Goal: Task Accomplishment & Management: Complete application form

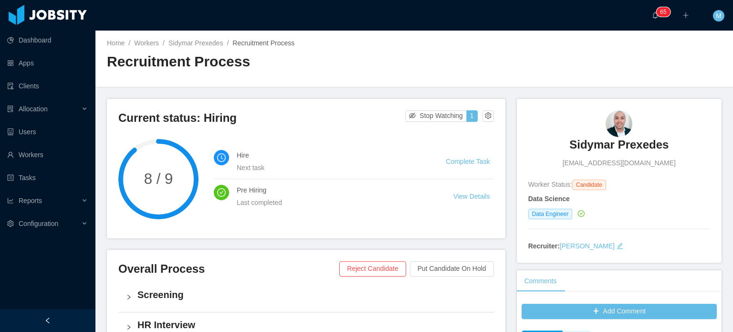
scroll to position [1479, 0]
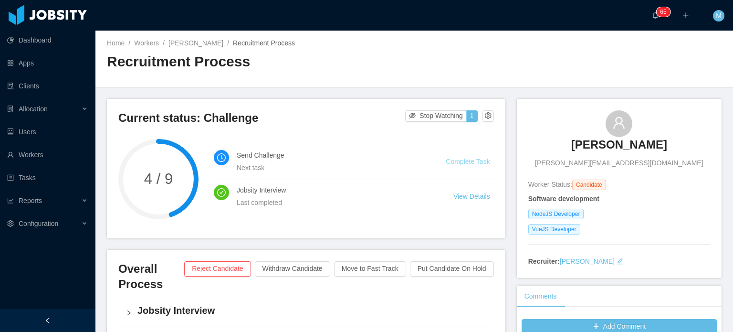
click at [458, 165] on link "Complete Task" at bounding box center [468, 161] width 44 height 8
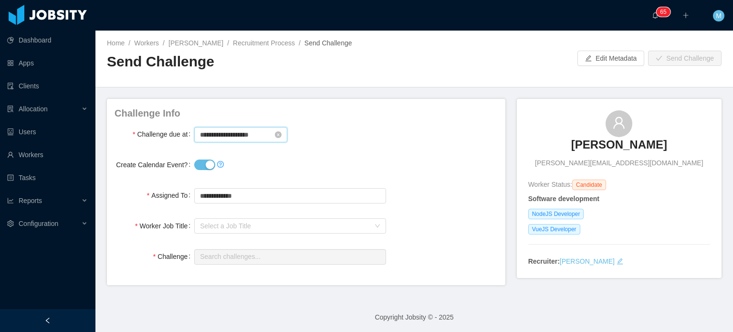
click at [239, 135] on input "**********" at bounding box center [240, 134] width 93 height 15
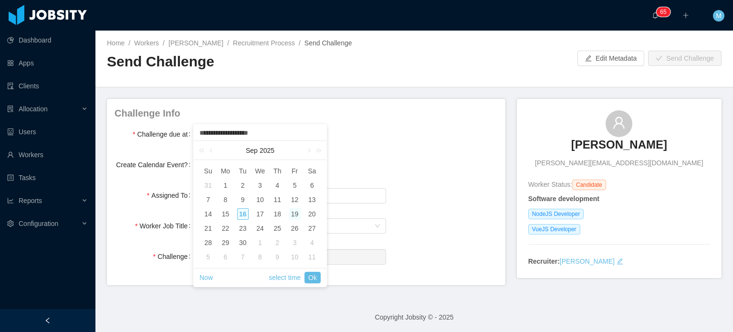
click at [294, 215] on div "19" at bounding box center [294, 213] width 11 height 11
type input "**********"
click at [290, 281] on link "select time" at bounding box center [285, 277] width 32 height 18
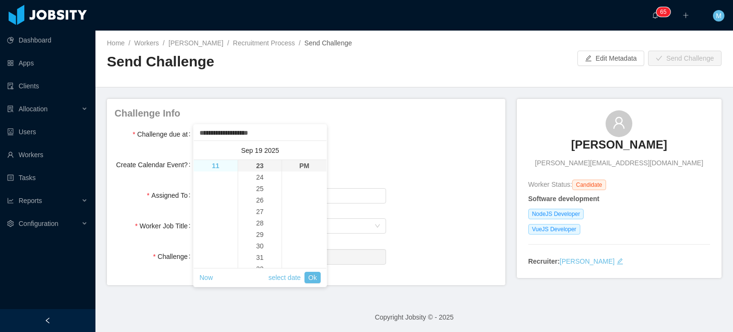
click at [221, 168] on li "11" at bounding box center [216, 165] width 44 height 11
type input "**********"
click at [260, 230] on li "58" at bounding box center [260, 232] width 44 height 11
type input "**********"
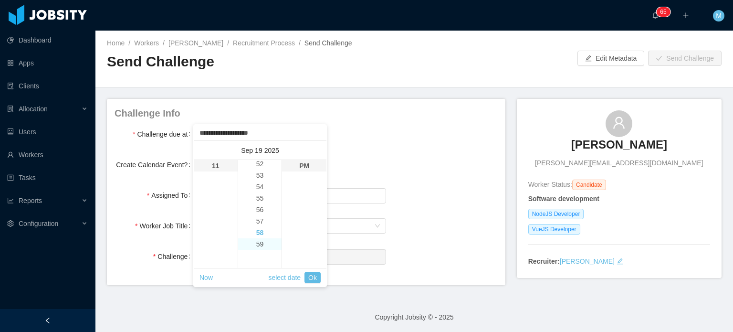
type input "**********"
click at [256, 181] on li "59" at bounding box center [260, 176] width 44 height 11
type input "**********"
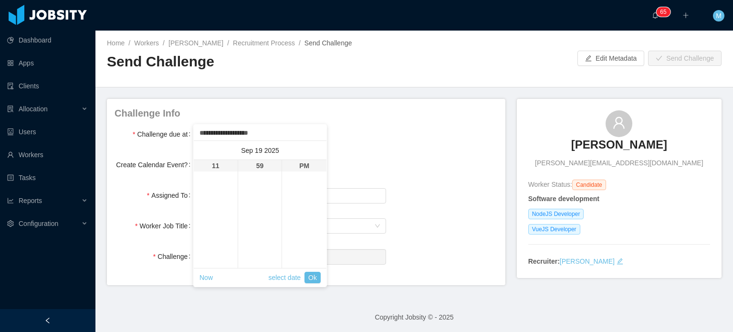
click at [311, 269] on div "******** 12 01 02 03 04 05 06 07 08 09 10 11 00 01 02 03 04 05 06 07 08 09 10 1…" at bounding box center [260, 215] width 133 height 111
click at [312, 272] on link "Ok" at bounding box center [312, 276] width 16 height 11
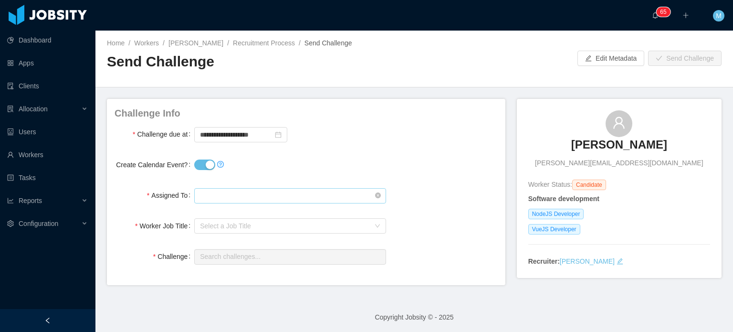
click at [250, 199] on input "text" at bounding box center [289, 195] width 191 height 15
click at [248, 229] on div "Select a Job Title" at bounding box center [284, 226] width 169 height 10
click at [261, 198] on input "text" at bounding box center [289, 195] width 191 height 15
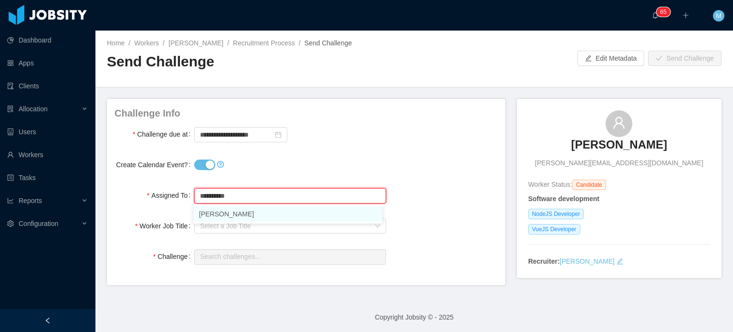
click at [256, 213] on li "Martin Roldan" at bounding box center [287, 213] width 189 height 15
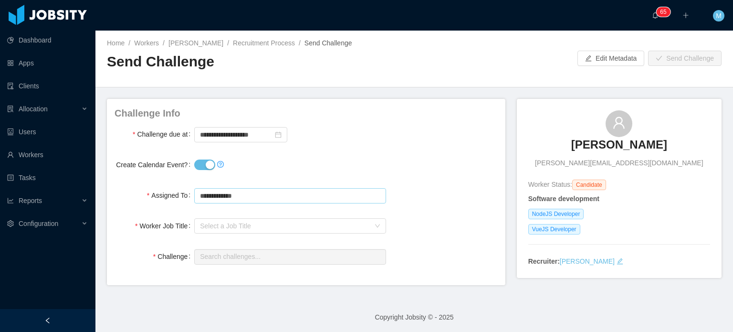
type input "**********"
click at [256, 213] on div "**********" at bounding box center [289, 200] width 191 height 28
click at [258, 216] on div "Select a Job Title" at bounding box center [289, 225] width 191 height 19
click at [260, 235] on form "**********" at bounding box center [305, 185] width 383 height 159
click at [259, 229] on div "Select a Job Title" at bounding box center [284, 226] width 169 height 10
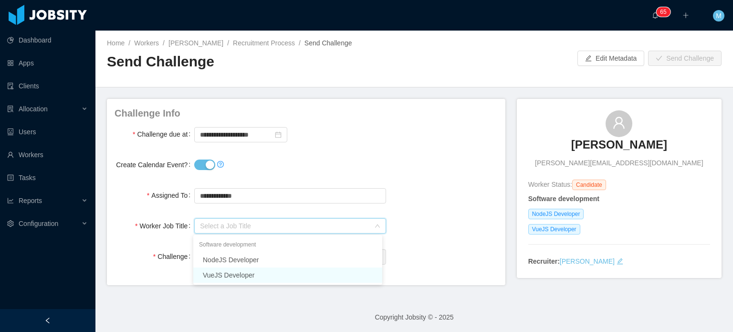
click at [237, 276] on li "VueJS Developer" at bounding box center [287, 274] width 189 height 15
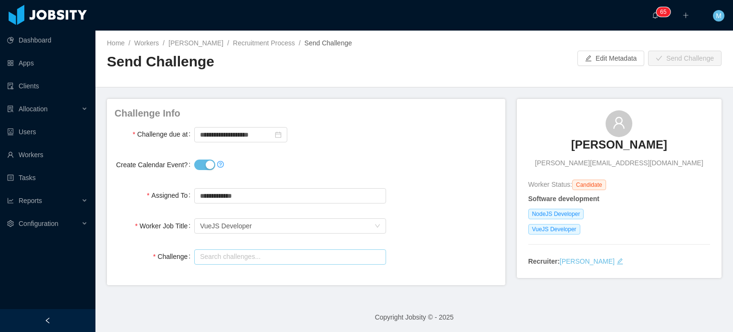
click at [294, 257] on input "text" at bounding box center [289, 256] width 191 height 15
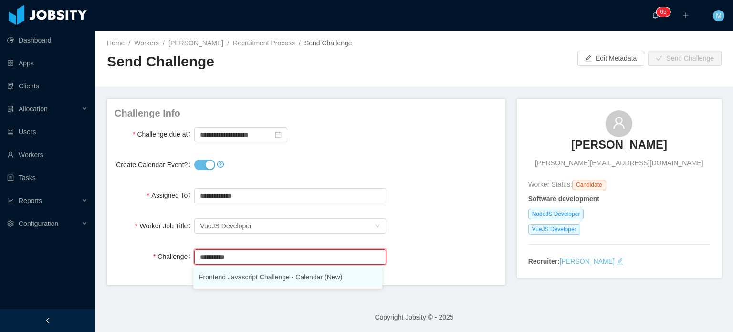
click at [292, 276] on li "Frontend Javascript Challenge - Calendar (New)" at bounding box center [287, 276] width 189 height 19
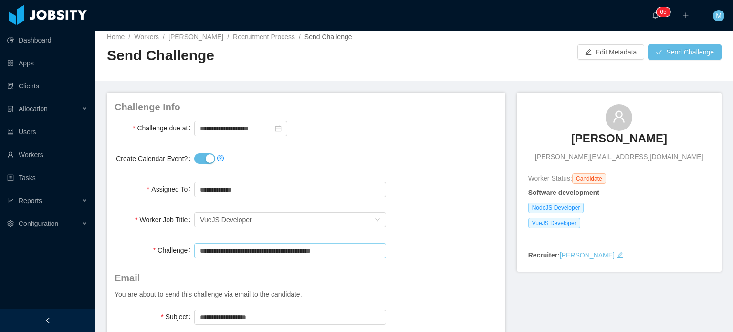
scroll to position [0, 0]
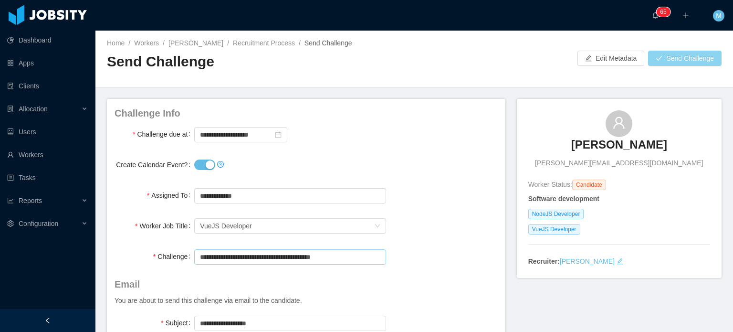
type input "**********"
click at [654, 59] on button "Send Challenge" at bounding box center [684, 58] width 73 height 15
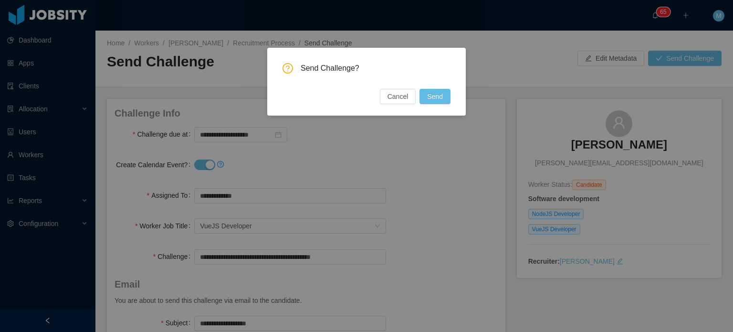
click at [449, 100] on button "Send" at bounding box center [434, 96] width 31 height 15
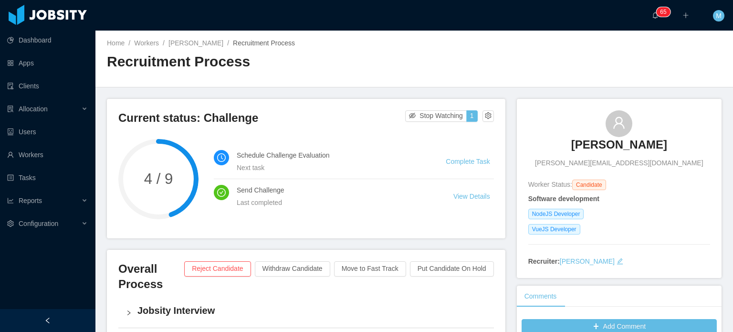
click at [602, 148] on h3 "Karen Etulain" at bounding box center [619, 144] width 96 height 15
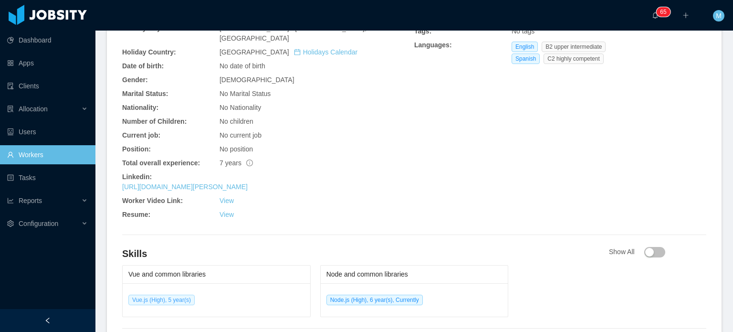
scroll to position [346, 0]
click at [228, 182] on link "https://www.linkedin.com/in/karen-etulain" at bounding box center [184, 186] width 125 height 8
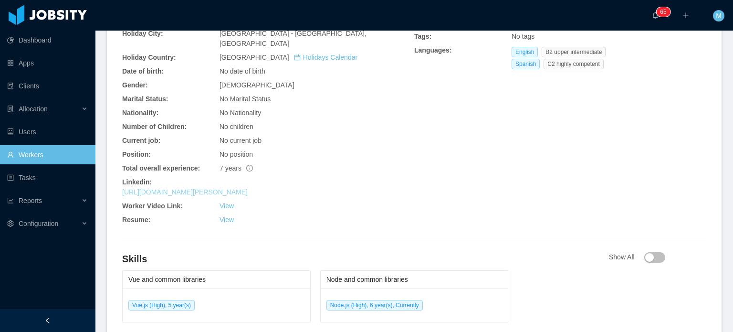
scroll to position [366, 0]
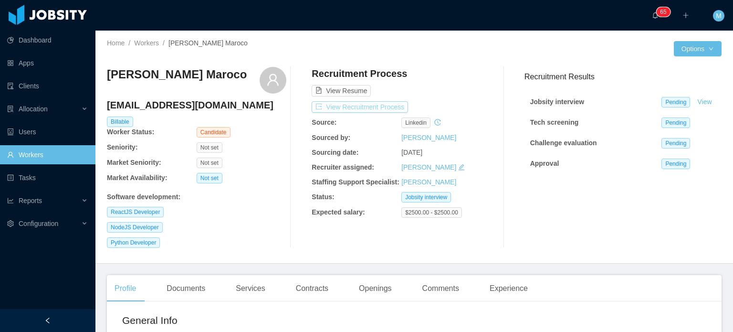
click at [369, 102] on button "View Recruitment Process" at bounding box center [360, 106] width 96 height 11
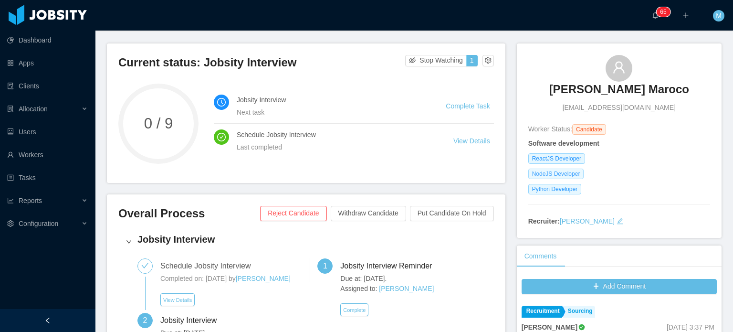
scroll to position [55, 0]
click at [471, 103] on link "Complete Task" at bounding box center [468, 106] width 44 height 8
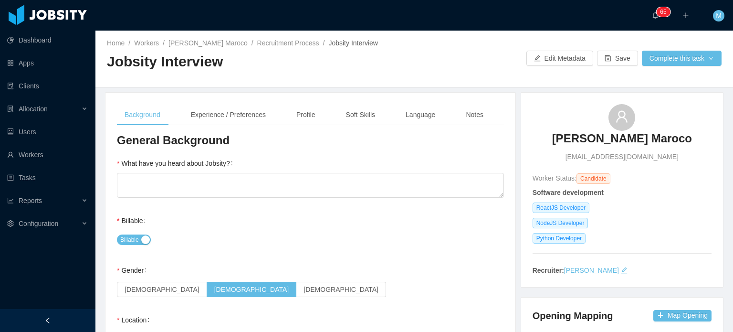
click at [478, 119] on div "Notes" at bounding box center [474, 114] width 33 height 21
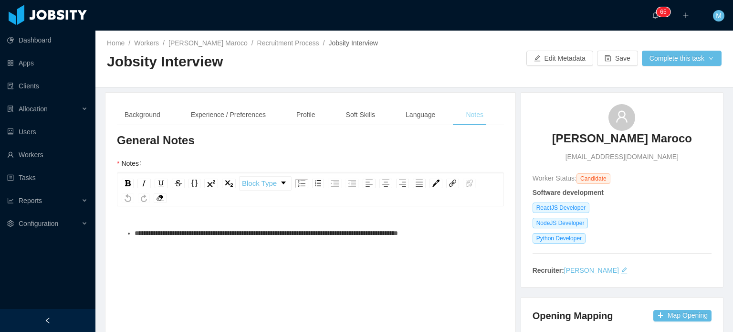
click at [480, 112] on div "Notes" at bounding box center [474, 114] width 33 height 21
drag, startPoint x: 572, startPoint y: 133, endPoint x: 531, endPoint y: 137, distance: 41.3
click at [532, 137] on div "Gabriel Morais Maroco gabrielmarococontato@gmail.com" at bounding box center [621, 133] width 179 height 58
drag, startPoint x: 584, startPoint y: 136, endPoint x: 195, endPoint y: 86, distance: 392.5
drag, startPoint x: 195, startPoint y: 86, endPoint x: 24, endPoint y: 151, distance: 182.4
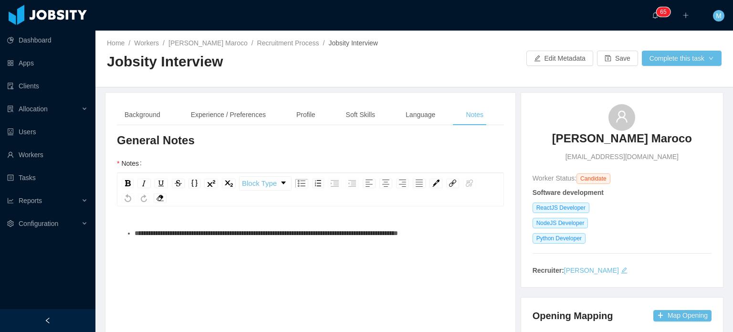
click at [293, 230] on span "**********" at bounding box center [266, 232] width 263 height 7
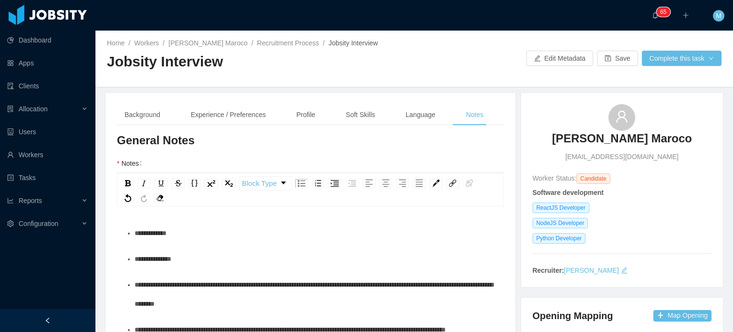
click at [217, 235] on div "**********" at bounding box center [316, 232] width 362 height 19
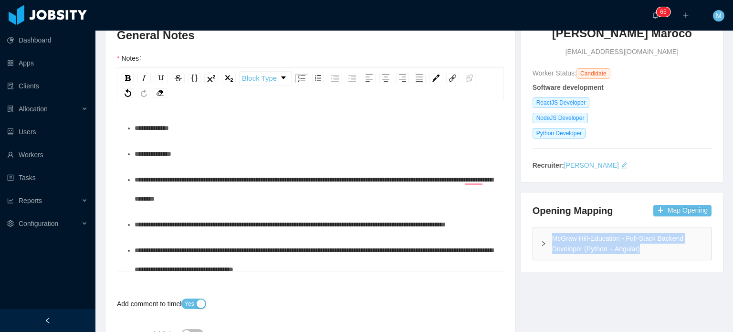
drag, startPoint x: 585, startPoint y: 242, endPoint x: 654, endPoint y: 256, distance: 69.6
click at [654, 256] on div "McGraw Hill-Education - Full-Stack Backend Developer (Python + Angular)" at bounding box center [622, 243] width 178 height 32
copy div "McGraw Hill-Education - Full-Stack Backend Developer (Python + Angular)"
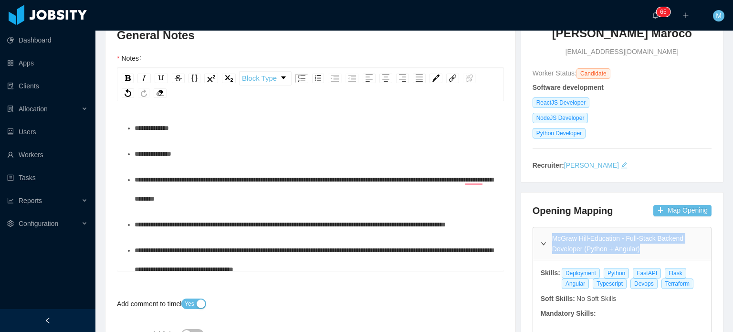
click at [254, 131] on div "**********" at bounding box center [316, 127] width 362 height 19
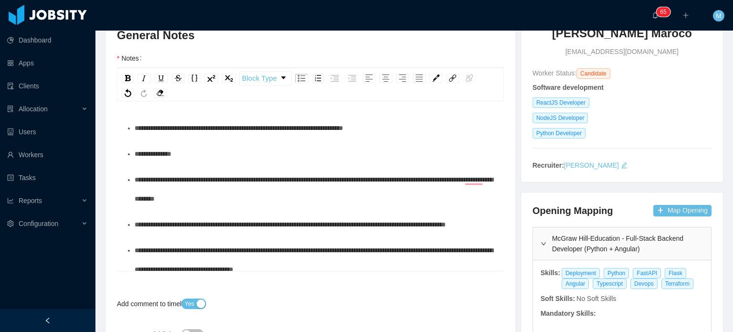
click at [256, 155] on div "**********" at bounding box center [316, 153] width 362 height 19
click at [270, 179] on span "**********" at bounding box center [314, 189] width 358 height 26
click at [272, 206] on div "**********" at bounding box center [316, 189] width 362 height 38
click at [290, 196] on div "**********" at bounding box center [316, 189] width 362 height 38
click at [323, 200] on div "**********" at bounding box center [316, 189] width 362 height 38
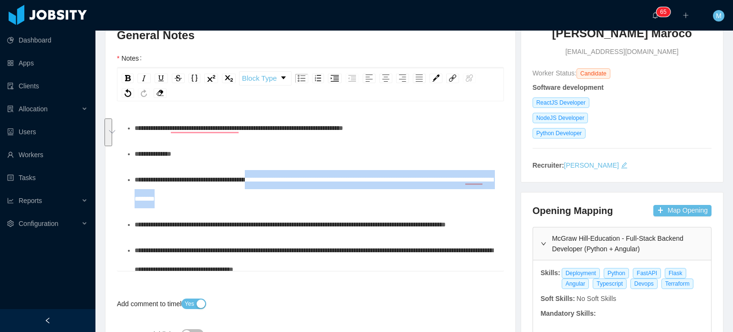
drag, startPoint x: 302, startPoint y: 201, endPoint x: 274, endPoint y: 188, distance: 30.3
click at [269, 183] on div "**********" at bounding box center [316, 189] width 362 height 38
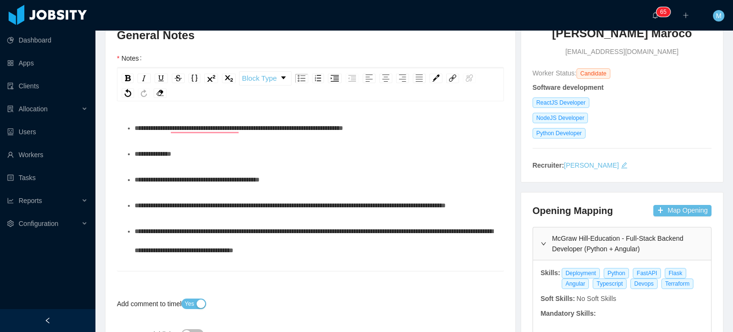
scroll to position [15, 0]
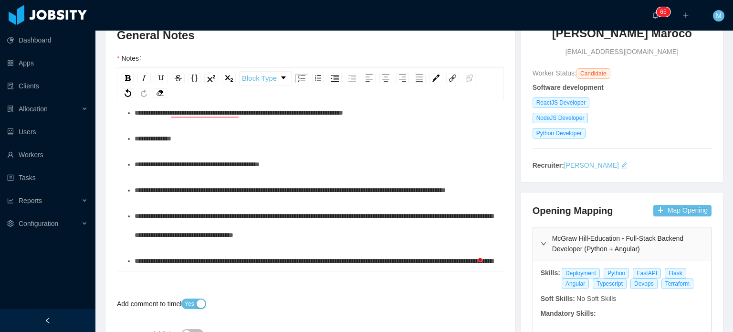
click at [323, 199] on div "**********" at bounding box center [316, 189] width 362 height 19
click at [277, 199] on div "**********" at bounding box center [316, 189] width 362 height 19
drag, startPoint x: 243, startPoint y: 214, endPoint x: 233, endPoint y: 208, distance: 12.0
click at [233, 199] on div "**********" at bounding box center [316, 189] width 362 height 19
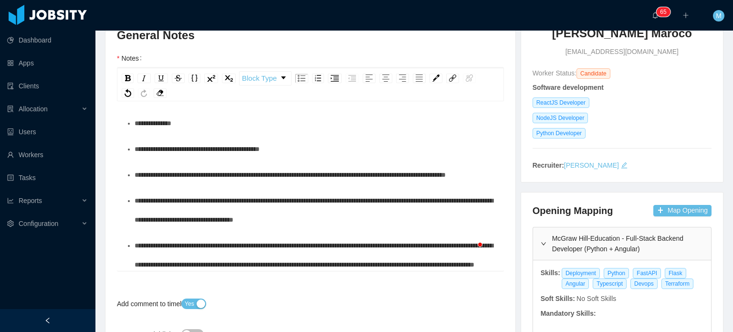
scroll to position [31, 0]
click at [253, 176] on span "**********" at bounding box center [290, 174] width 311 height 7
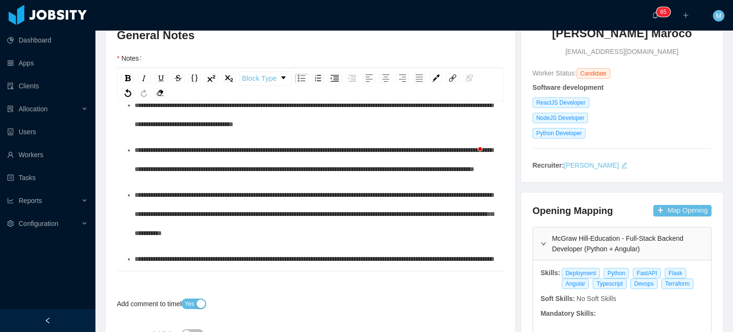
scroll to position [78, 0]
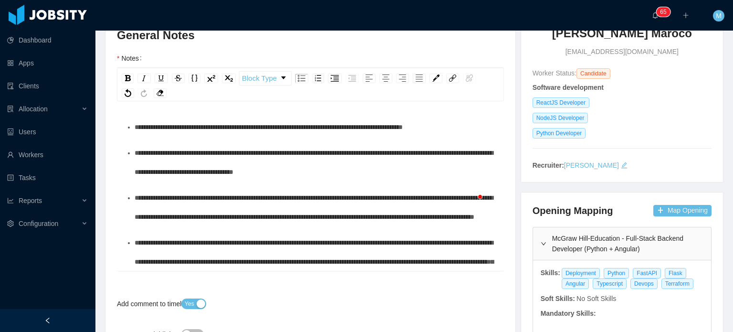
drag, startPoint x: 353, startPoint y: 169, endPoint x: 367, endPoint y: 170, distance: 14.8
click at [353, 169] on div "**********" at bounding box center [316, 162] width 362 height 38
click at [368, 171] on div "**********" at bounding box center [316, 162] width 362 height 38
drag, startPoint x: 353, startPoint y: 156, endPoint x: 370, endPoint y: 178, distance: 27.9
click at [365, 176] on div "**********" at bounding box center [316, 162] width 362 height 38
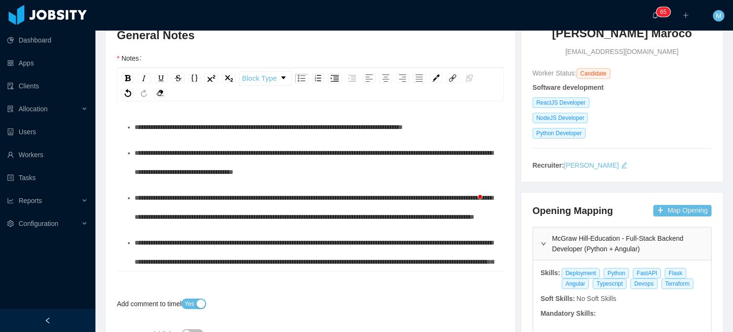
click at [370, 178] on div "**********" at bounding box center [316, 162] width 362 height 38
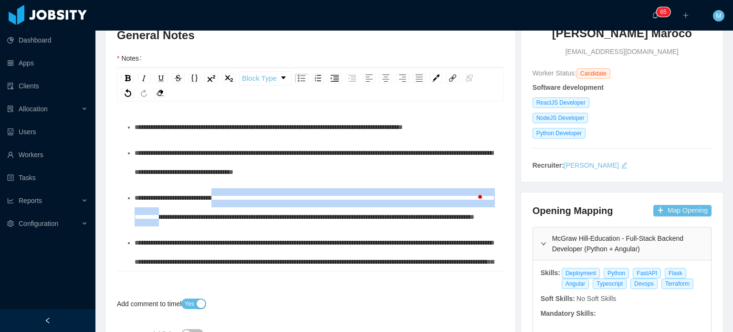
click at [331, 226] on div "**********" at bounding box center [316, 207] width 362 height 38
click at [338, 226] on div "**********" at bounding box center [316, 207] width 362 height 38
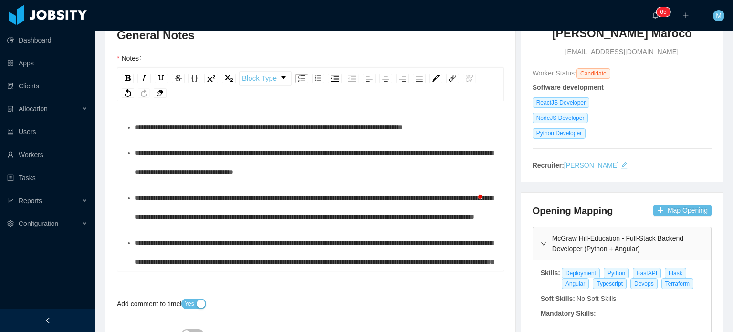
click at [344, 226] on div "**********" at bounding box center [316, 207] width 362 height 38
drag, startPoint x: 208, startPoint y: 197, endPoint x: 295, endPoint y: 197, distance: 87.3
click at [283, 197] on span "**********" at bounding box center [314, 207] width 358 height 26
click at [295, 197] on span "**********" at bounding box center [314, 207] width 358 height 26
drag, startPoint x: 233, startPoint y: 197, endPoint x: 293, endPoint y: 197, distance: 60.1
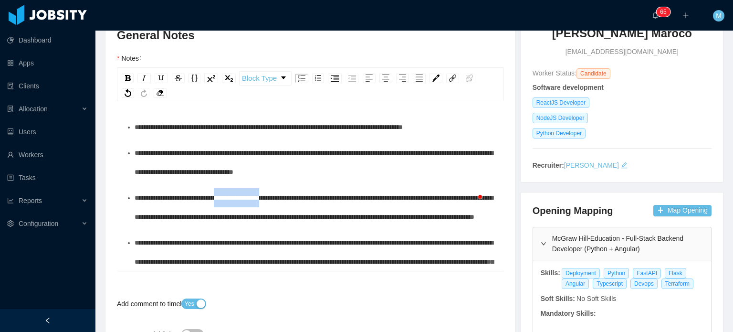
click at [293, 197] on span "**********" at bounding box center [314, 207] width 358 height 26
drag, startPoint x: 301, startPoint y: 195, endPoint x: 339, endPoint y: 195, distance: 38.2
click at [328, 195] on span "**********" at bounding box center [314, 207] width 358 height 26
click at [339, 195] on span "**********" at bounding box center [314, 207] width 358 height 26
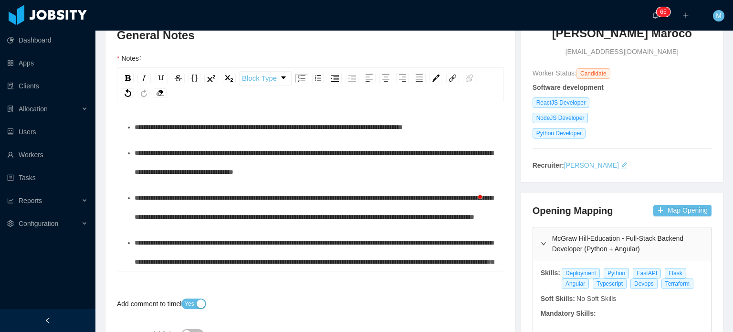
click at [256, 194] on span "**********" at bounding box center [314, 207] width 358 height 26
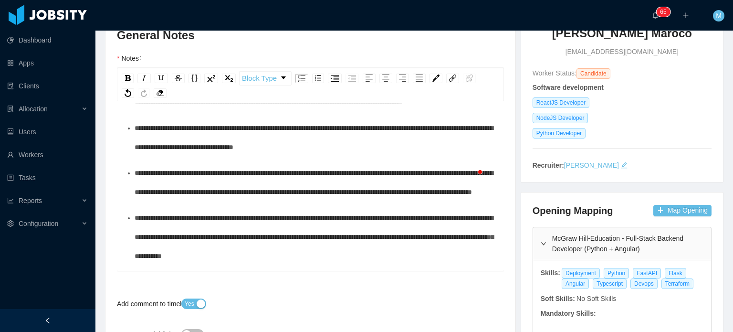
scroll to position [103, 0]
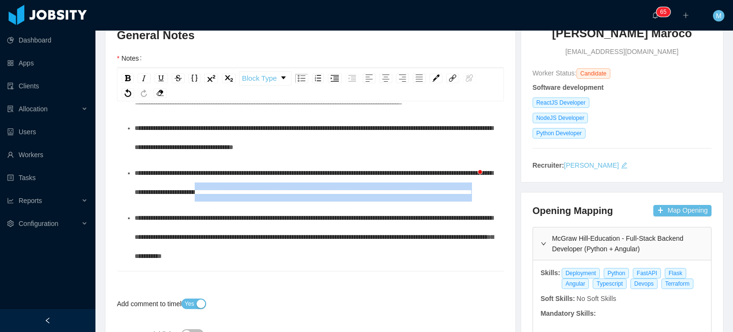
drag, startPoint x: 374, startPoint y: 209, endPoint x: 316, endPoint y: 197, distance: 58.7
click at [316, 197] on div "**********" at bounding box center [316, 182] width 362 height 38
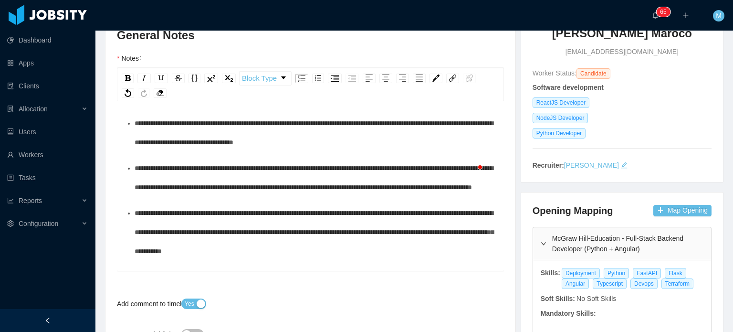
scroll to position [151, 0]
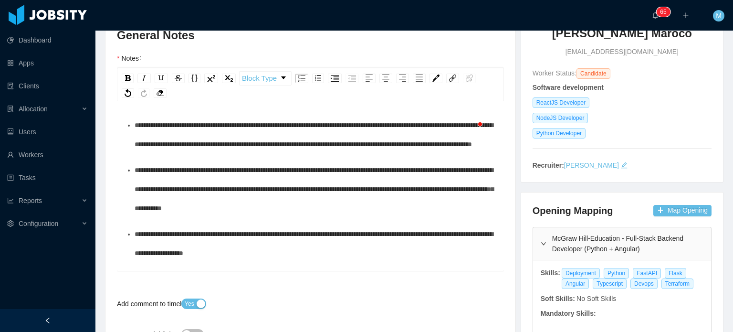
click at [322, 185] on span "**********" at bounding box center [314, 188] width 359 height 45
click at [332, 172] on ul "**********" at bounding box center [311, 224] width 372 height 513
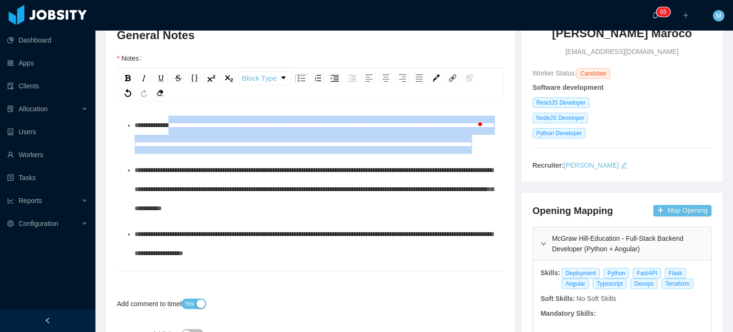
drag, startPoint x: 326, startPoint y: 168, endPoint x: 176, endPoint y: 125, distance: 156.6
click at [176, 124] on div "**********" at bounding box center [316, 134] width 362 height 38
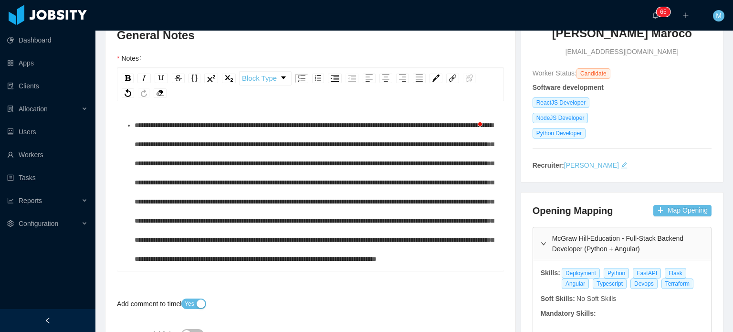
click at [177, 131] on div "To enrich screen reader interactions, please activate Accessibility in Grammarl…" at bounding box center [316, 191] width 362 height 153
click at [229, 127] on span "To enrich screen reader interactions, please activate Accessibility in Grammarl…" at bounding box center [314, 192] width 359 height 140
click at [392, 130] on div "To enrich screen reader interactions, please activate Accessibility in Grammarl…" at bounding box center [316, 191] width 362 height 153
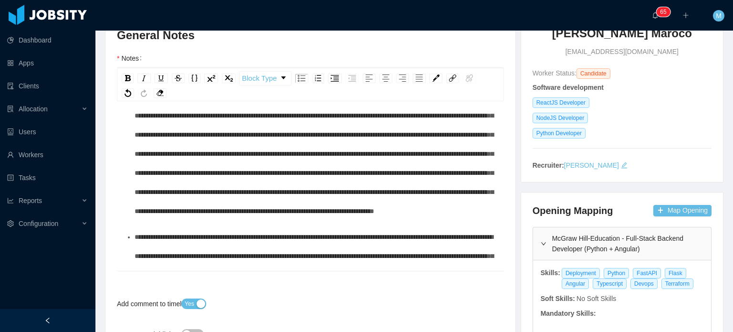
scroll to position [0, 0]
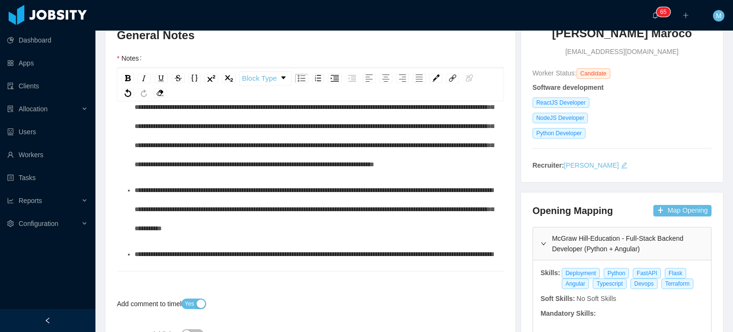
click at [273, 236] on div "**********" at bounding box center [316, 208] width 362 height 57
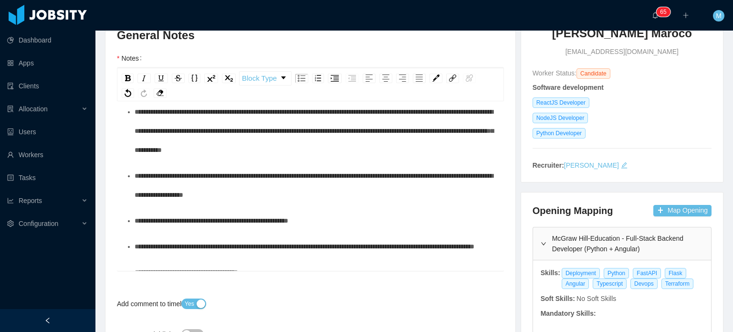
click at [377, 159] on div "**********" at bounding box center [316, 130] width 362 height 57
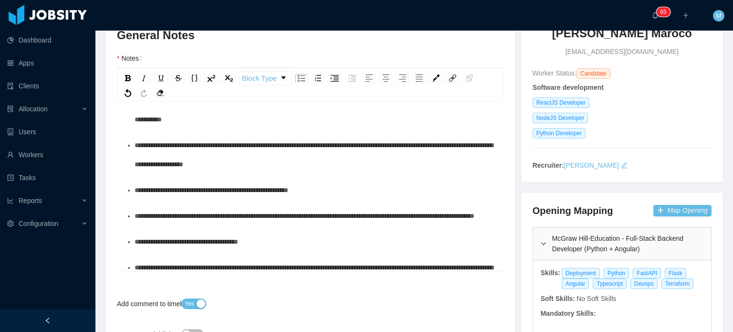
click at [360, 174] on div "**********" at bounding box center [316, 154] width 362 height 38
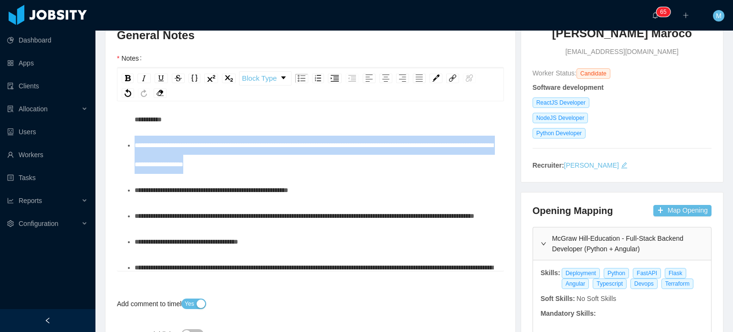
drag, startPoint x: 355, startPoint y: 223, endPoint x: 92, endPoint y: 187, distance: 266.2
click at [92, 187] on section "**********" at bounding box center [366, 166] width 733 height 332
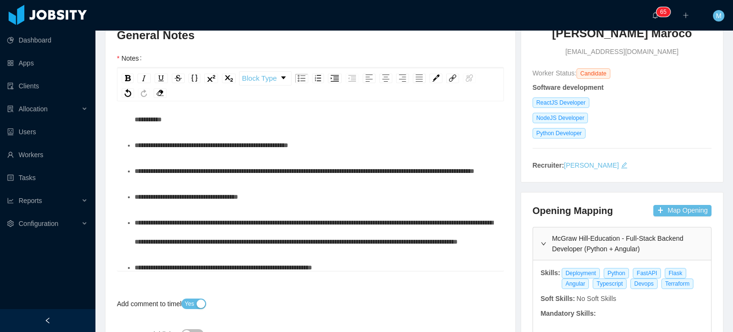
click at [346, 155] on div "**********" at bounding box center [316, 144] width 362 height 19
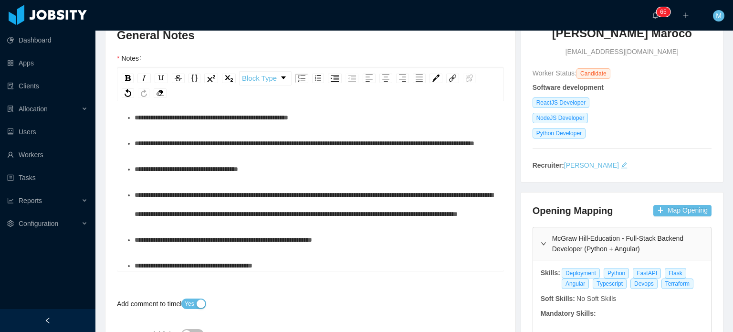
click at [326, 153] on div "**********" at bounding box center [316, 143] width 362 height 19
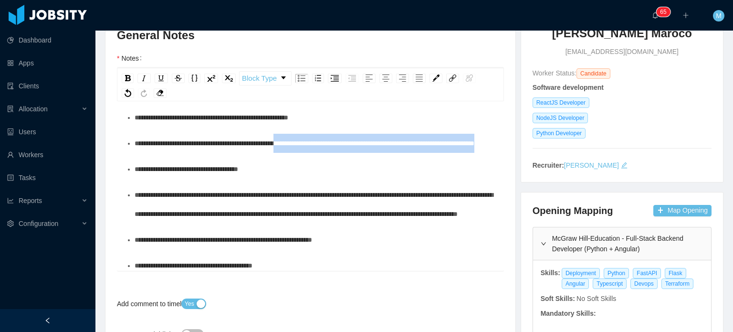
drag, startPoint x: 303, startPoint y: 205, endPoint x: 323, endPoint y: 223, distance: 27.3
click at [323, 153] on div "**********" at bounding box center [316, 143] width 362 height 19
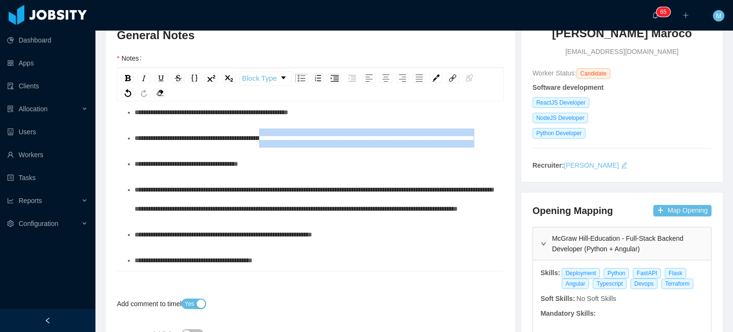
drag, startPoint x: 323, startPoint y: 209, endPoint x: 290, endPoint y: 199, distance: 34.1
click at [290, 147] on div "**********" at bounding box center [316, 137] width 362 height 19
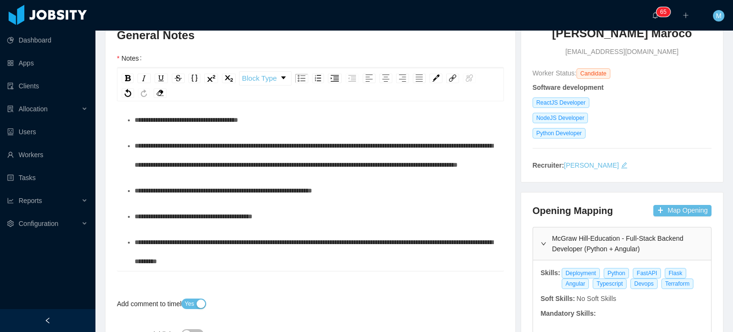
click at [204, 116] on span "**********" at bounding box center [187, 119] width 104 height 7
click at [266, 114] on div "**********" at bounding box center [316, 119] width 362 height 19
drag, startPoint x: 168, startPoint y: 122, endPoint x: 183, endPoint y: 114, distance: 17.5
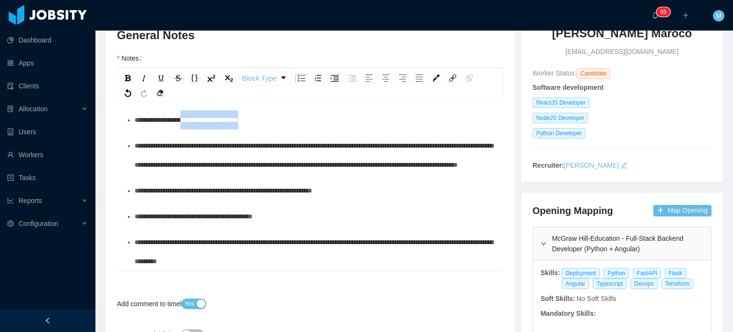
click at [183, 114] on div "**********" at bounding box center [316, 119] width 362 height 19
click at [366, 174] on div "**********" at bounding box center [316, 155] width 362 height 38
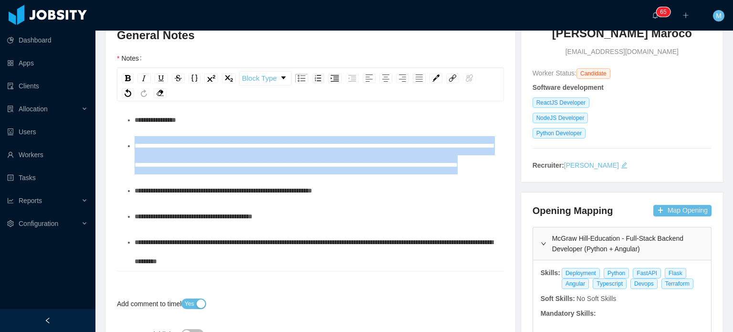
drag, startPoint x: 367, startPoint y: 181, endPoint x: 72, endPoint y: 143, distance: 298.2
click at [72, 143] on section "**********" at bounding box center [366, 166] width 733 height 332
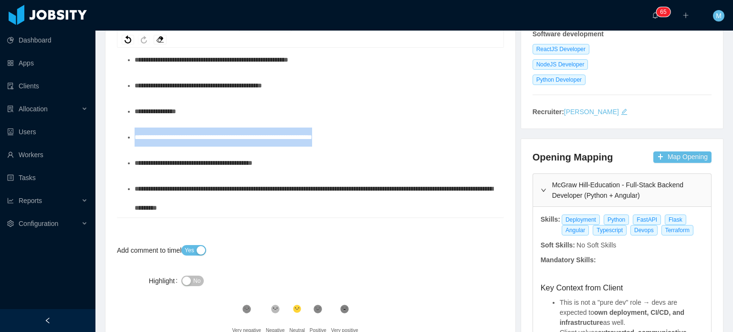
drag, startPoint x: 351, startPoint y: 139, endPoint x: 129, endPoint y: 142, distance: 221.9
click at [135, 142] on li "**********" at bounding box center [316, 136] width 362 height 19
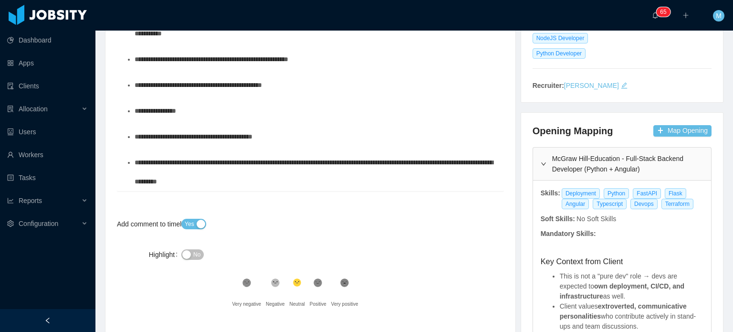
click at [275, 172] on div "**********" at bounding box center [316, 172] width 362 height 38
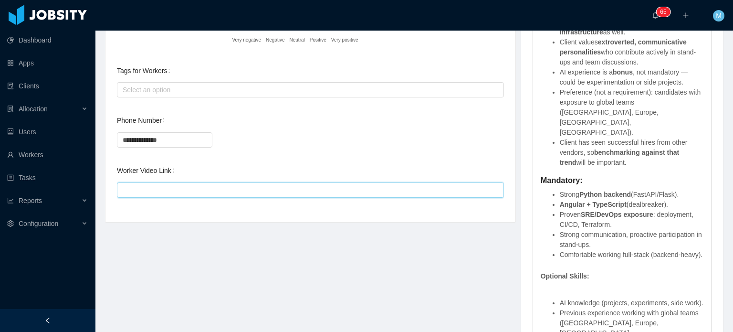
click at [323, 184] on input "Worker Video Link" at bounding box center [310, 189] width 387 height 15
paste input "**********"
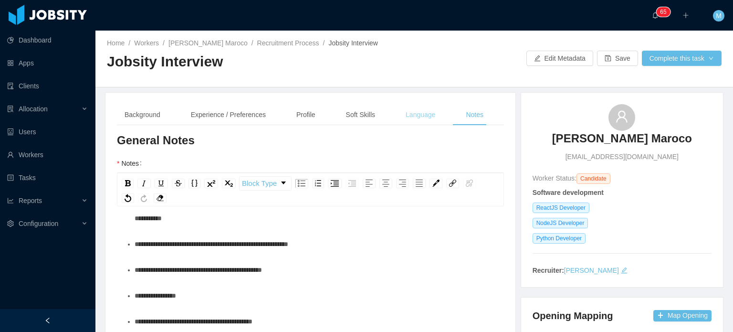
type input "**********"
click at [437, 117] on div "Language" at bounding box center [420, 114] width 45 height 21
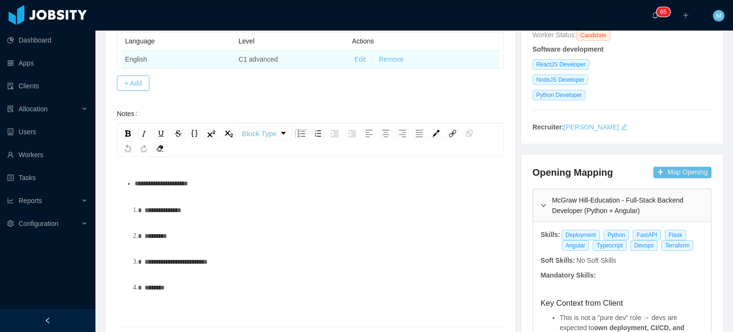
click at [363, 56] on td "Edit Remove" at bounding box center [423, 60] width 151 height 18
click at [363, 58] on button "Edit" at bounding box center [359, 59] width 11 height 10
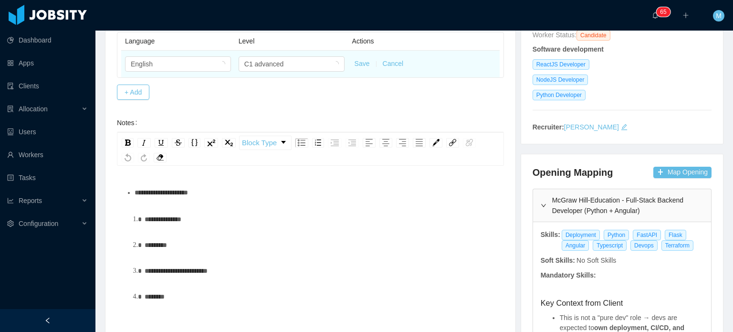
click at [361, 59] on button "Save" at bounding box center [361, 64] width 15 height 10
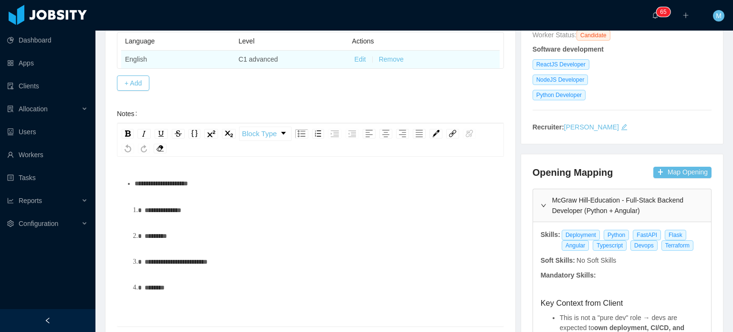
click at [355, 59] on button "Edit" at bounding box center [359, 59] width 11 height 10
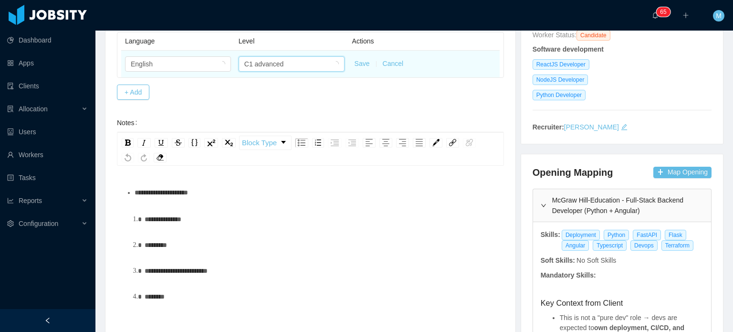
click at [303, 66] on div "C1 advanced" at bounding box center [288, 64] width 88 height 14
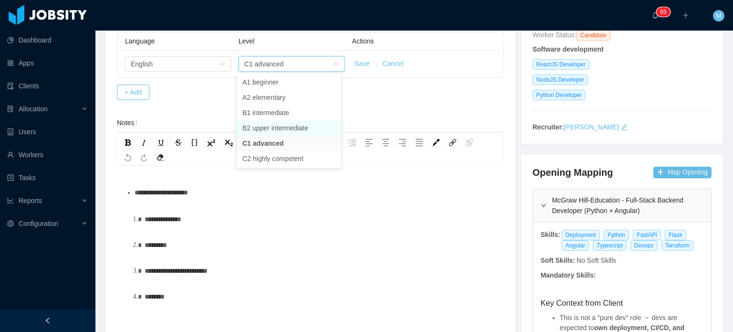
click at [276, 128] on li "B2 upper intermediate" at bounding box center [289, 127] width 104 height 15
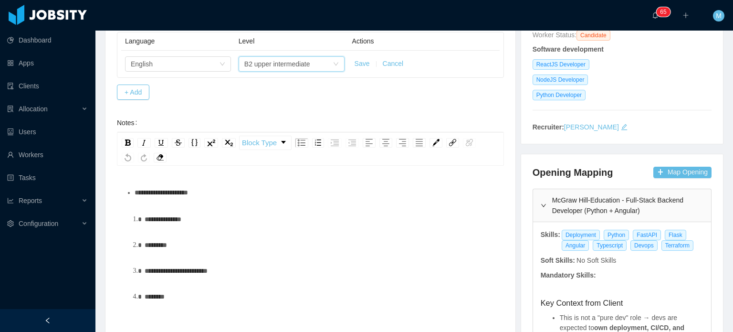
click at [254, 197] on div "**********" at bounding box center [316, 192] width 362 height 19
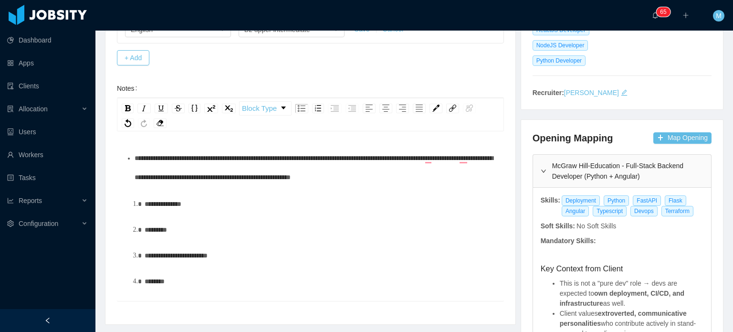
scroll to position [197, 0]
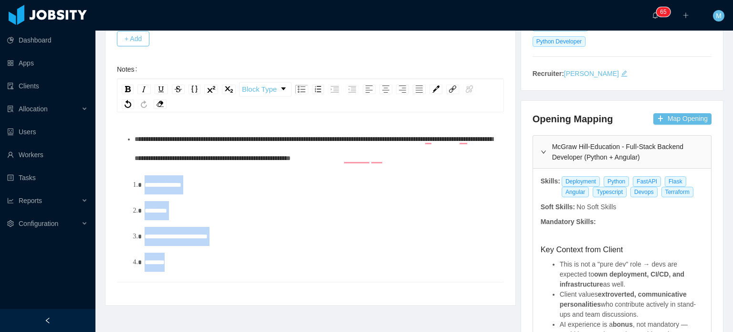
drag, startPoint x: 219, startPoint y: 275, endPoint x: 109, endPoint y: 178, distance: 147.0
click at [109, 178] on div "**********" at bounding box center [310, 100] width 410 height 409
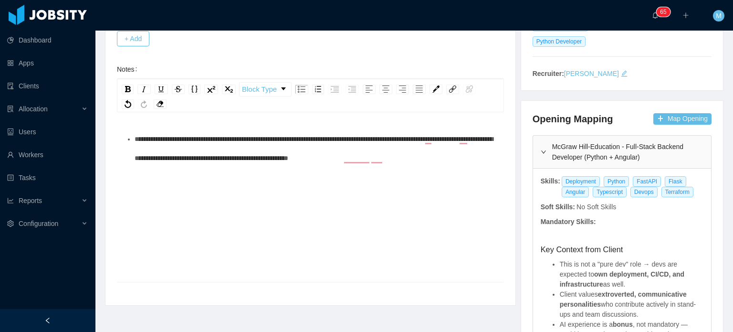
click at [450, 132] on div "**********" at bounding box center [316, 148] width 362 height 38
click at [437, 136] on span "**********" at bounding box center [314, 148] width 358 height 26
click at [416, 144] on div "**********" at bounding box center [316, 148] width 362 height 38
click at [429, 137] on span "**********" at bounding box center [314, 148] width 358 height 26
click at [469, 137] on span "**********" at bounding box center [314, 148] width 358 height 26
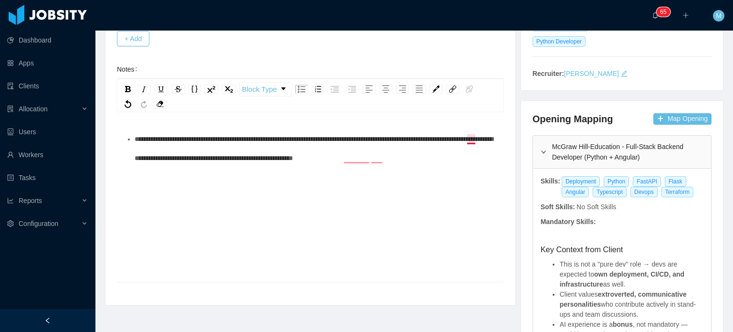
click at [471, 141] on span "**********" at bounding box center [314, 148] width 358 height 26
click at [357, 161] on span "**********" at bounding box center [314, 148] width 358 height 26
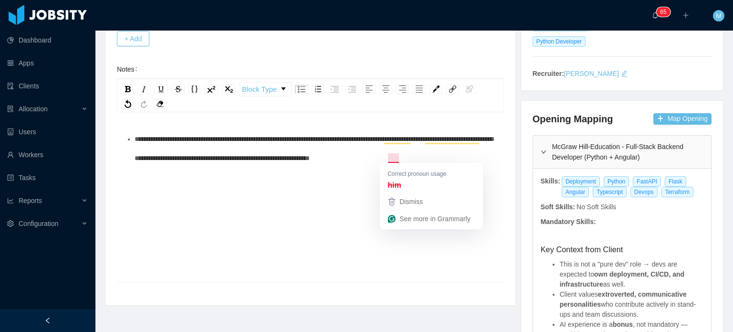
click at [393, 156] on span "**********" at bounding box center [314, 148] width 358 height 26
click at [457, 154] on div "**********" at bounding box center [316, 148] width 362 height 38
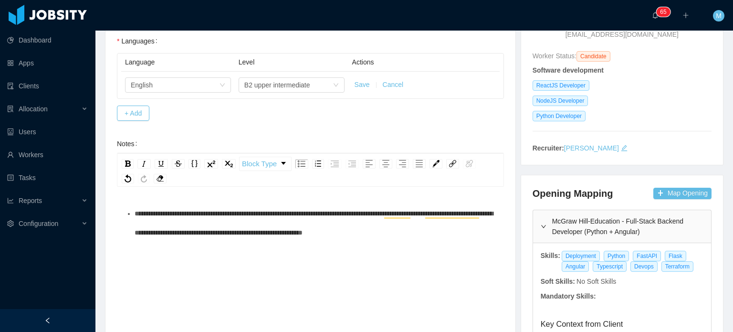
scroll to position [124, 0]
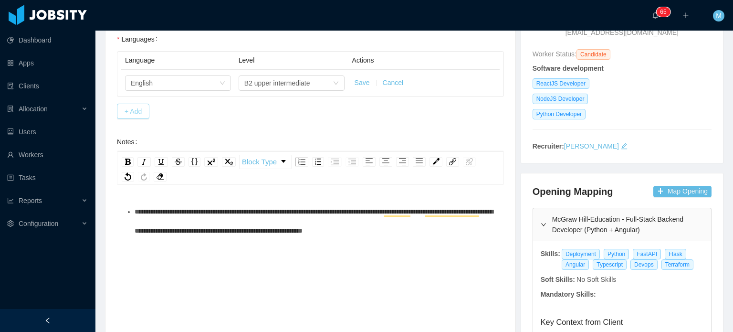
click at [134, 106] on button "+ Add" at bounding box center [133, 111] width 32 height 15
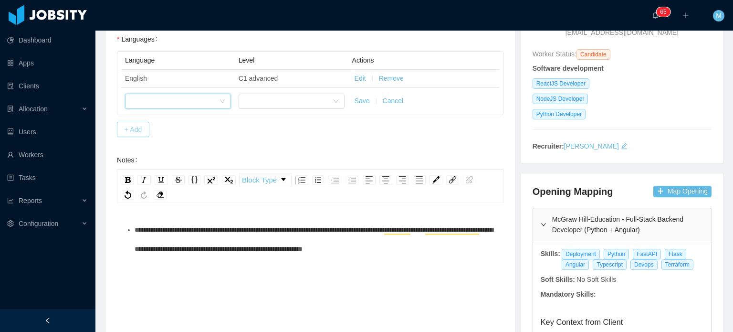
click at [134, 106] on div at bounding box center [175, 101] width 88 height 14
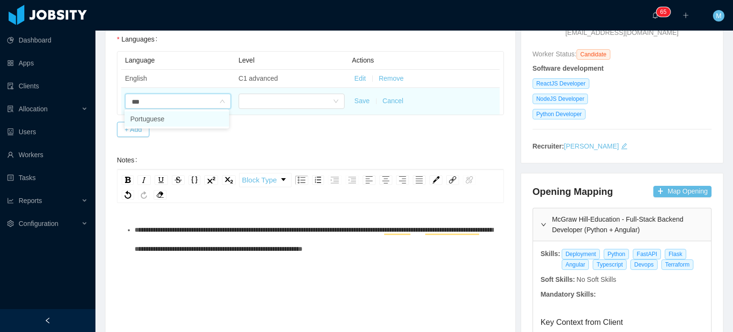
type input "****"
click at [310, 103] on div at bounding box center [288, 101] width 88 height 14
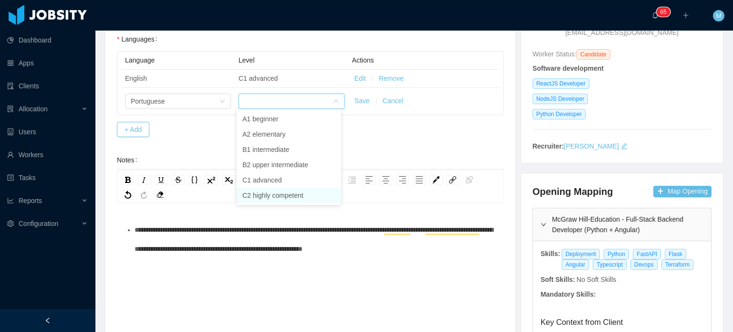
click at [309, 187] on li "C2 highly competent" at bounding box center [289, 194] width 104 height 15
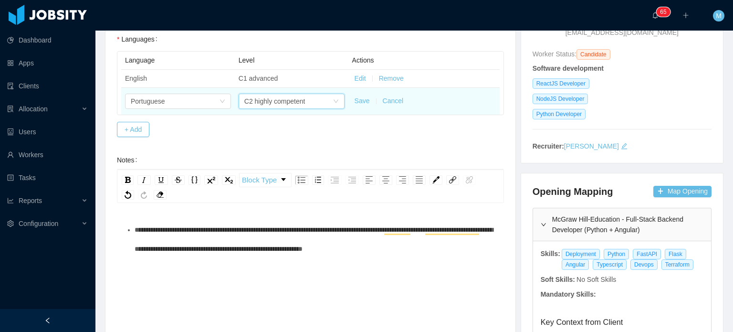
click at [354, 100] on button "Save" at bounding box center [361, 101] width 15 height 10
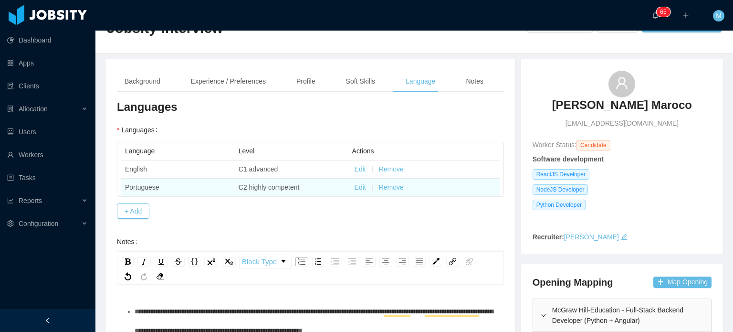
scroll to position [0, 0]
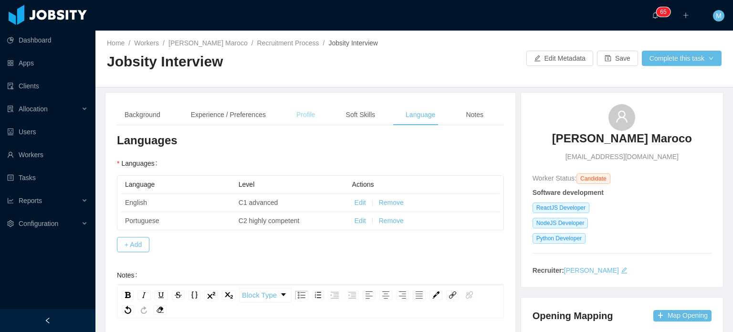
click at [299, 104] on div "Profile" at bounding box center [306, 114] width 34 height 21
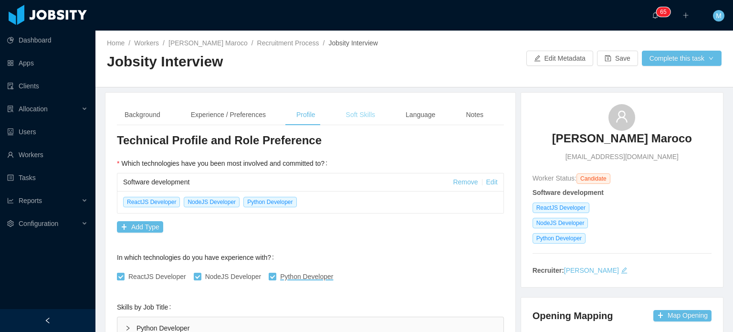
click at [342, 110] on div "Soft Skills" at bounding box center [360, 114] width 44 height 21
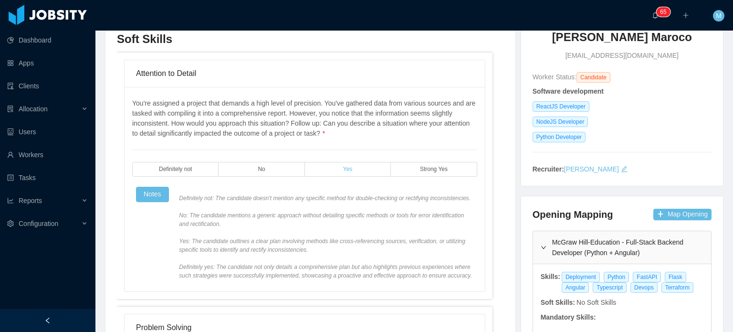
click at [349, 168] on label "Yes" at bounding box center [348, 169] width 86 height 15
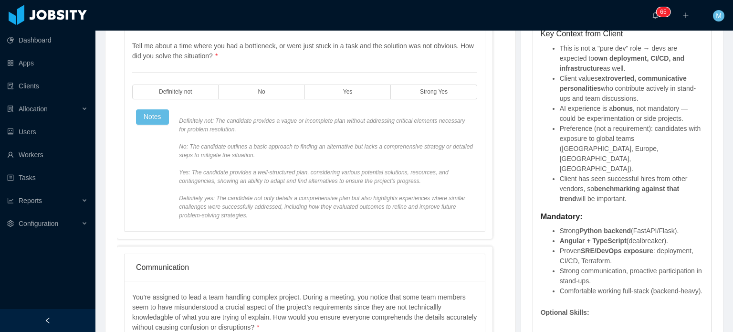
click at [354, 99] on div "Tell me about a time where you had a bottleneck, or were just stuck in a task a…" at bounding box center [304, 130] width 345 height 178
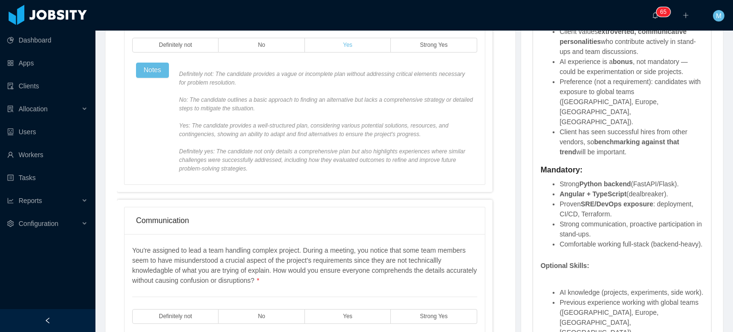
click at [364, 42] on label "Yes" at bounding box center [348, 45] width 86 height 15
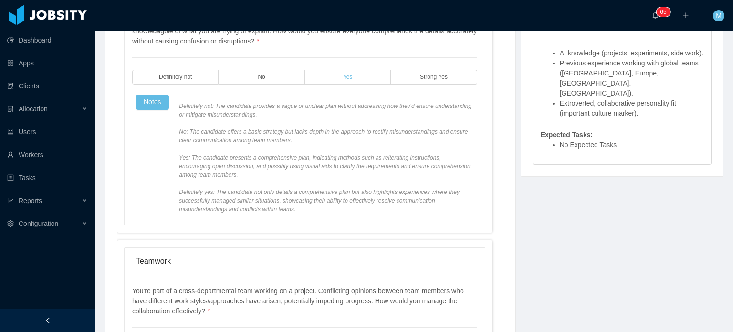
click at [362, 76] on label "Yes" at bounding box center [348, 77] width 86 height 15
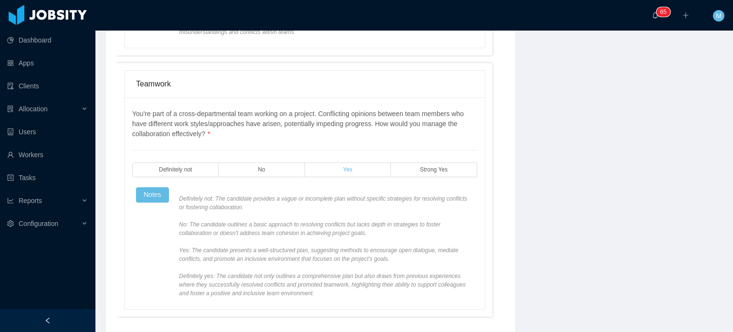
click at [360, 166] on label "Yes" at bounding box center [348, 169] width 86 height 15
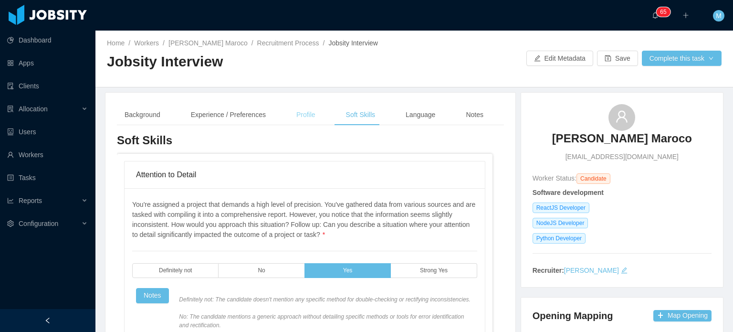
scroll to position [0, 0]
click at [315, 107] on div "Profile" at bounding box center [306, 114] width 34 height 21
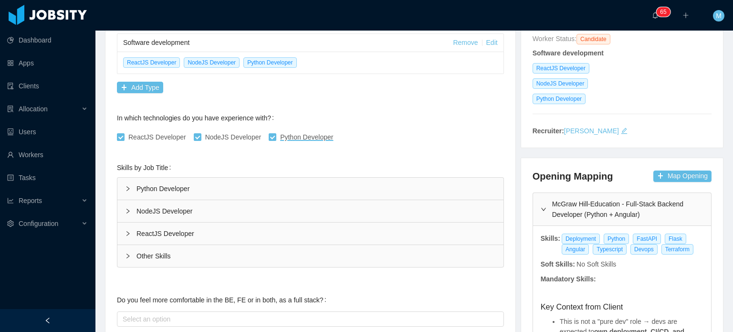
scroll to position [140, 0]
click at [127, 177] on div "Python Developer" at bounding box center [310, 188] width 386 height 22
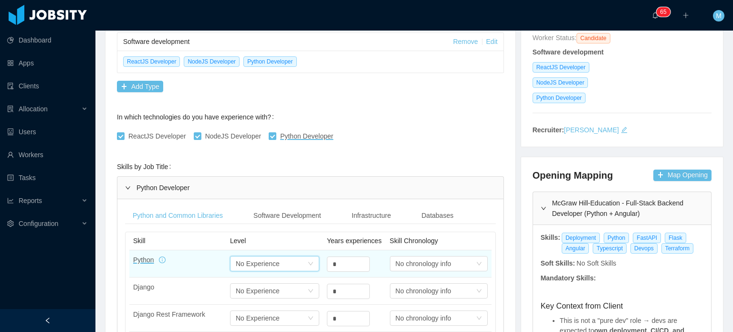
click at [271, 261] on div "No Experience" at bounding box center [258, 263] width 44 height 14
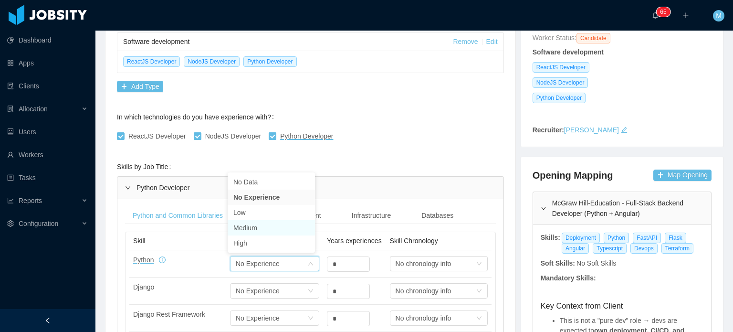
click at [298, 232] on li "Medium" at bounding box center [271, 227] width 87 height 15
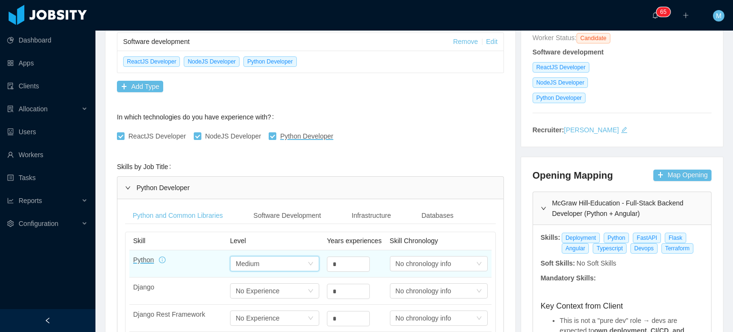
click at [302, 265] on tr "Python Select one Medium * Select one No chronology info" at bounding box center [310, 263] width 362 height 27
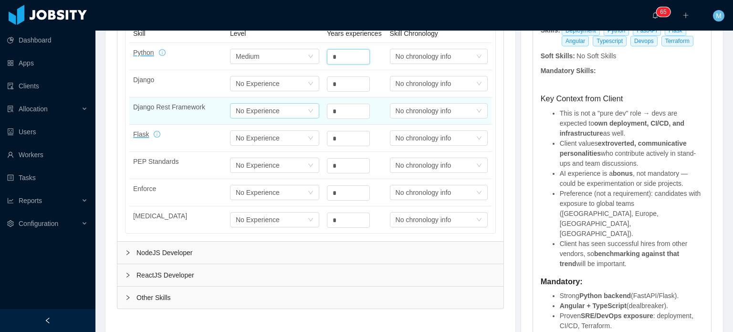
scroll to position [210, 0]
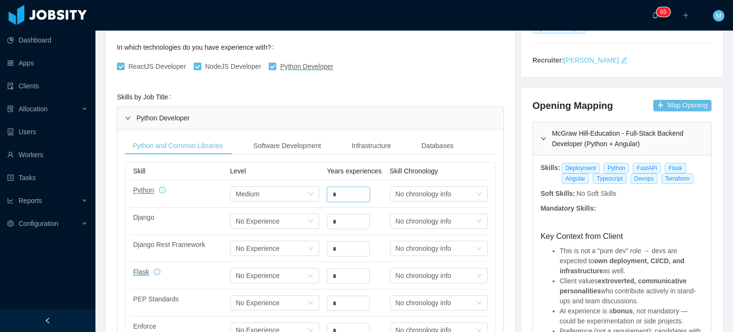
type input "*"
click at [128, 116] on icon "icon: right" at bounding box center [128, 118] width 6 height 6
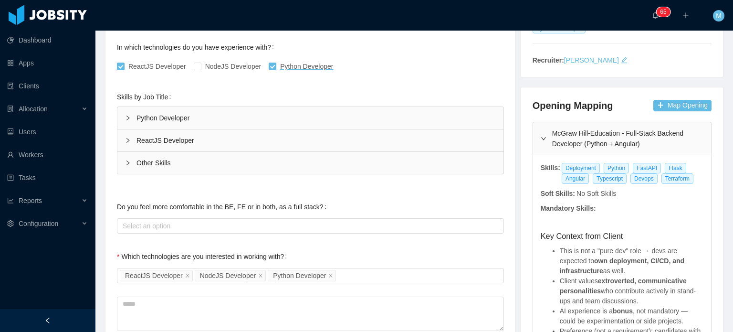
click at [124, 141] on div "ReactJS Developer" at bounding box center [310, 140] width 386 height 22
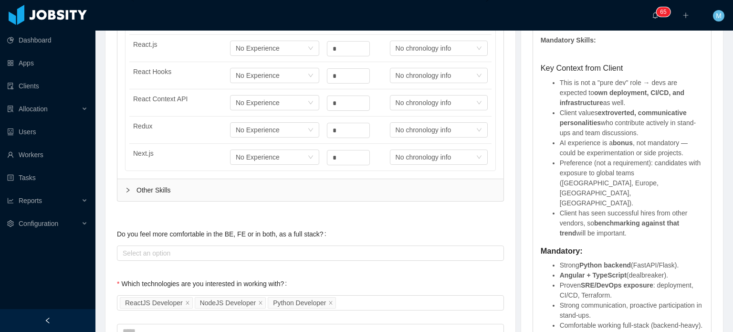
scroll to position [211, 0]
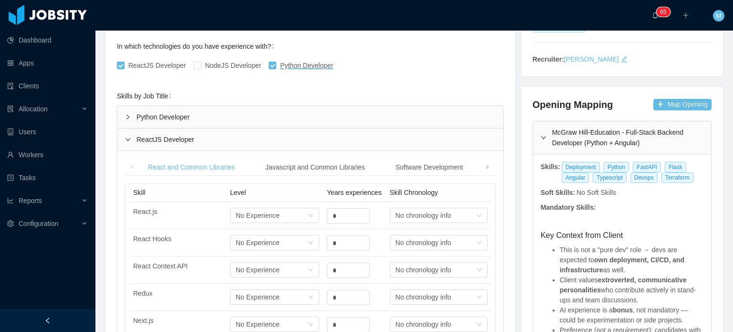
click at [131, 137] on div "ReactJS Developer" at bounding box center [310, 139] width 386 height 22
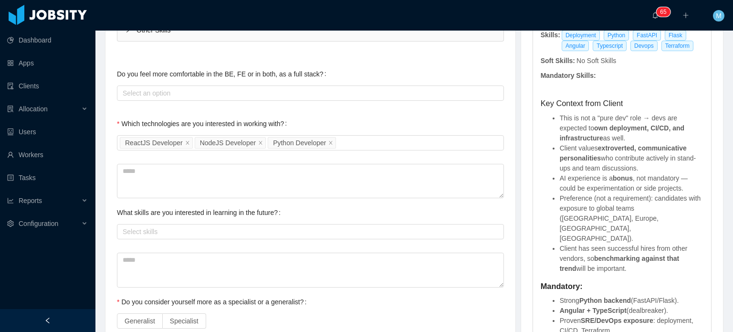
scroll to position [342, 0]
click at [185, 142] on icon "icon: close" at bounding box center [187, 143] width 5 height 5
click at [183, 142] on div "Select Job Titles ReactJS Developer NodeJS Developer Python Developer" at bounding box center [309, 143] width 378 height 14
click at [183, 142] on div "d61c89c0-3916-11e9-b852-f118c7757fb0" at bounding box center [186, 143] width 123 height 10
click at [251, 142] on icon "icon: close" at bounding box center [252, 143] width 3 height 3
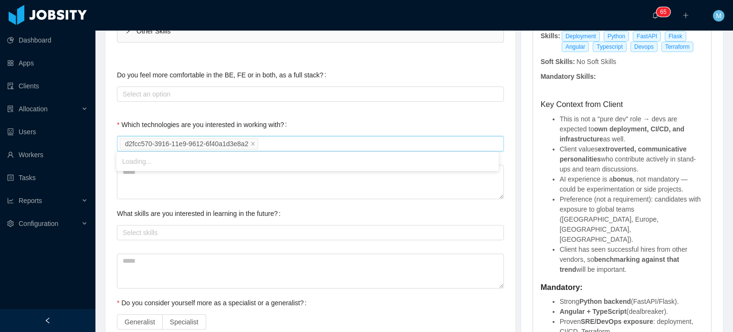
click at [251, 142] on icon "icon: close" at bounding box center [252, 143] width 3 height 3
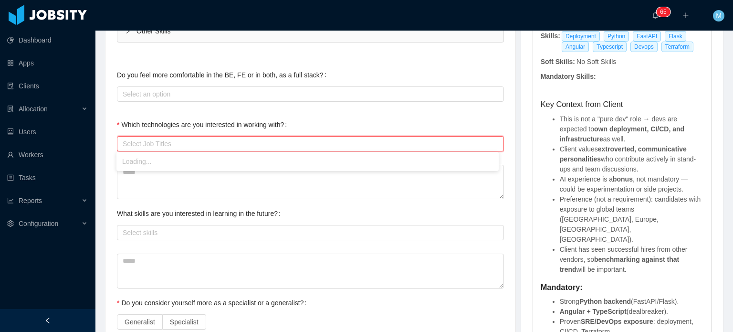
click at [250, 142] on div "Select Job Titles" at bounding box center [308, 144] width 371 height 10
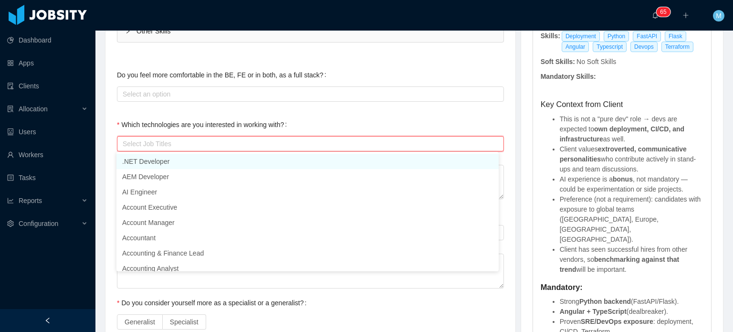
type input "*"
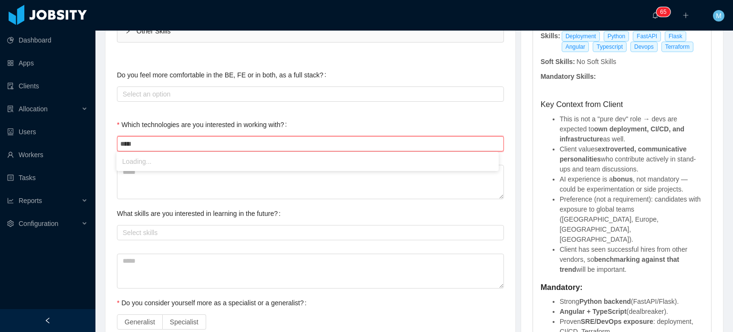
type input "******"
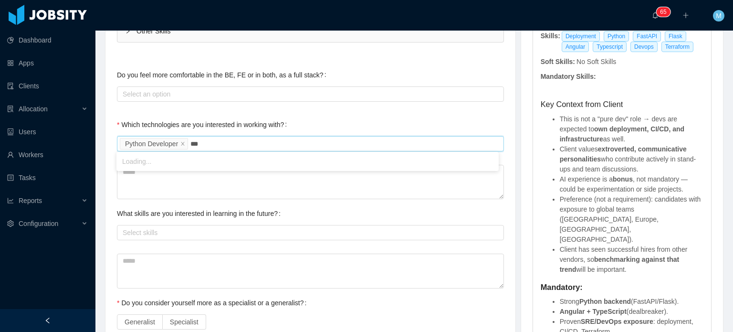
type input "****"
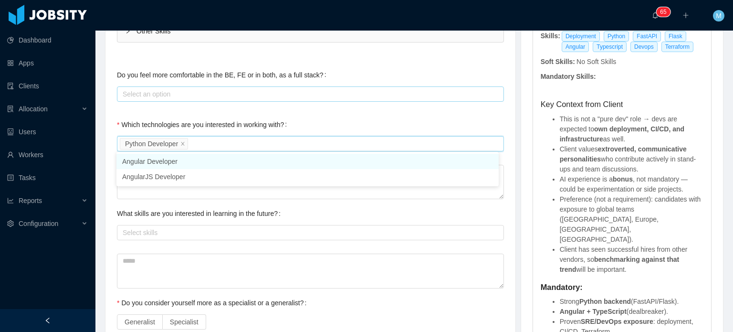
click at [362, 99] on div "Select an option" at bounding box center [309, 94] width 378 height 14
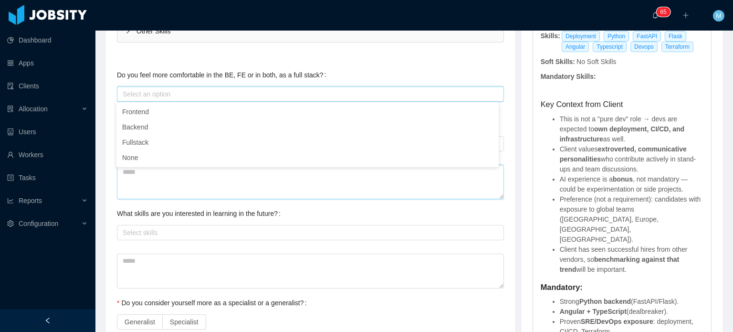
click at [329, 183] on textarea at bounding box center [310, 182] width 387 height 35
click at [284, 137] on div "Select Job Titles Python Developer" at bounding box center [309, 143] width 378 height 14
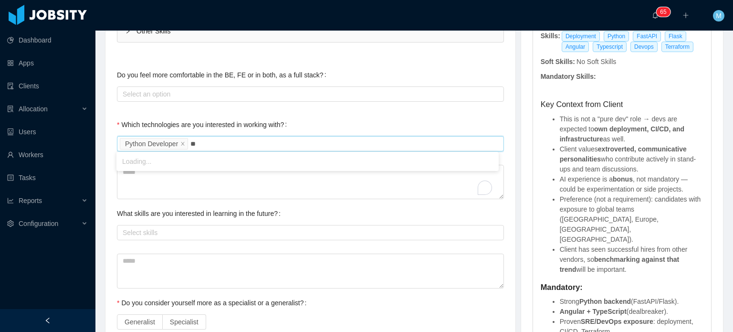
type input "***"
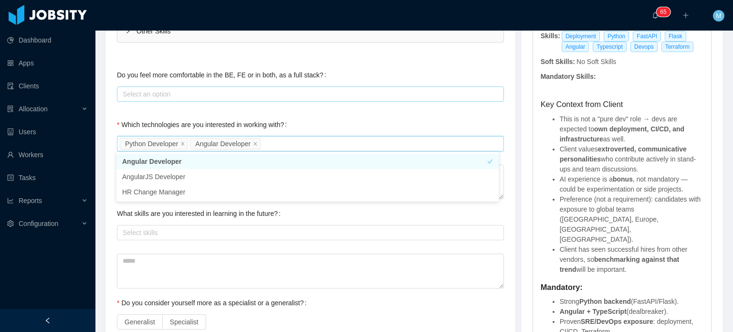
click at [261, 89] on div "Select an option" at bounding box center [308, 94] width 371 height 10
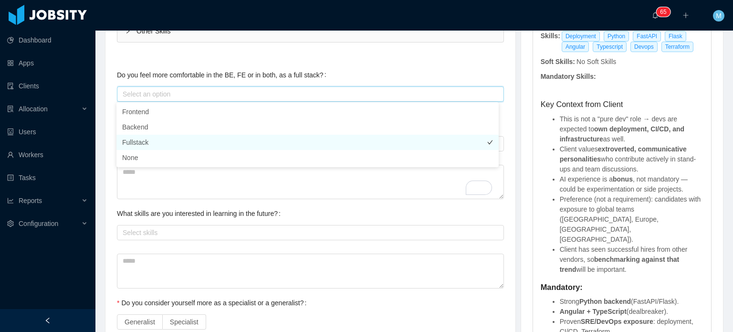
click at [229, 140] on li "Fullstack" at bounding box center [307, 142] width 382 height 15
click at [313, 198] on div "Technical Profile and Role Preference Which technologies have you been most inv…" at bounding box center [310, 131] width 387 height 681
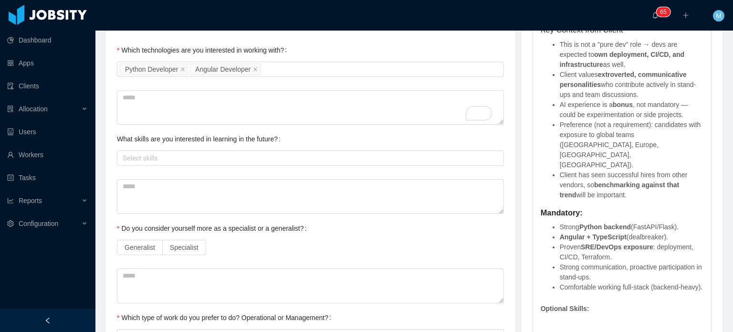
scroll to position [493, 0]
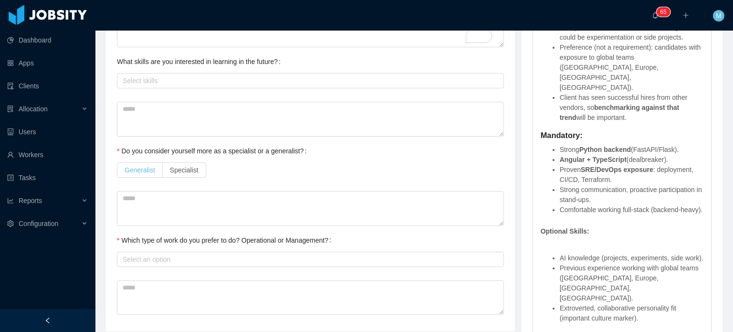
click at [152, 168] on span "Generalist" at bounding box center [140, 170] width 31 height 8
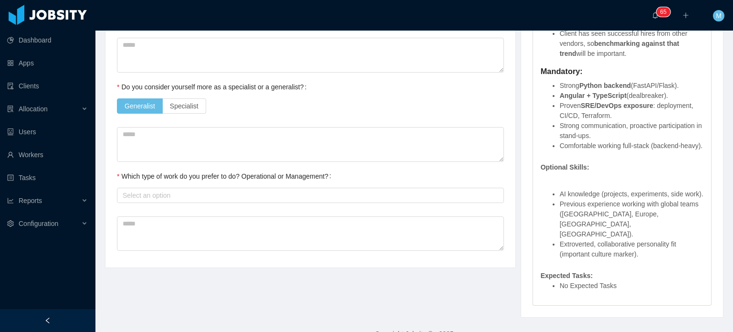
click at [208, 202] on div "Select an option" at bounding box center [310, 195] width 387 height 19
click at [197, 192] on div "Select an option" at bounding box center [308, 195] width 371 height 10
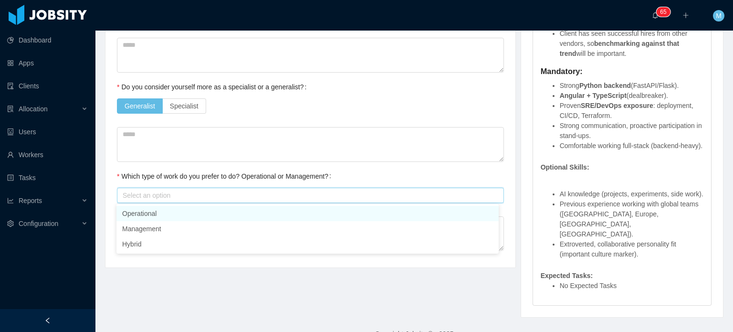
click at [177, 204] on ul "Operational Management Hybrid" at bounding box center [307, 229] width 382 height 50
click at [188, 213] on li "Operational" at bounding box center [307, 213] width 382 height 15
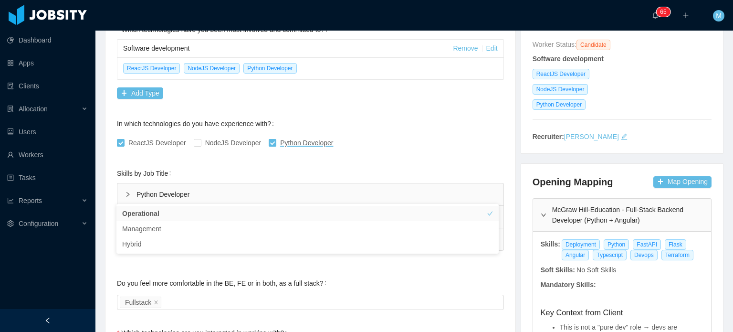
scroll to position [0, 0]
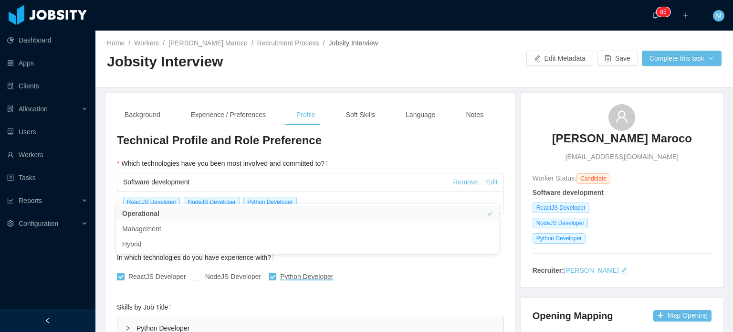
click at [333, 140] on h3 "Technical Profile and Role Preference" at bounding box center [310, 140] width 387 height 15
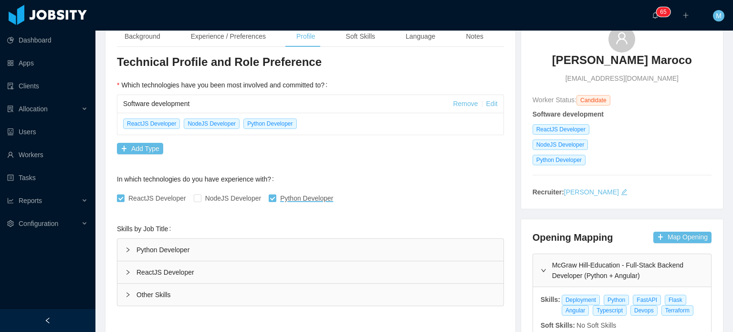
scroll to position [78, 0]
click at [486, 100] on link "Edit" at bounding box center [491, 104] width 11 height 8
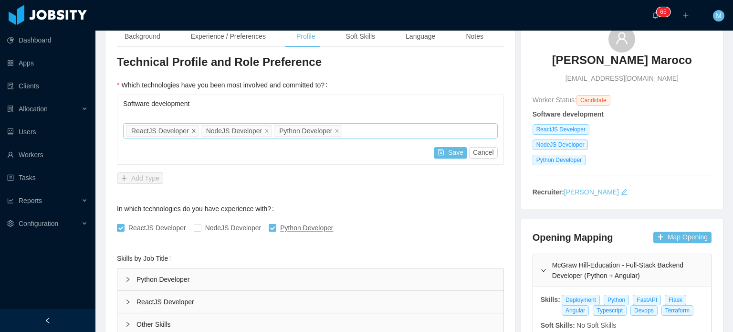
click at [192, 130] on icon "icon: close" at bounding box center [193, 130] width 3 height 3
click at [190, 130] on icon "icon: close" at bounding box center [191, 130] width 3 height 3
click at [210, 130] on div "Job titles Python Developer" at bounding box center [309, 131] width 366 height 14
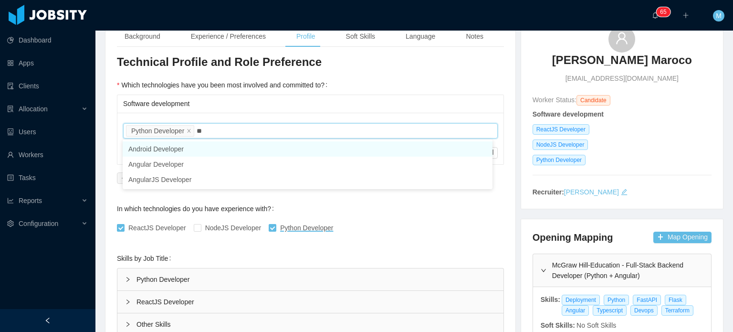
type input "*"
type input "****"
type input "*******"
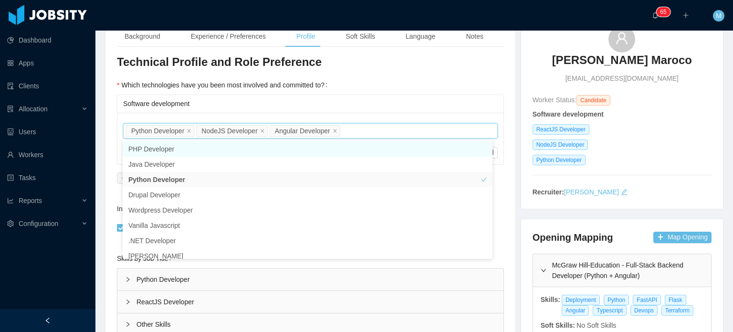
click at [427, 58] on h3 "Technical Profile and Role Preference" at bounding box center [310, 61] width 387 height 15
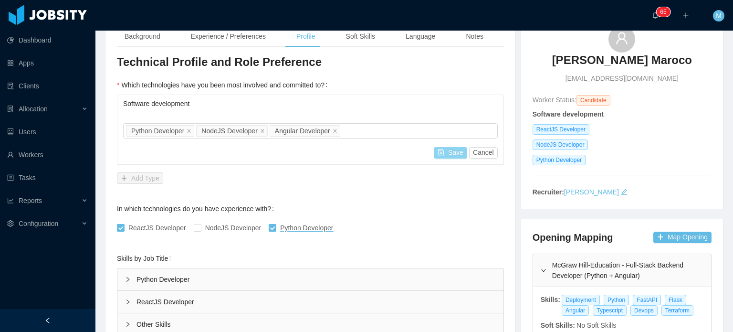
click at [455, 154] on button "Save" at bounding box center [450, 152] width 33 height 11
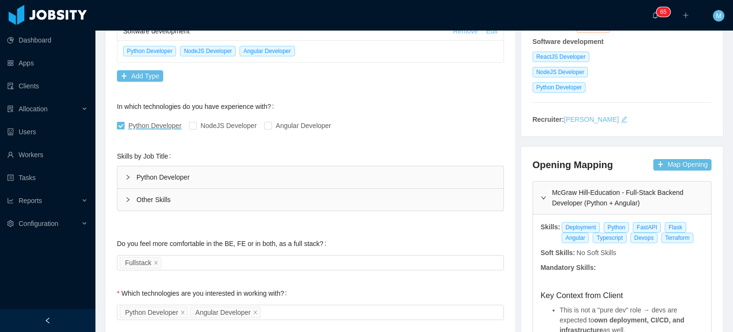
scroll to position [152, 0]
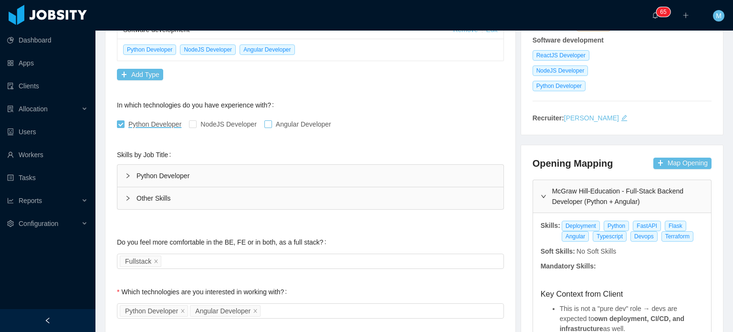
click at [273, 121] on span "Angular Developer" at bounding box center [303, 124] width 63 height 8
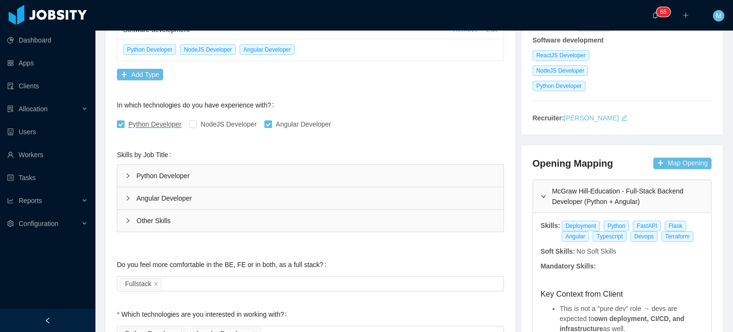
click at [126, 192] on div "Angular Developer" at bounding box center [310, 198] width 386 height 22
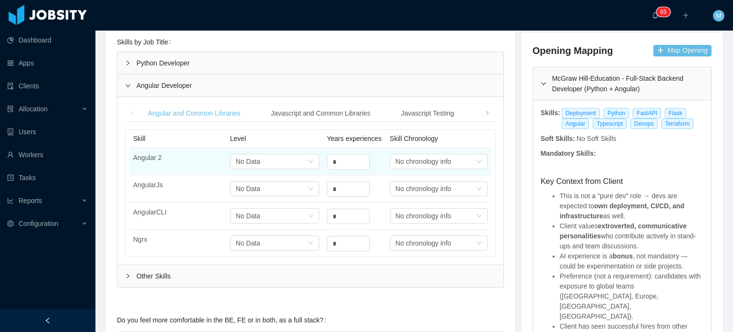
scroll to position [269, 0]
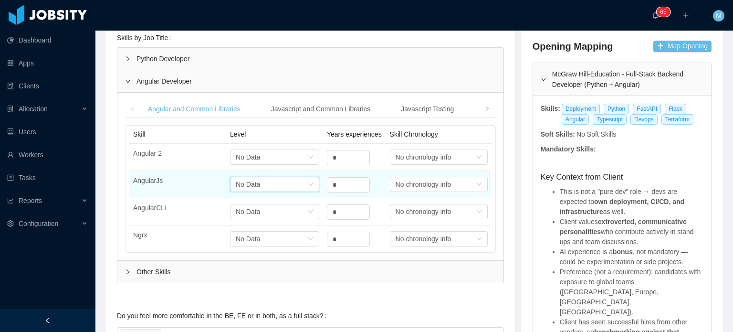
click at [294, 178] on div "Select one No Data" at bounding box center [272, 184] width 72 height 14
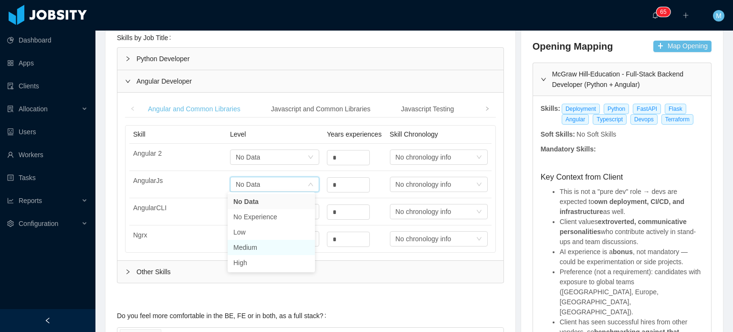
click at [256, 246] on li "Medium" at bounding box center [271, 246] width 87 height 15
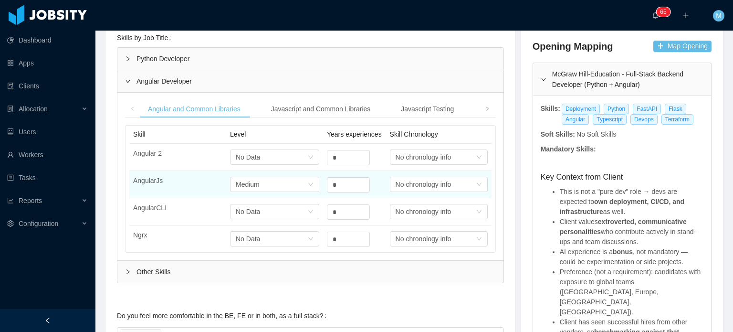
click at [317, 182] on tr "AngularJs Select one Medium * Select one No chronology info" at bounding box center [310, 184] width 362 height 27
click at [347, 185] on input "*" at bounding box center [348, 184] width 42 height 14
type input "*"
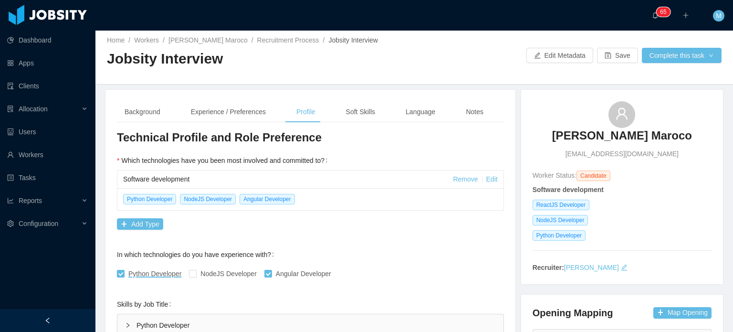
scroll to position [0, 0]
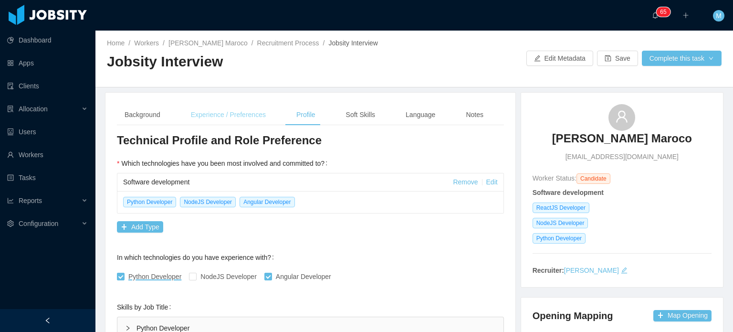
type input "*"
click at [253, 115] on div "Experience / Preferences" at bounding box center [228, 114] width 90 height 21
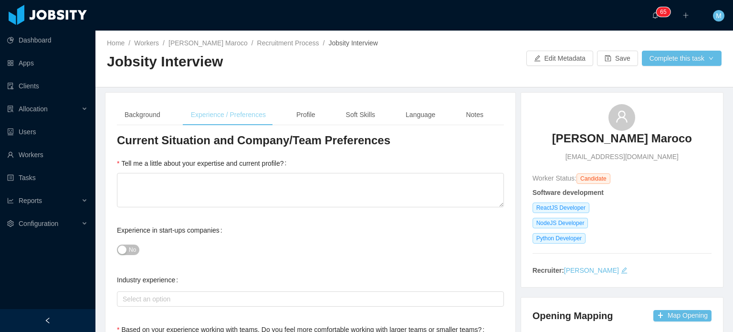
scroll to position [31, 0]
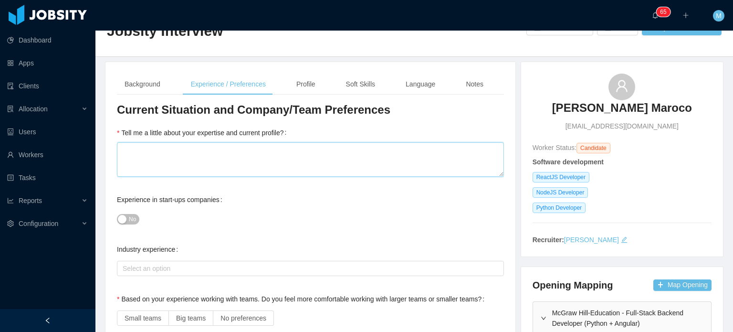
click at [232, 172] on textarea "Tell me a little about your expertise and current profile?" at bounding box center [310, 159] width 387 height 35
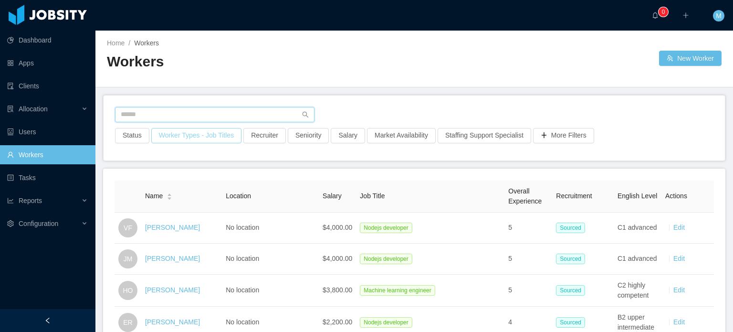
click at [216, 112] on input "text" at bounding box center [214, 114] width 199 height 15
type input "**********"
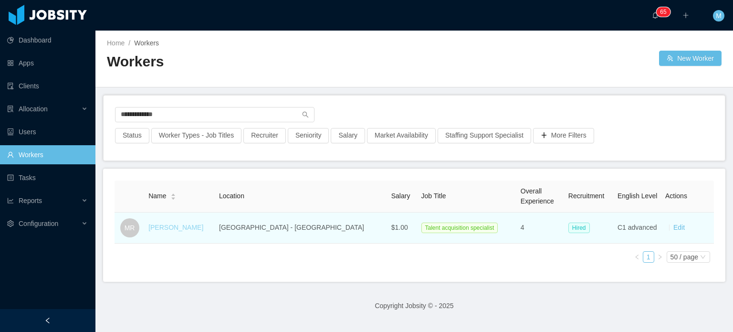
click at [162, 229] on link "Martin Roldan" at bounding box center [175, 227] width 55 height 8
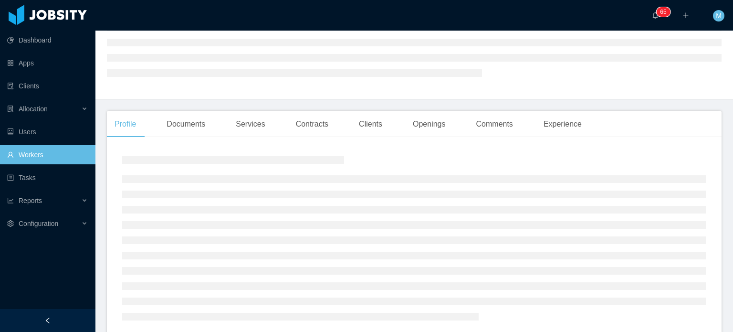
scroll to position [155, 0]
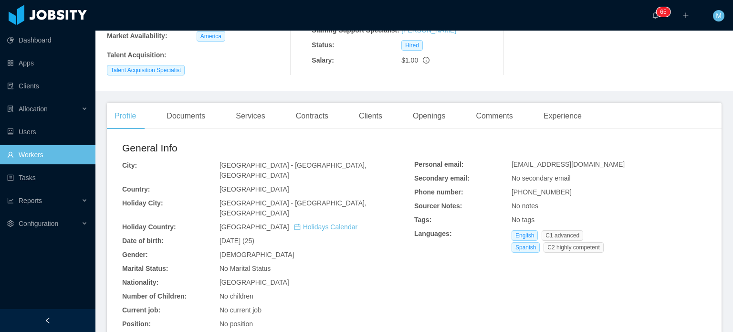
click at [187, 82] on main "Home / Workers / Martin Roldan / Options Martin Roldan martin.roldan@jobsity.co…" at bounding box center [413, 25] width 637 height 301
click at [187, 103] on div "Documents" at bounding box center [186, 116] width 54 height 27
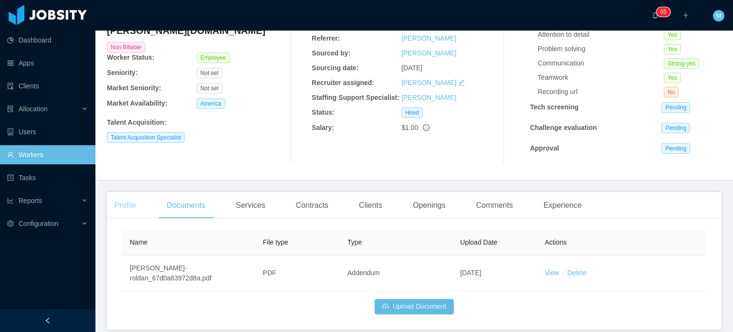
scroll to position [120, 0]
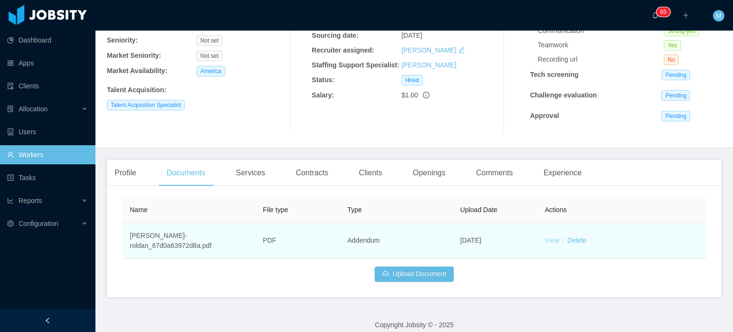
click at [545, 236] on link "View" at bounding box center [552, 240] width 14 height 8
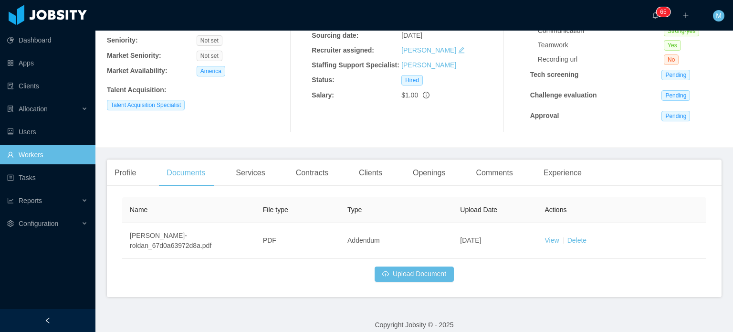
click at [153, 178] on div "Profile Documents Services Contracts Clients Openings Comments Experience" at bounding box center [348, 172] width 482 height 27
click at [156, 172] on div "Profile Documents Services Contracts Clients Openings Comments Experience" at bounding box center [348, 172] width 482 height 27
click at [130, 175] on div "Profile" at bounding box center [125, 172] width 37 height 27
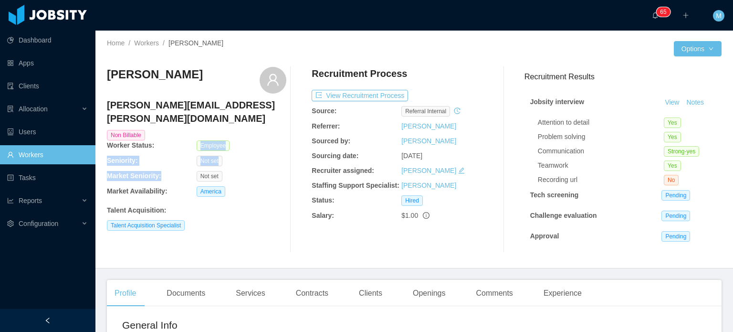
drag, startPoint x: 198, startPoint y: 133, endPoint x: 212, endPoint y: 169, distance: 38.8
click at [212, 169] on div "Martin Roldan martin.roldan@jobsity.com Non Billable Worker Status: Employee Se…" at bounding box center [196, 160] width 179 height 186
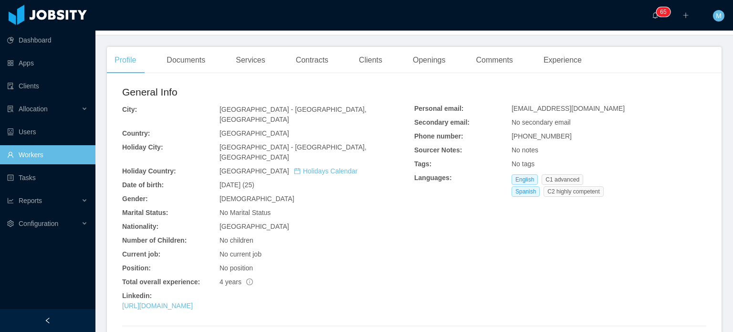
scroll to position [239, 0]
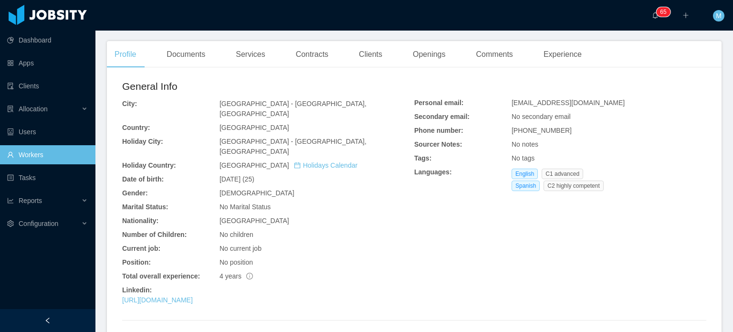
click at [263, 165] on div "General Info City: Buenos Aires - Buenos Aires, Ciudad Autónoma de Country: Arg…" at bounding box center [268, 194] width 292 height 230
click at [193, 296] on link "https://www.linkedin.com/in/roldanmartin" at bounding box center [157, 300] width 71 height 8
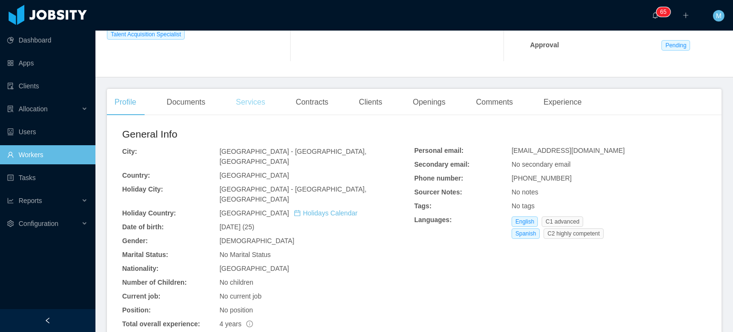
click at [265, 108] on div "Services" at bounding box center [250, 102] width 44 height 27
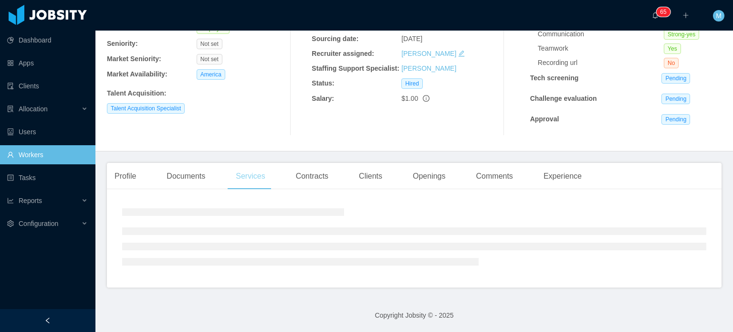
scroll to position [165, 0]
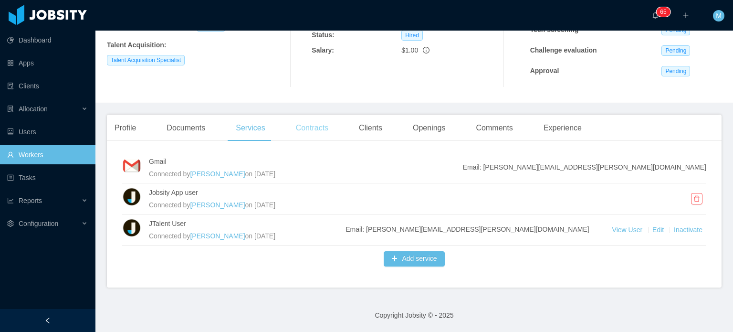
click at [333, 121] on div "Contracts" at bounding box center [312, 127] width 48 height 27
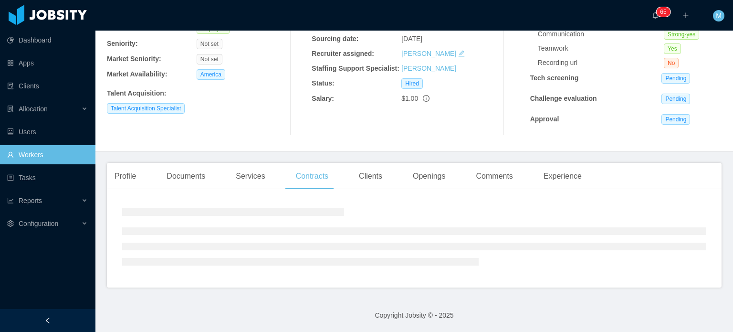
scroll to position [132, 0]
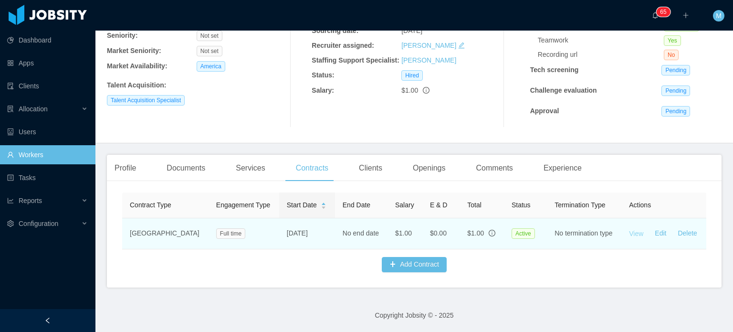
click at [629, 229] on link "View" at bounding box center [636, 233] width 14 height 8
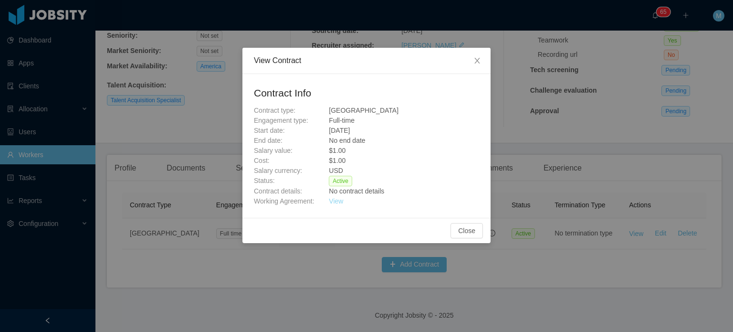
click at [342, 204] on link "View" at bounding box center [336, 201] width 14 height 8
click at [477, 67] on span "Close" at bounding box center [477, 61] width 27 height 27
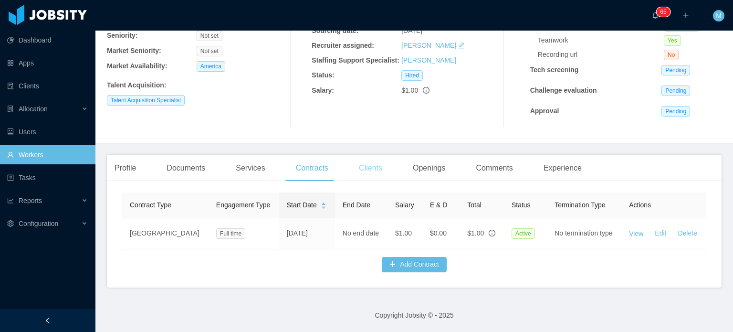
click at [367, 161] on div "Clients" at bounding box center [370, 168] width 39 height 27
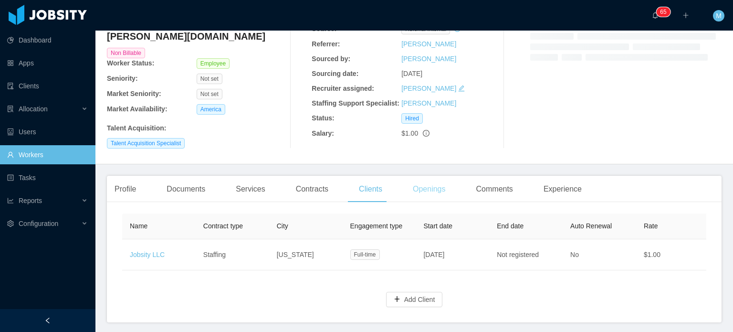
scroll to position [117, 0]
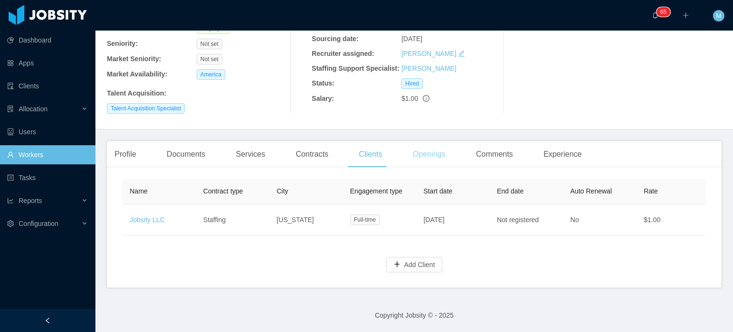
click at [418, 148] on div "Openings" at bounding box center [429, 154] width 48 height 27
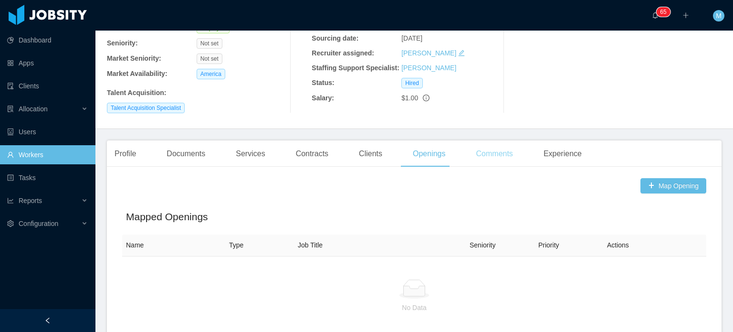
click at [491, 146] on div "Comments" at bounding box center [494, 153] width 52 height 27
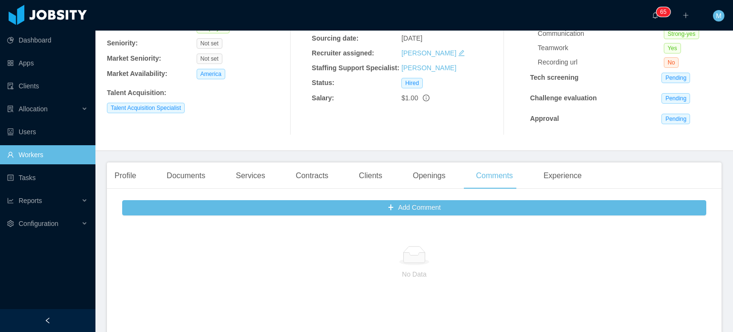
click at [560, 139] on div "Martin Roldan martin.roldan@jobsity.com Non Billable Worker Status: Employee Se…" at bounding box center [414, 42] width 614 height 201
click at [551, 160] on main "Home / Workers / Martin Roldan / Options Martin Roldan martin.roldan@jobsity.co…" at bounding box center [413, 63] width 637 height 301
click at [551, 173] on div "Experience" at bounding box center [562, 175] width 53 height 27
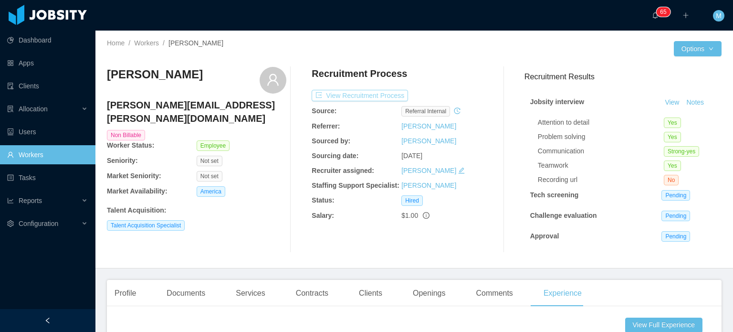
click at [351, 93] on button "View Recruitment Process" at bounding box center [360, 95] width 96 height 11
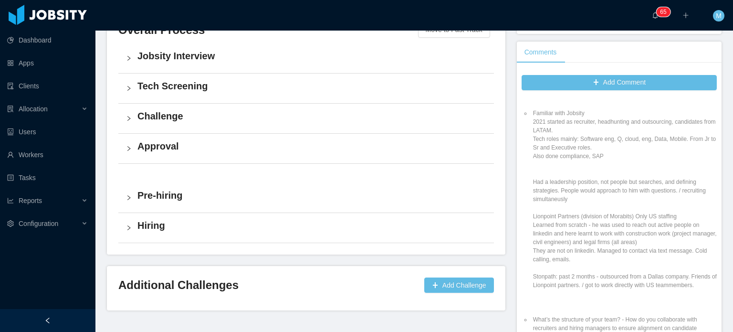
scroll to position [239, 0]
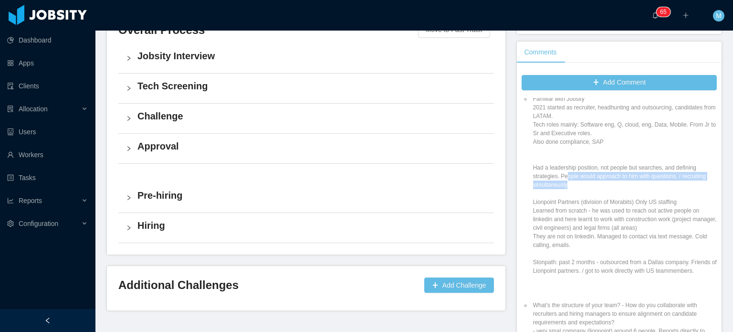
click at [573, 177] on li "Familiar with Jobsity 2021 started as recruiter, headhunting and outsourcing, c…" at bounding box center [624, 193] width 186 height 198
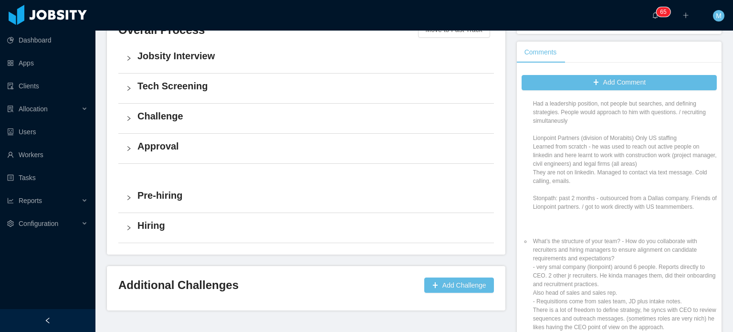
scroll to position [286, 0]
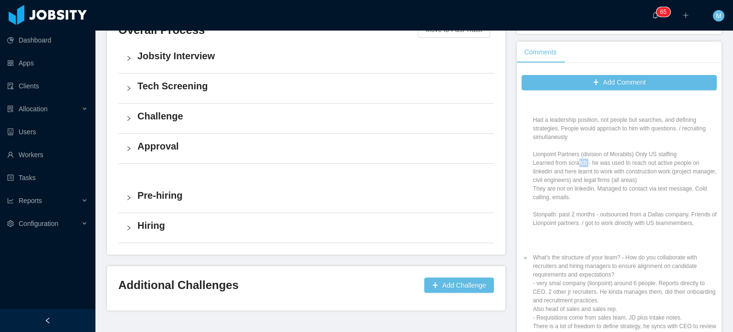
drag, startPoint x: 573, startPoint y: 150, endPoint x: 585, endPoint y: 154, distance: 12.7
click at [584, 154] on li "Familiar with Jobsity 2021 started as recruiter, headhunting and outsourcing, c…" at bounding box center [624, 146] width 186 height 198
click at [585, 154] on li "Familiar with Jobsity 2021 started as recruiter, headhunting and outsourcing, c…" at bounding box center [624, 146] width 186 height 198
drag, startPoint x: 585, startPoint y: 154, endPoint x: 623, endPoint y: 158, distance: 37.9
click at [623, 158] on li "Familiar with Jobsity 2021 started as recruiter, headhunting and outsourcing, c…" at bounding box center [624, 146] width 186 height 198
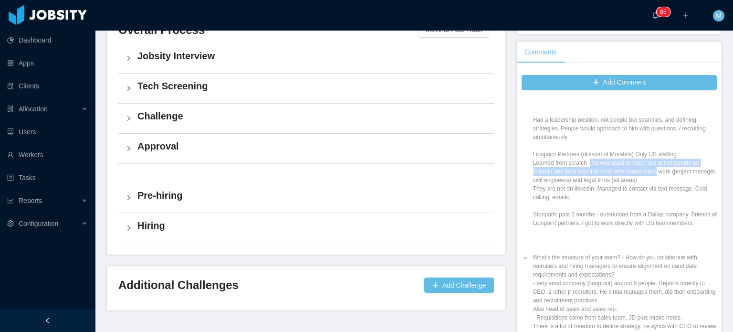
click at [623, 158] on li "Familiar with Jobsity 2021 started as recruiter, headhunting and outsourcing, c…" at bounding box center [624, 146] width 186 height 198
drag, startPoint x: 527, startPoint y: 164, endPoint x: 628, endPoint y: 164, distance: 101.1
click at [628, 164] on li "Familiar with Jobsity 2021 started as recruiter, headhunting and outsourcing, c…" at bounding box center [624, 146] width 186 height 198
click at [587, 164] on li "Familiar with Jobsity 2021 started as recruiter, headhunting and outsourcing, c…" at bounding box center [624, 146] width 186 height 198
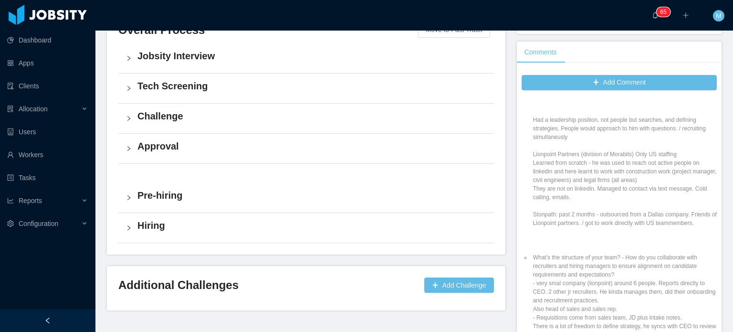
drag, startPoint x: 562, startPoint y: 175, endPoint x: 574, endPoint y: 175, distance: 12.9
click at [565, 175] on li "Familiar with Jobsity 2021 started as recruiter, headhunting and outsourcing, c…" at bounding box center [624, 146] width 186 height 198
click at [574, 175] on li "Familiar with Jobsity 2021 started as recruiter, headhunting and outsourcing, c…" at bounding box center [624, 146] width 186 height 198
drag, startPoint x: 596, startPoint y: 171, endPoint x: 615, endPoint y: 172, distance: 19.1
click at [601, 172] on li "Familiar with Jobsity 2021 started as recruiter, headhunting and outsourcing, c…" at bounding box center [624, 146] width 186 height 198
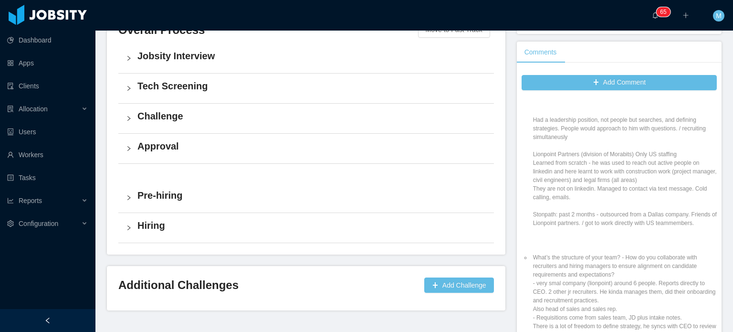
drag, startPoint x: 615, startPoint y: 172, endPoint x: 624, endPoint y: 169, distance: 10.0
click at [616, 172] on li "Familiar with Jobsity 2021 started as recruiter, headhunting and outsourcing, c…" at bounding box center [624, 146] width 186 height 198
click at [624, 169] on li "Familiar with Jobsity 2021 started as recruiter, headhunting and outsourcing, c…" at bounding box center [624, 146] width 186 height 198
click at [592, 190] on li "Familiar with Jobsity 2021 started as recruiter, headhunting and outsourcing, c…" at bounding box center [624, 146] width 186 height 198
click at [594, 190] on li "Familiar with Jobsity 2021 started as recruiter, headhunting and outsourcing, c…" at bounding box center [624, 146] width 186 height 198
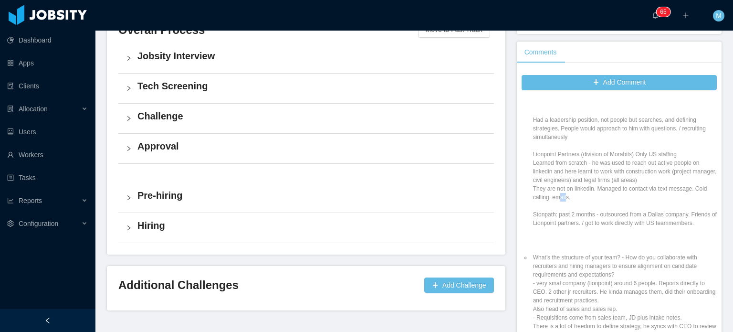
drag, startPoint x: 559, startPoint y: 185, endPoint x: 544, endPoint y: 183, distance: 14.5
click at [546, 183] on li "Familiar with Jobsity 2021 started as recruiter, headhunting and outsourcing, c…" at bounding box center [624, 146] width 186 height 198
click at [544, 183] on li "Familiar with Jobsity 2021 started as recruiter, headhunting and outsourcing, c…" at bounding box center [624, 146] width 186 height 198
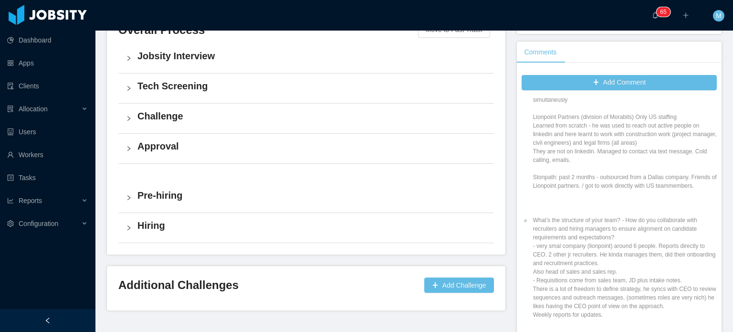
scroll to position [334, 0]
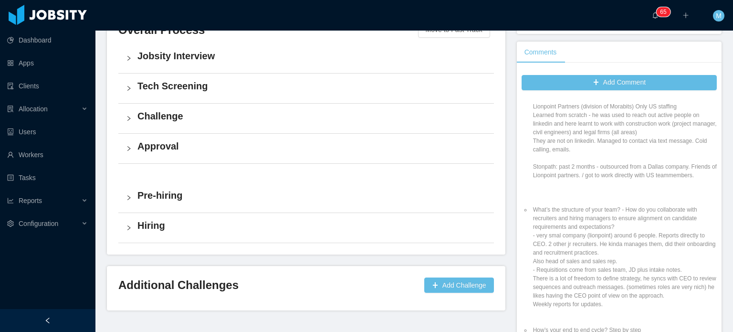
click at [606, 185] on li "Familiar with Jobsity 2021 started as recruiter, headhunting and outsourcing, c…" at bounding box center [624, 98] width 186 height 198
drag, startPoint x: 556, startPoint y: 169, endPoint x: 600, endPoint y: 181, distance: 45.4
click at [576, 178] on li "Familiar with Jobsity 2021 started as recruiter, headhunting and outsourcing, c…" at bounding box center [624, 98] width 186 height 198
click at [600, 181] on li "Familiar with Jobsity 2021 started as recruiter, headhunting and outsourcing, c…" at bounding box center [624, 98] width 186 height 198
drag, startPoint x: 569, startPoint y: 163, endPoint x: 600, endPoint y: 179, distance: 34.8
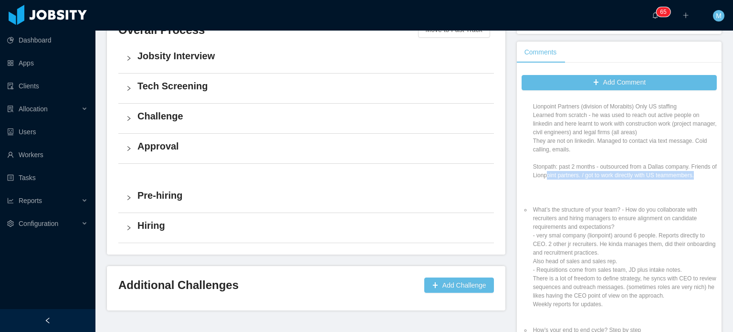
click at [599, 179] on li "Familiar with Jobsity 2021 started as recruiter, headhunting and outsourcing, c…" at bounding box center [624, 98] width 186 height 198
click at [600, 179] on li "Familiar with Jobsity 2021 started as recruiter, headhunting and outsourcing, c…" at bounding box center [624, 98] width 186 height 198
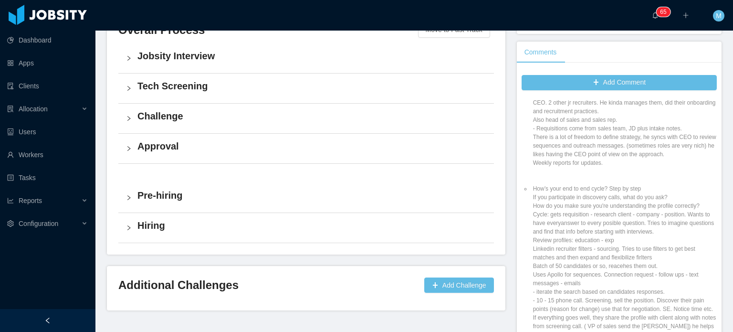
scroll to position [477, 0]
drag, startPoint x: 560, startPoint y: 131, endPoint x: 641, endPoint y: 138, distance: 81.4
click at [636, 138] on li "What’s the structure of your team? - How do you collaborate with recruiters and…" at bounding box center [624, 118] width 186 height 112
click at [647, 138] on li "What’s the structure of your team? - How do you collaborate with recruiters and…" at bounding box center [624, 118] width 186 height 112
drag, startPoint x: 595, startPoint y: 143, endPoint x: 637, endPoint y: 146, distance: 42.1
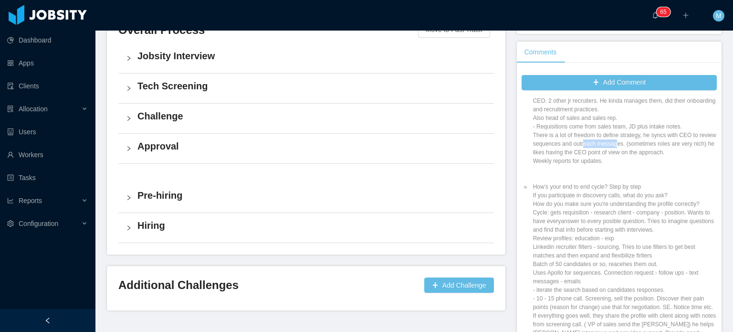
click at [633, 146] on li "What’s the structure of your team? - How do you collaborate with recruiters and…" at bounding box center [624, 118] width 186 height 112
click at [637, 146] on li "What’s the structure of your team? - How do you collaborate with recruiters and…" at bounding box center [624, 118] width 186 height 112
click at [656, 167] on li "What’s the structure of your team? - How do you collaborate with recruiters and…" at bounding box center [624, 118] width 186 height 112
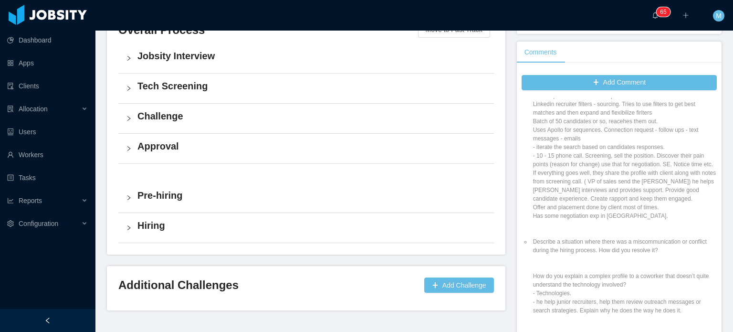
scroll to position [620, 0]
drag, startPoint x: 587, startPoint y: 171, endPoint x: 599, endPoint y: 181, distance: 15.9
click at [599, 181] on li "How’s your end to end cycle? Step by step If you participate in discovery calls…" at bounding box center [624, 133] width 186 height 189
drag, startPoint x: 593, startPoint y: 171, endPoint x: 612, endPoint y: 185, distance: 23.1
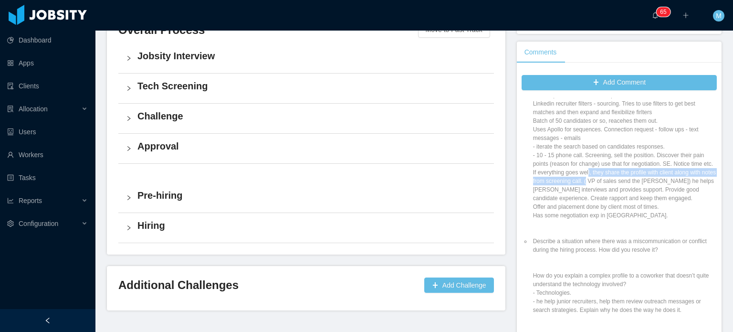
click at [611, 185] on li "How’s your end to end cycle? Step by step If you participate in discovery calls…" at bounding box center [624, 133] width 186 height 189
click at [612, 185] on li "How’s your end to end cycle? Step by step If you participate in discovery calls…" at bounding box center [624, 133] width 186 height 189
drag, startPoint x: 571, startPoint y: 179, endPoint x: 589, endPoint y: 184, distance: 18.7
click at [582, 184] on li "How’s your end to end cycle? Step by step If you participate in discovery calls…" at bounding box center [624, 133] width 186 height 189
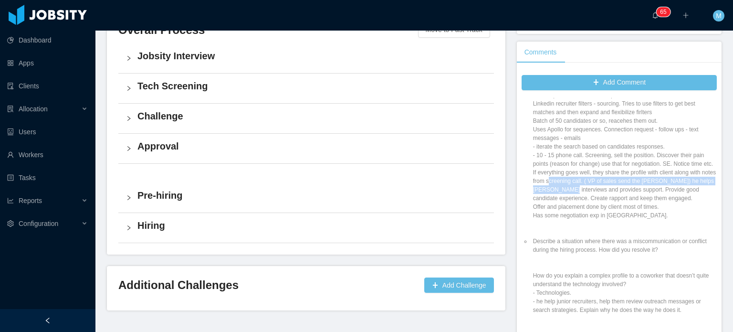
click at [589, 184] on li "How’s your end to end cycle? Step by step If you participate in discovery calls…" at bounding box center [624, 133] width 186 height 189
drag, startPoint x: 582, startPoint y: 181, endPoint x: 598, endPoint y: 181, distance: 15.7
click at [596, 181] on li "How’s your end to end cycle? Step by step If you participate in discovery calls…" at bounding box center [624, 133] width 186 height 189
click at [605, 179] on li "How’s your end to end cycle? Step by step If you participate in discovery calls…" at bounding box center [624, 133] width 186 height 189
drag, startPoint x: 640, startPoint y: 181, endPoint x: 657, endPoint y: 181, distance: 17.2
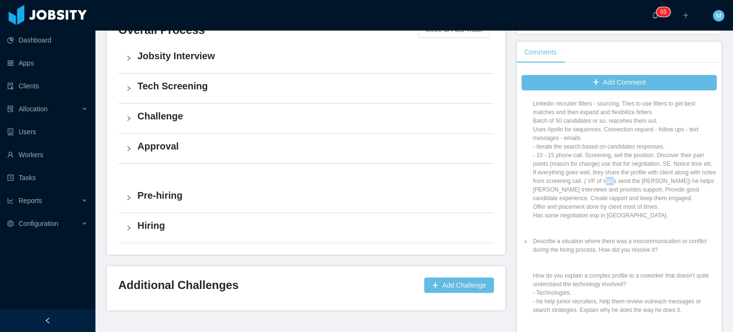
click at [651, 181] on li "How’s your end to end cycle? Step by step If you participate in discovery calls…" at bounding box center [624, 133] width 186 height 189
click at [685, 181] on li "How’s your end to end cycle? Step by step If you participate in discovery calls…" at bounding box center [624, 133] width 186 height 189
drag, startPoint x: 667, startPoint y: 181, endPoint x: 676, endPoint y: 181, distance: 9.1
click at [674, 181] on li "How’s your end to end cycle? Step by step If you participate in discovery calls…" at bounding box center [624, 133] width 186 height 189
click at [676, 181] on li "How’s your end to end cycle? Step by step If you participate in discovery calls…" at bounding box center [624, 133] width 186 height 189
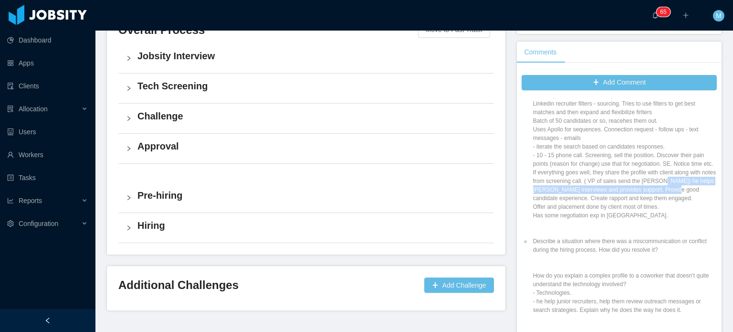
drag, startPoint x: 679, startPoint y: 179, endPoint x: 687, endPoint y: 185, distance: 10.2
click at [687, 185] on li "How’s your end to end cycle? Step by step If you participate in discovery calls…" at bounding box center [624, 133] width 186 height 189
drag, startPoint x: 567, startPoint y: 195, endPoint x: 627, endPoint y: 199, distance: 60.7
click at [624, 199] on li "How’s your end to end cycle? Step by step If you participate in discovery calls…" at bounding box center [624, 133] width 186 height 189
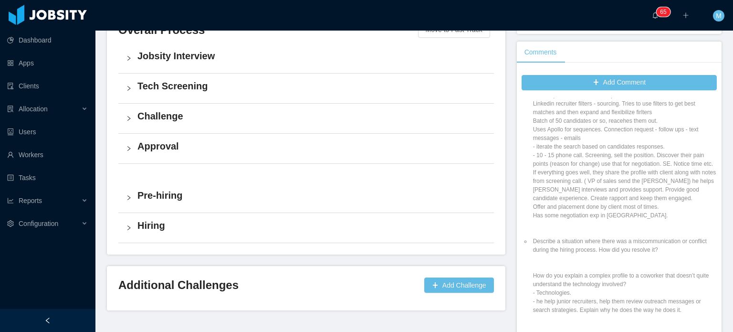
click at [635, 199] on li "How’s your end to end cycle? Step by step If you participate in discovery calls…" at bounding box center [624, 133] width 186 height 189
drag, startPoint x: 588, startPoint y: 187, endPoint x: 653, endPoint y: 199, distance: 66.0
click at [651, 199] on li "How’s your end to end cycle? Step by step If you participate in discovery calls…" at bounding box center [624, 133] width 186 height 189
click at [656, 196] on li "How’s your end to end cycle? Step by step If you participate in discovery calls…" at bounding box center [624, 133] width 186 height 189
drag, startPoint x: 616, startPoint y: 202, endPoint x: 651, endPoint y: 209, distance: 35.2
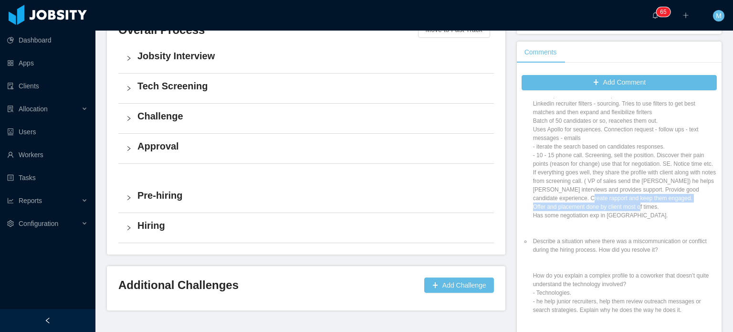
click at [647, 209] on li "How’s your end to end cycle? Step by step If you participate in discovery calls…" at bounding box center [624, 133] width 186 height 189
click at [651, 209] on li "How’s your end to end cycle? Step by step If you participate in discovery calls…" at bounding box center [624, 133] width 186 height 189
drag, startPoint x: 601, startPoint y: 198, endPoint x: 669, endPoint y: 213, distance: 70.3
click at [652, 212] on li "How’s your end to end cycle? Step by step If you participate in discovery calls…" at bounding box center [624, 133] width 186 height 189
click at [669, 213] on li "How’s your end to end cycle? Step by step If you participate in discovery calls…" at bounding box center [624, 133] width 186 height 189
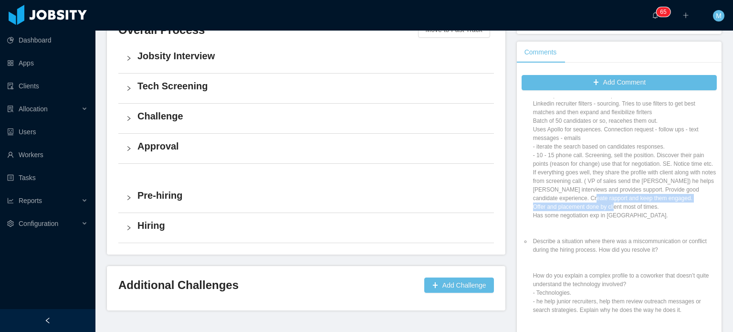
click at [641, 208] on li "How’s your end to end cycle? Step by step If you participate in discovery calls…" at bounding box center [624, 133] width 186 height 189
click at [649, 209] on li "How’s your end to end cycle? Step by step If you participate in discovery calls…" at bounding box center [624, 133] width 186 height 189
drag, startPoint x: 578, startPoint y: 208, endPoint x: 643, endPoint y: 212, distance: 65.0
click at [629, 212] on li "How’s your end to end cycle? Step by step If you participate in discovery calls…" at bounding box center [624, 133] width 186 height 189
click at [647, 212] on li "How’s your end to end cycle? Step by step If you participate in discovery calls…" at bounding box center [624, 133] width 186 height 189
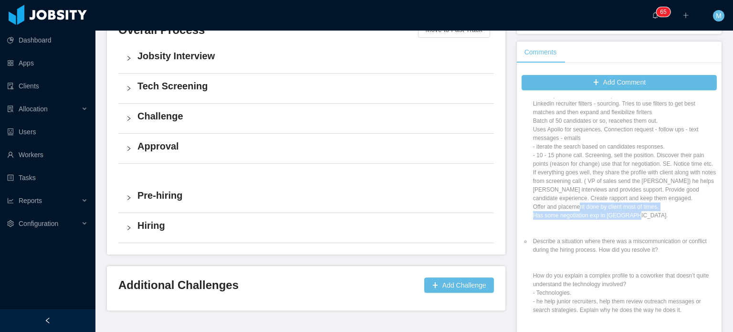
click at [582, 206] on li "How’s your end to end cycle? Step by step If you participate in discovery calls…" at bounding box center [624, 133] width 186 height 189
drag, startPoint x: 582, startPoint y: 206, endPoint x: 656, endPoint y: 210, distance: 74.1
click at [656, 210] on li "How’s your end to end cycle? Step by step If you participate in discovery calls…" at bounding box center [624, 133] width 186 height 189
drag, startPoint x: 572, startPoint y: 215, endPoint x: 614, endPoint y: 216, distance: 42.0
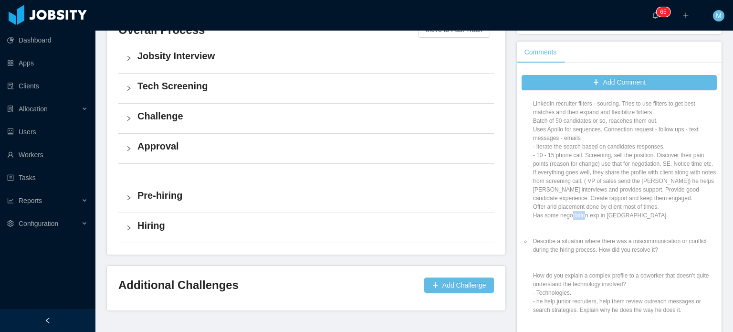
click at [606, 216] on li "How’s your end to end cycle? Step by step If you participate in discovery calls…" at bounding box center [624, 133] width 186 height 189
click at [617, 216] on li "How’s your end to end cycle? Step by step If you participate in discovery calls…" at bounding box center [624, 133] width 186 height 189
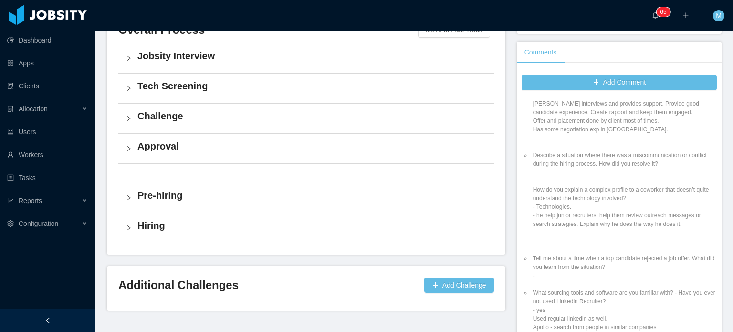
scroll to position [716, 0]
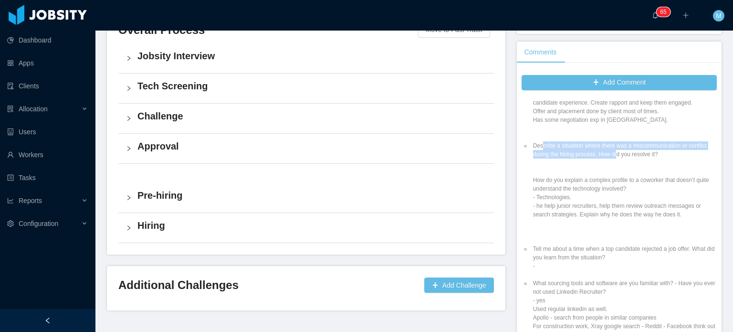
drag, startPoint x: 579, startPoint y: 148, endPoint x: 638, endPoint y: 157, distance: 59.4
click at [638, 157] on li "Describe a situation where there was a miscommunication or conflict during the …" at bounding box center [624, 188] width 186 height 94
click at [645, 160] on li "Describe a situation where there was a miscommunication or conflict during the …" at bounding box center [624, 188] width 186 height 94
click at [664, 161] on li "Describe a situation where there was a miscommunication or conflict during the …" at bounding box center [624, 188] width 186 height 94
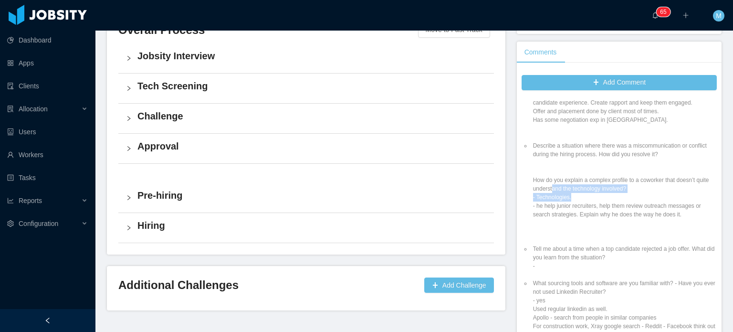
click at [597, 196] on li "Describe a situation where there was a miscommunication or conflict during the …" at bounding box center [624, 188] width 186 height 94
click at [601, 193] on li "Describe a situation where there was a miscommunication or conflict during the …" at bounding box center [624, 188] width 186 height 94
drag, startPoint x: 542, startPoint y: 179, endPoint x: 602, endPoint y: 192, distance: 61.0
click at [586, 188] on li "Describe a situation where there was a miscommunication or conflict during the …" at bounding box center [624, 188] width 186 height 94
click at [602, 192] on li "Describe a situation where there was a miscommunication or conflict during the …" at bounding box center [624, 188] width 186 height 94
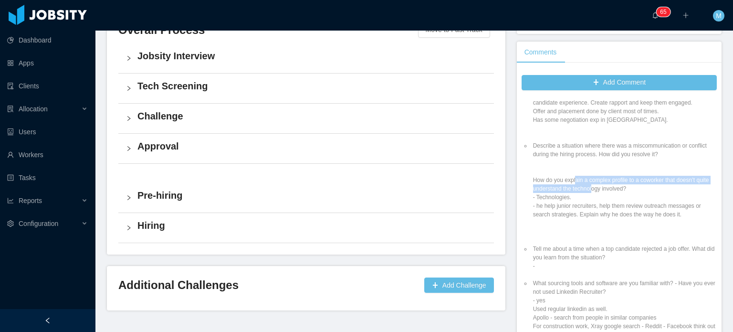
drag, startPoint x: 571, startPoint y: 181, endPoint x: 605, endPoint y: 187, distance: 34.9
click at [605, 187] on li "Describe a situation where there was a miscommunication or conflict during the …" at bounding box center [624, 188] width 186 height 94
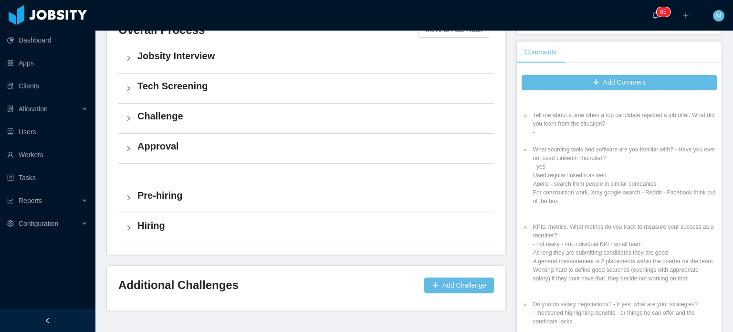
scroll to position [859, 0]
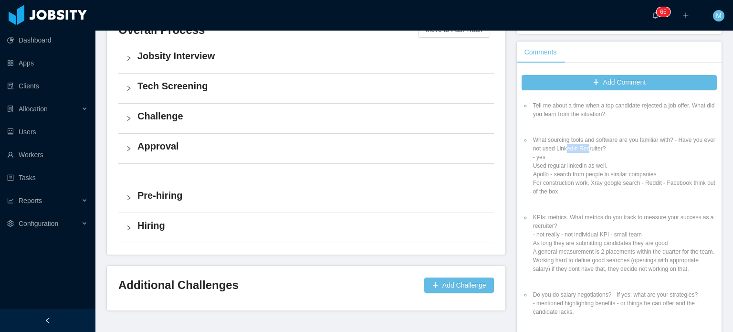
drag, startPoint x: 573, startPoint y: 151, endPoint x: 622, endPoint y: 147, distance: 48.8
click at [621, 147] on li "What sourcing tools and software are you familiar with? - Have you ever not use…" at bounding box center [624, 169] width 186 height 69
click at [622, 147] on li "What sourcing tools and software are you familiar with? - Have you ever not use…" at bounding box center [624, 169] width 186 height 69
drag, startPoint x: 557, startPoint y: 168, endPoint x: 610, endPoint y: 167, distance: 53.0
click at [580, 168] on li "What sourcing tools and software are you familiar with? - Have you ever not use…" at bounding box center [624, 169] width 186 height 69
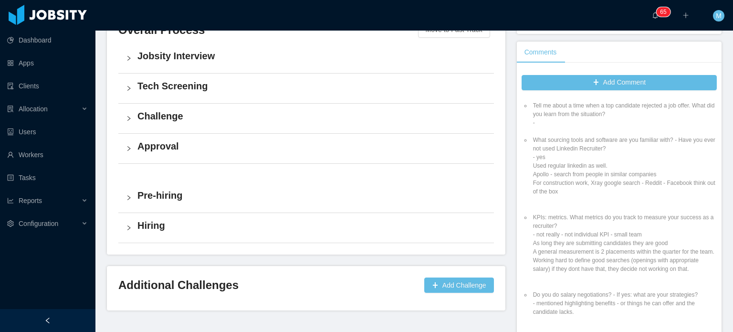
click at [611, 167] on li "What sourcing tools and software are you familiar with? - Have you ever not use…" at bounding box center [624, 169] width 186 height 69
drag, startPoint x: 571, startPoint y: 167, endPoint x: 614, endPoint y: 167, distance: 43.9
click at [584, 167] on li "What sourcing tools and software are you familiar with? - Have you ever not use…" at bounding box center [624, 169] width 186 height 69
click at [614, 167] on li "What sourcing tools and software are you familiar with? - Have you ever not use…" at bounding box center [624, 169] width 186 height 69
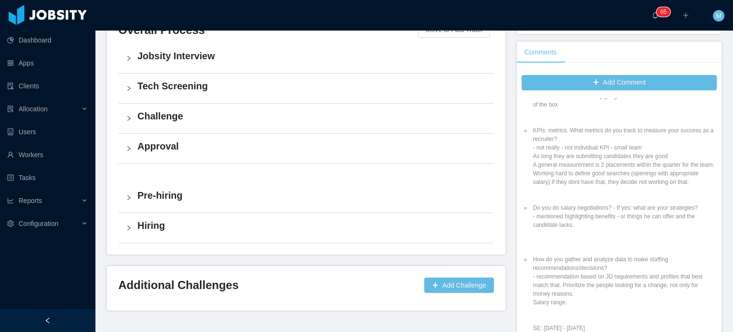
scroll to position [954, 0]
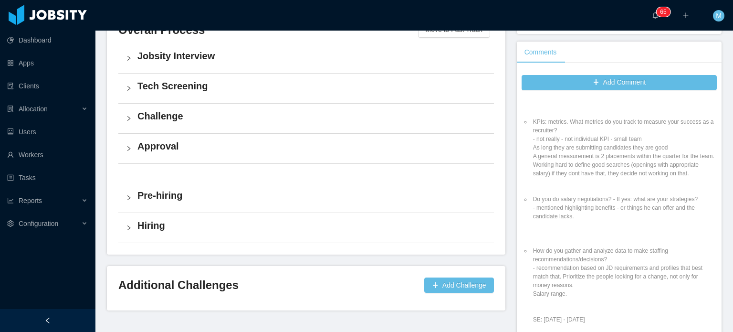
drag, startPoint x: 576, startPoint y: 121, endPoint x: 605, endPoint y: 128, distance: 29.5
click at [590, 123] on li "KPIs: metrics. What metrics do you track to measure your success as a recruiter…" at bounding box center [624, 151] width 186 height 69
click at [605, 129] on li "KPIs: metrics. What metrics do you track to measure your success as a recruiter…" at bounding box center [624, 151] width 186 height 69
click at [566, 149] on li "KPIs: metrics. What metrics do you track to measure your success as a recruiter…" at bounding box center [624, 151] width 186 height 69
drag, startPoint x: 567, startPoint y: 158, endPoint x: 566, endPoint y: 172, distance: 13.9
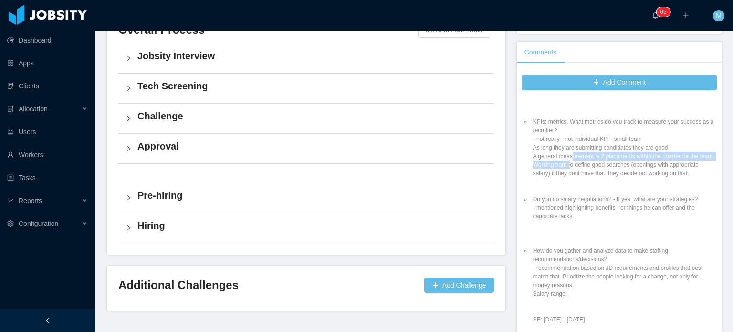
click at [566, 172] on li "KPIs: metrics. What metrics do you track to measure your success as a recruiter…" at bounding box center [624, 151] width 186 height 69
drag, startPoint x: 562, startPoint y: 158, endPoint x: 595, endPoint y: 174, distance: 37.6
click at [595, 174] on li "KPIs: metrics. What metrics do you track to measure your success as a recruiter…" at bounding box center [624, 151] width 186 height 69
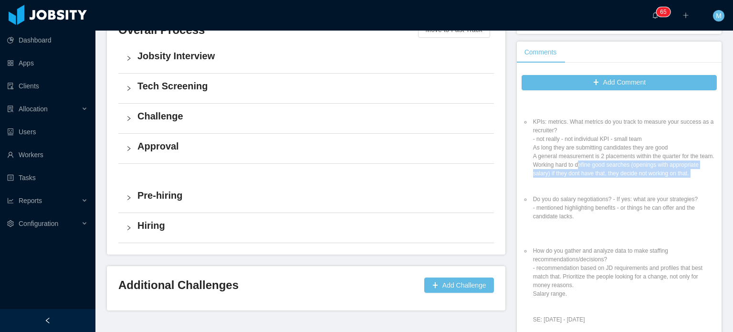
drag, startPoint x: 573, startPoint y: 175, endPoint x: 703, endPoint y: 192, distance: 131.4
click at [703, 192] on div "Recruitment Withdraw Antonella Graef Aug 21st, 2024 11:29 AM Candidate Withdraw…" at bounding box center [618, 241] width 195 height 286
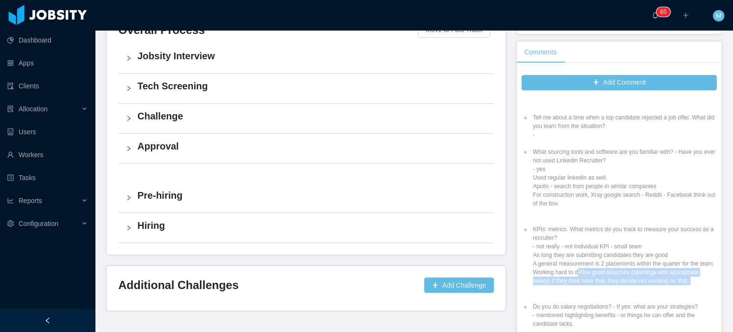
scroll to position [895, 0]
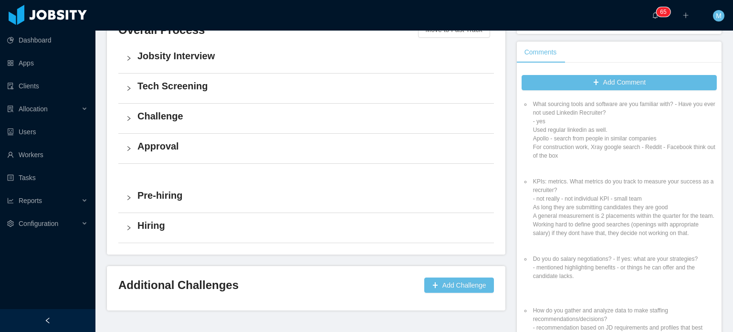
click at [609, 222] on li "KPIs: metrics. What metrics do you track to measure your success as a recruiter…" at bounding box center [624, 211] width 186 height 69
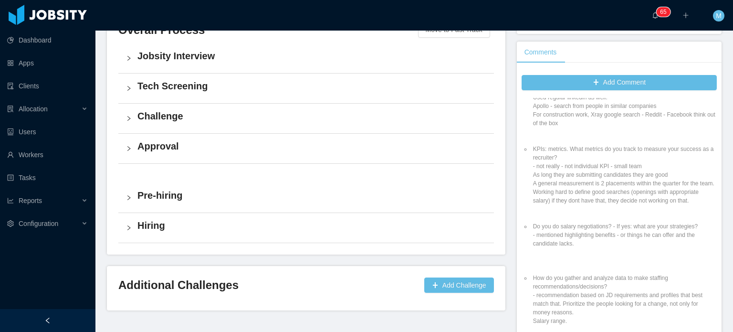
scroll to position [942, 0]
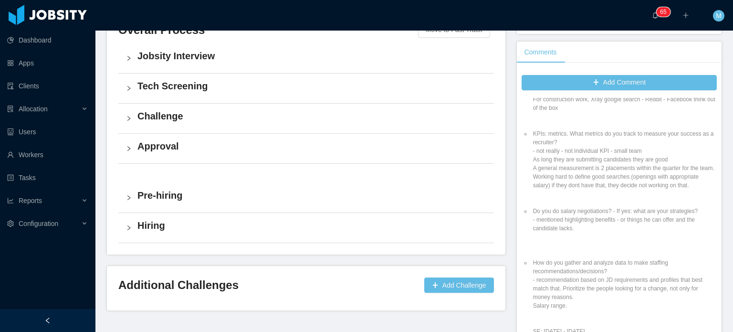
drag, startPoint x: 561, startPoint y: 137, endPoint x: 608, endPoint y: 146, distance: 48.5
click at [580, 144] on li "KPIs: metrics. What metrics do you track to measure your success as a recruiter…" at bounding box center [624, 163] width 186 height 69
click at [608, 146] on li "KPIs: metrics. What metrics do you track to measure your success as a recruiter…" at bounding box center [624, 163] width 186 height 69
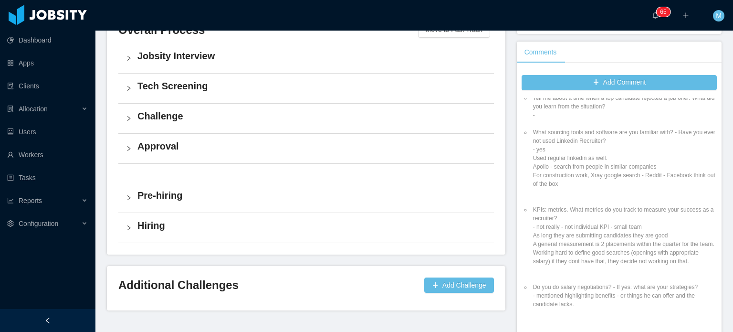
scroll to position [847, 0]
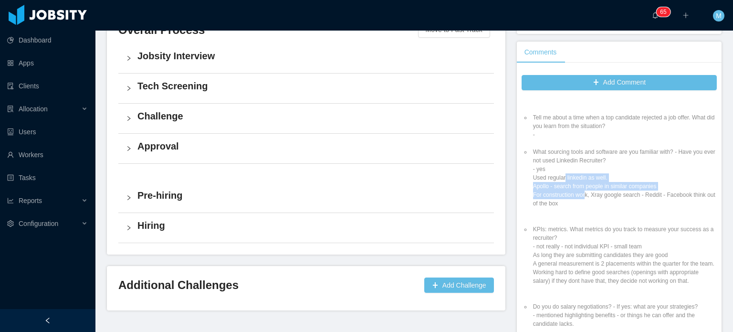
drag, startPoint x: 561, startPoint y: 177, endPoint x: 582, endPoint y: 191, distance: 25.5
click at [582, 191] on li "What sourcing tools and software are you familiar with? - Have you ever not use…" at bounding box center [624, 181] width 186 height 69
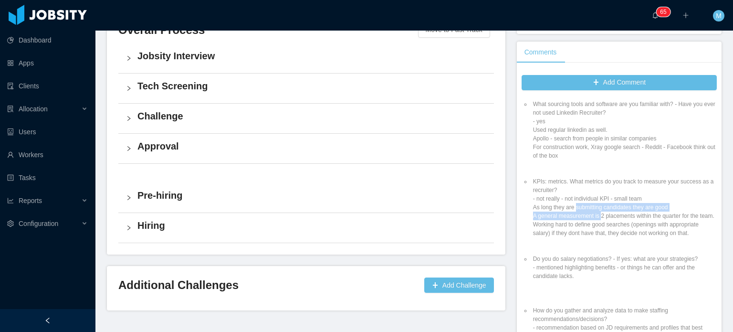
drag, startPoint x: 576, startPoint y: 206, endPoint x: 596, endPoint y: 217, distance: 22.8
click at [596, 217] on li "KPIs: metrics. What metrics do you track to measure your success as a recruiter…" at bounding box center [624, 211] width 186 height 69
click at [589, 219] on li "KPIs: metrics. What metrics do you track to measure your success as a recruiter…" at bounding box center [624, 211] width 186 height 69
click at [591, 221] on li "KPIs: metrics. What metrics do you track to measure your success as a recruiter…" at bounding box center [624, 211] width 186 height 69
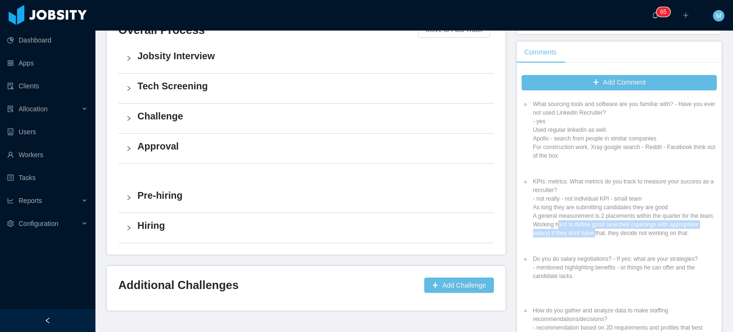
drag, startPoint x: 553, startPoint y: 231, endPoint x: 596, endPoint y: 236, distance: 43.3
click at [596, 236] on li "KPIs: metrics. What metrics do you track to measure your success as a recruiter…" at bounding box center [624, 211] width 186 height 69
drag, startPoint x: 598, startPoint y: 232, endPoint x: 623, endPoint y: 236, distance: 25.5
click at [622, 236] on li "KPIs: metrics. What metrics do you track to measure your success as a recruiter…" at bounding box center [624, 211] width 186 height 69
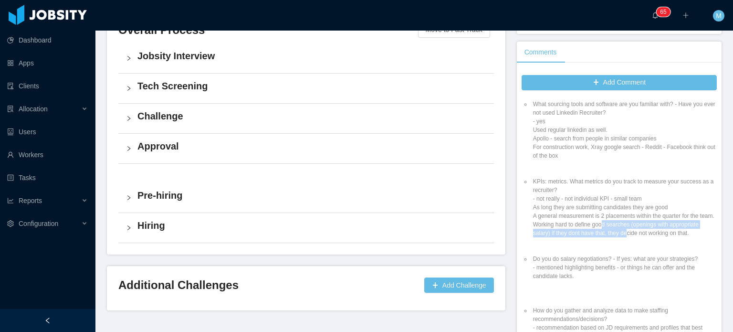
click at [623, 236] on li "KPIs: metrics. What metrics do you track to measure your success as a recruiter…" at bounding box center [624, 211] width 186 height 69
drag, startPoint x: 547, startPoint y: 242, endPoint x: 562, endPoint y: 245, distance: 15.6
click at [562, 245] on li "KPIs: metrics. What metrics do you track to measure your success as a recruiter…" at bounding box center [624, 211] width 186 height 69
drag, startPoint x: 555, startPoint y: 240, endPoint x: 614, endPoint y: 243, distance: 59.2
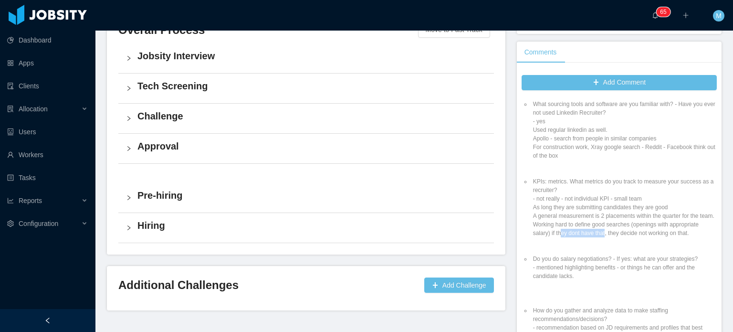
click at [614, 243] on li "KPIs: metrics. What metrics do you track to measure your success as a recruiter…" at bounding box center [624, 211] width 186 height 69
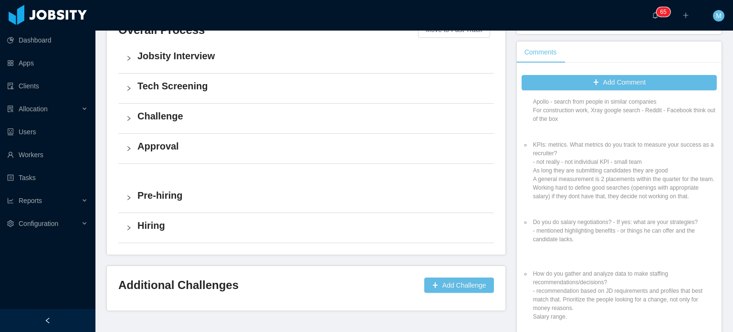
scroll to position [990, 0]
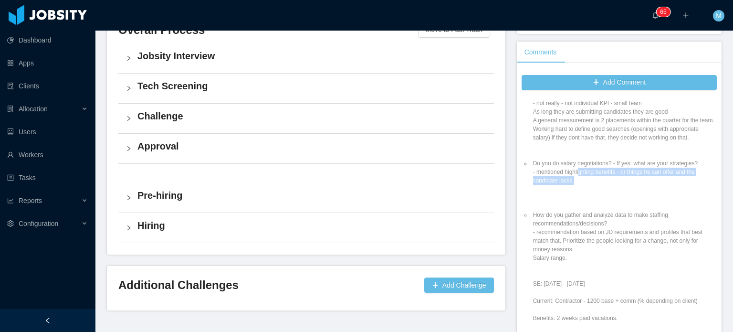
drag, startPoint x: 574, startPoint y: 190, endPoint x: 578, endPoint y: 211, distance: 20.9
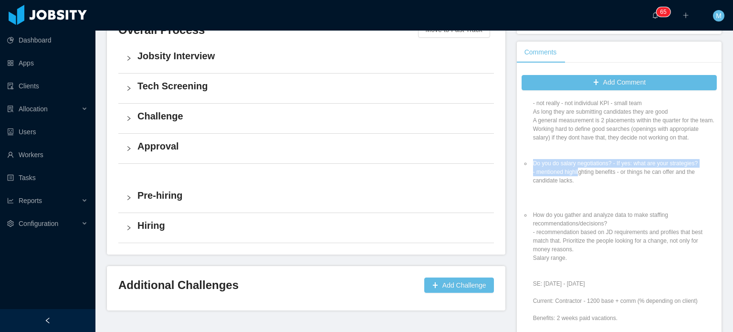
click at [583, 189] on li "Do you do salary negotiations? - If yes: what are your strategies? - mentioned …" at bounding box center [624, 180] width 186 height 43
click at [582, 177] on li "Do you do salary negotiations? - If yes: what are your strategies? - mentioned …" at bounding box center [624, 180] width 186 height 43
click at [584, 188] on li "Do you do salary negotiations? - If yes: what are your strategies? - mentioned …" at bounding box center [624, 180] width 186 height 43
drag, startPoint x: 533, startPoint y: 179, endPoint x: 570, endPoint y: 184, distance: 37.5
click at [570, 184] on li "Do you do salary negotiations? - If yes: what are your strategies? - mentioned …" at bounding box center [624, 180] width 186 height 43
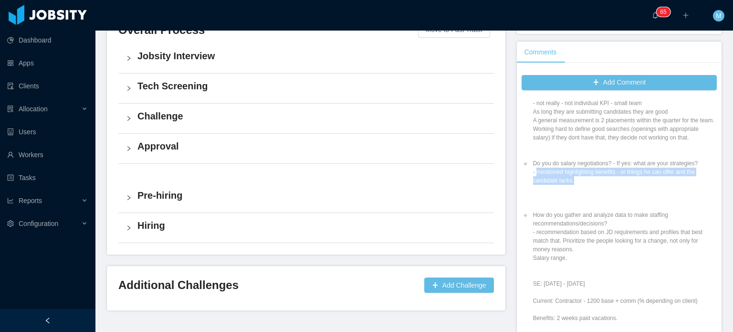
click at [570, 184] on li "Do you do salary negotiations? - If yes: what are your strategies? - mentioned …" at bounding box center [624, 180] width 186 height 43
drag, startPoint x: 572, startPoint y: 186, endPoint x: 545, endPoint y: 170, distance: 30.8
click at [545, 170] on li "Do you do salary negotiations? - If yes: what are your strategies? - mentioned …" at bounding box center [624, 180] width 186 height 43
click at [545, 171] on li "Do you do salary negotiations? - If yes: what are your strategies? - mentioned …" at bounding box center [624, 180] width 186 height 43
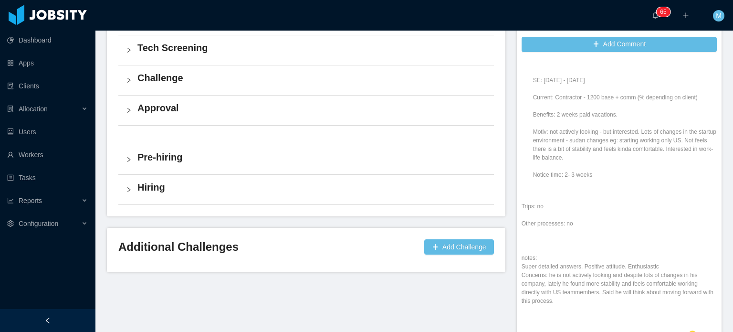
scroll to position [330, 0]
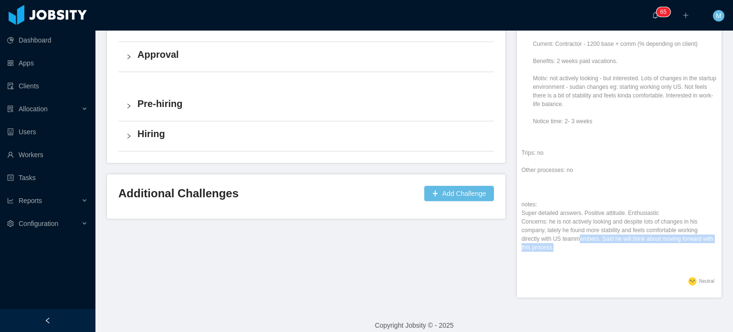
drag, startPoint x: 575, startPoint y: 229, endPoint x: 618, endPoint y: 245, distance: 46.0
click at [618, 245] on p "Trips: no Other processes: no notes: Super detailed answers. Positive attitude.…" at bounding box center [618, 204] width 195 height 112
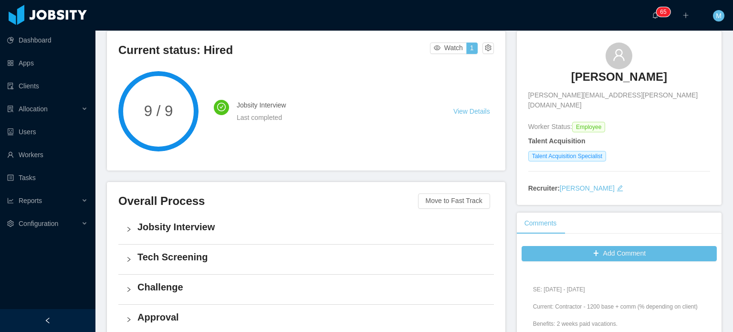
scroll to position [143, 0]
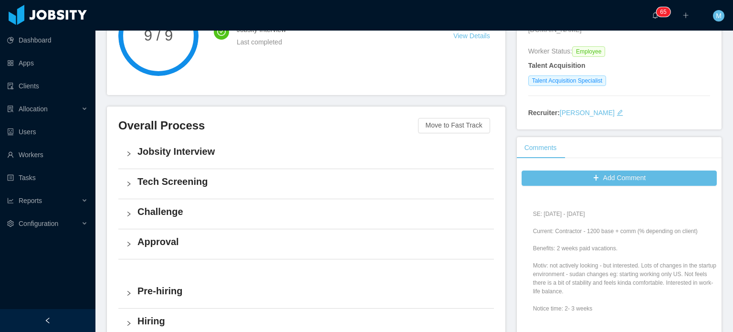
click at [132, 154] on div "Jobsity Interview" at bounding box center [305, 154] width 375 height 30
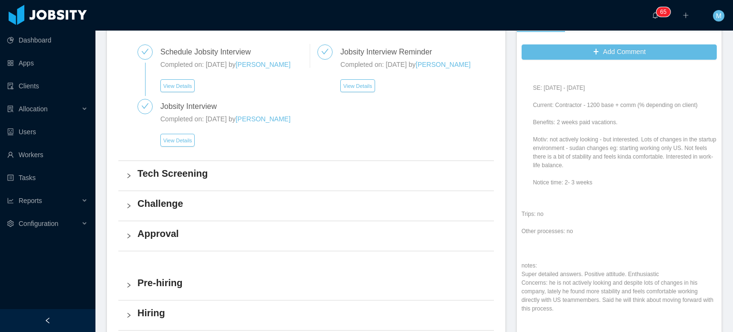
scroll to position [286, 0]
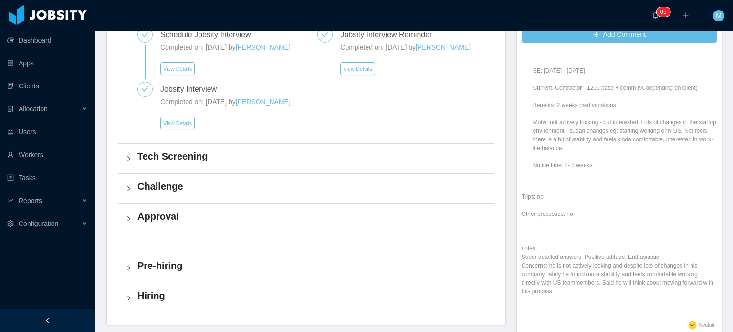
click at [135, 173] on div "Tech Screening" at bounding box center [305, 159] width 375 height 30
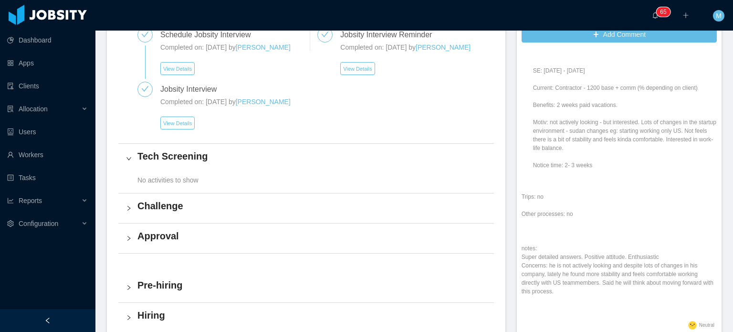
click at [135, 173] on div "Tech Screening" at bounding box center [305, 159] width 375 height 30
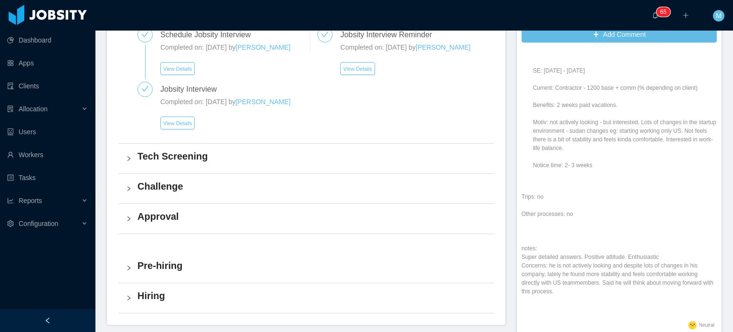
click at [130, 191] on icon "icon: right" at bounding box center [129, 189] width 6 height 6
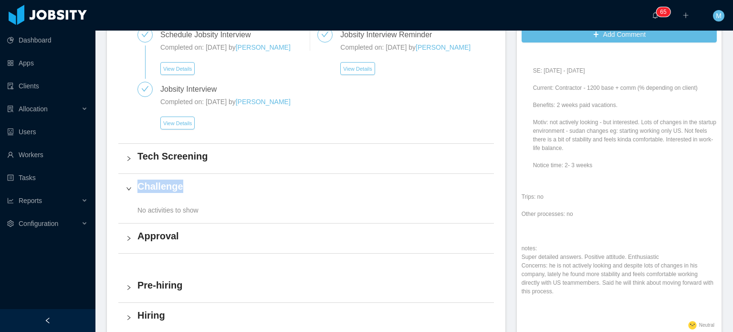
click at [130, 191] on icon "icon: right" at bounding box center [129, 189] width 6 height 6
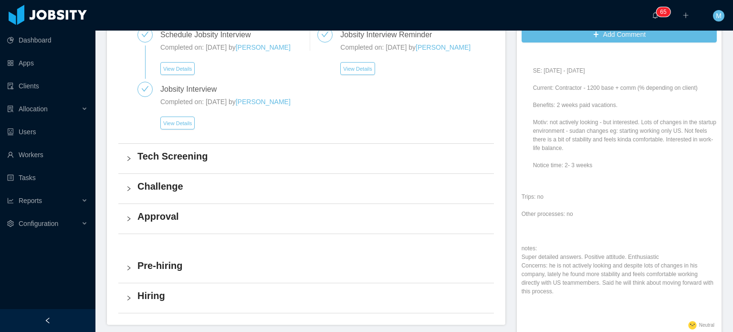
click at [134, 228] on div "Approval" at bounding box center [305, 219] width 375 height 30
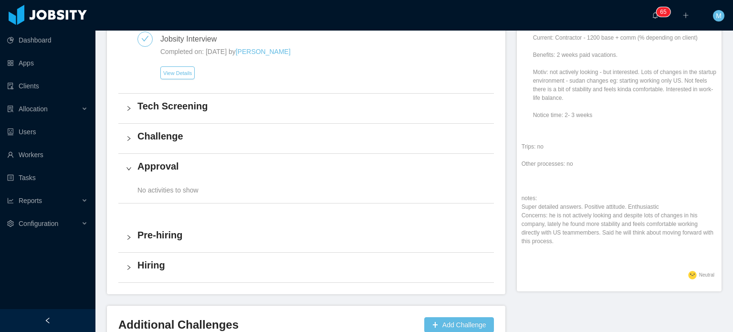
scroll to position [417, 0]
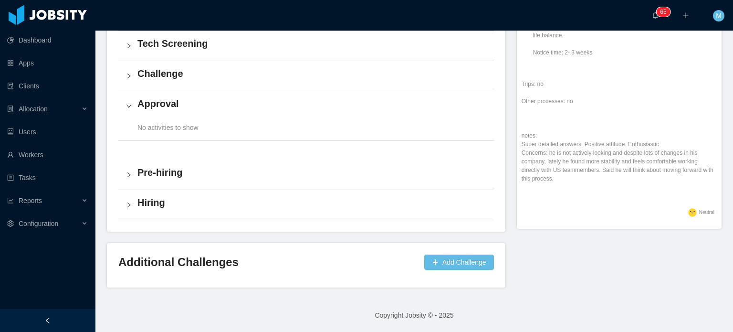
click at [130, 158] on div "Jobsity Interview Schedule Jobsity Interview Completed on: Aug 20th, 2024 by An…" at bounding box center [305, 51] width 375 height 337
click at [130, 181] on div "Pre-hiring" at bounding box center [305, 175] width 375 height 30
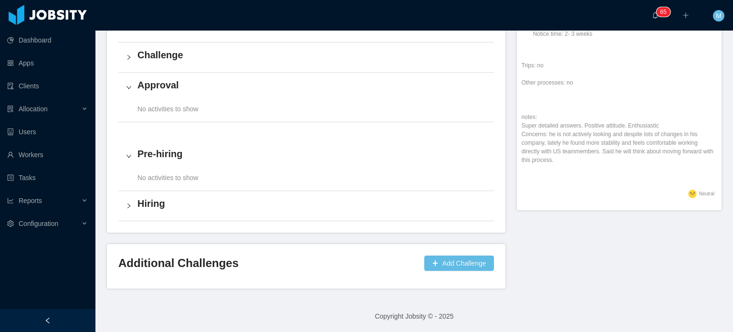
click at [133, 220] on div "Hiring" at bounding box center [305, 206] width 375 height 30
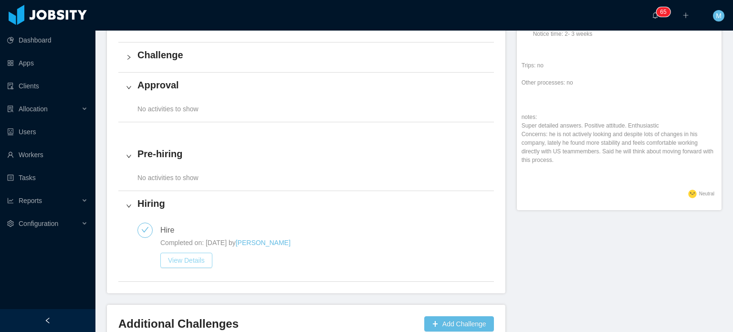
click at [206, 268] on button "View Details" at bounding box center [186, 259] width 52 height 15
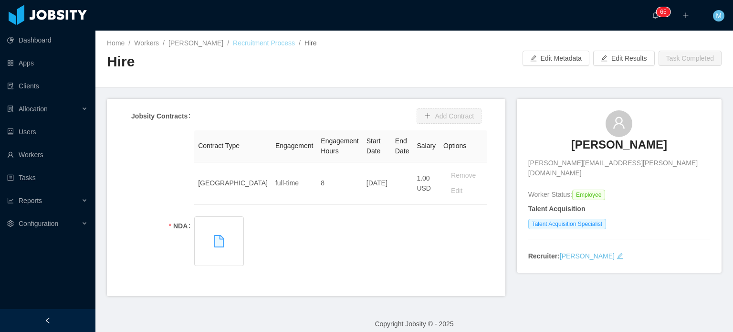
click at [263, 40] on link "Recruitment Process" at bounding box center [264, 43] width 62 height 8
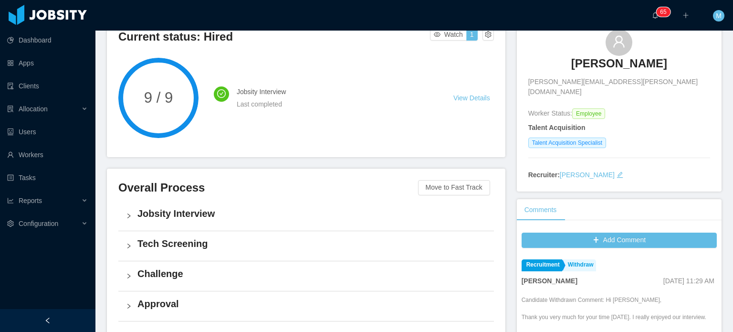
scroll to position [95, 0]
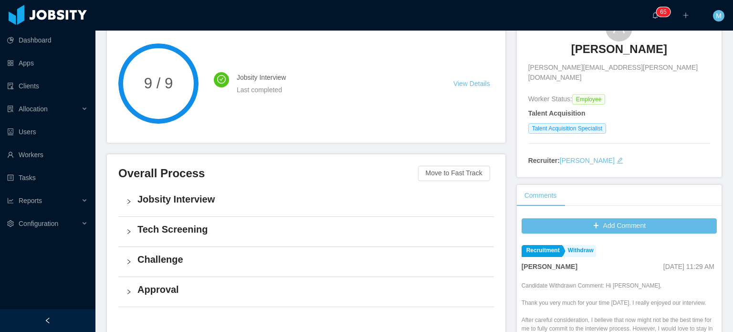
click at [614, 55] on h3 "Martin Roldan" at bounding box center [619, 49] width 96 height 15
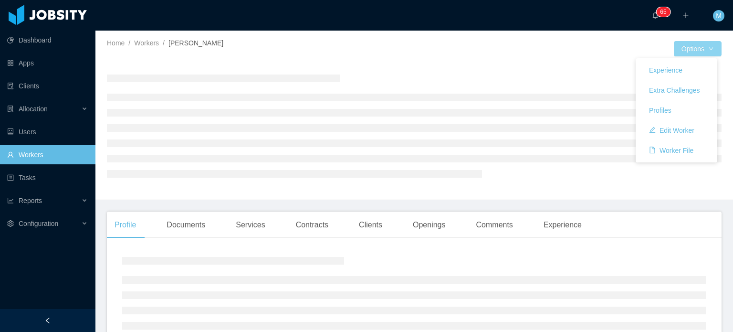
click at [710, 49] on button "Options" at bounding box center [698, 48] width 48 height 15
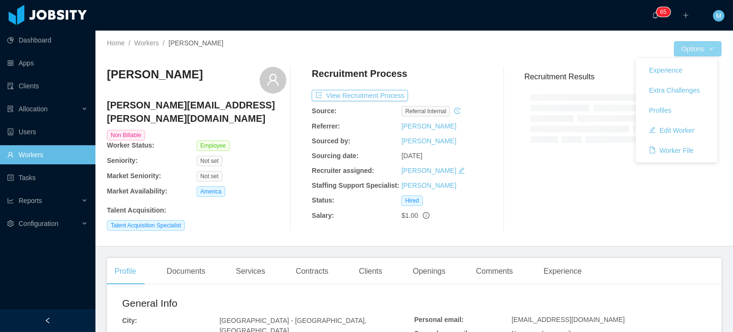
click at [710, 49] on button "Options" at bounding box center [698, 48] width 48 height 15
click at [665, 65] on button "Experience" at bounding box center [665, 69] width 49 height 15
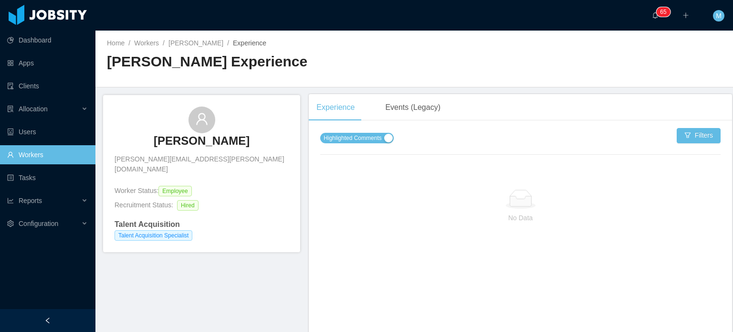
click at [395, 124] on div "Experience Events (Legacy) Highlighted Comments Filters No Data" at bounding box center [520, 279] width 423 height 370
click at [406, 109] on div "Events (Legacy)" at bounding box center [412, 107] width 71 height 27
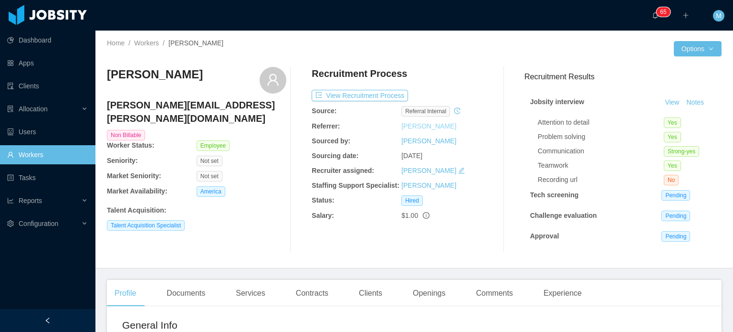
click at [435, 130] on link "Guido Fernandez" at bounding box center [428, 126] width 55 height 8
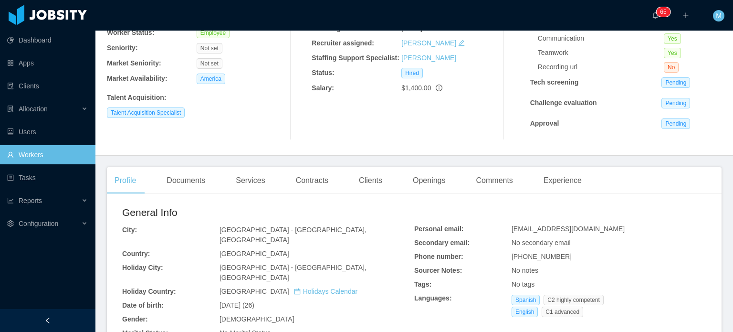
scroll to position [88, 0]
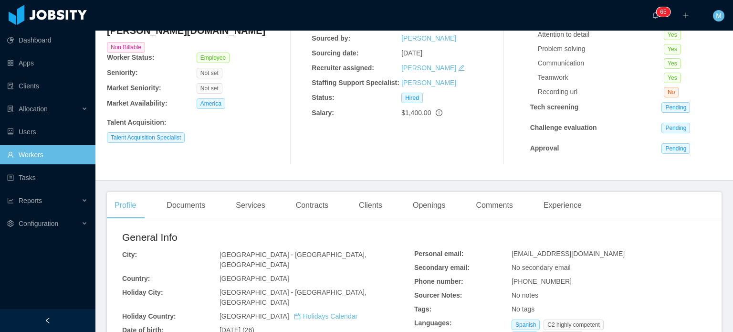
click at [436, 115] on icon "info-circle" at bounding box center [439, 112] width 7 height 7
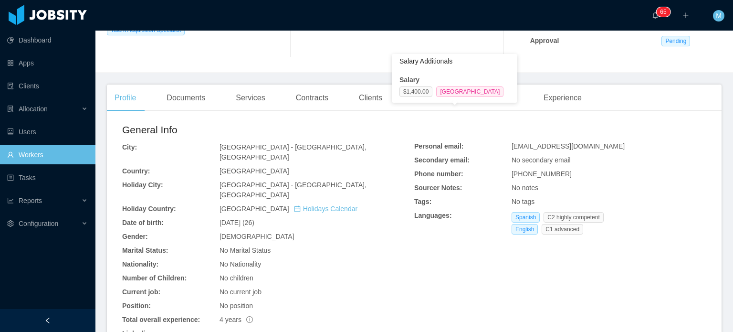
scroll to position [279, 0]
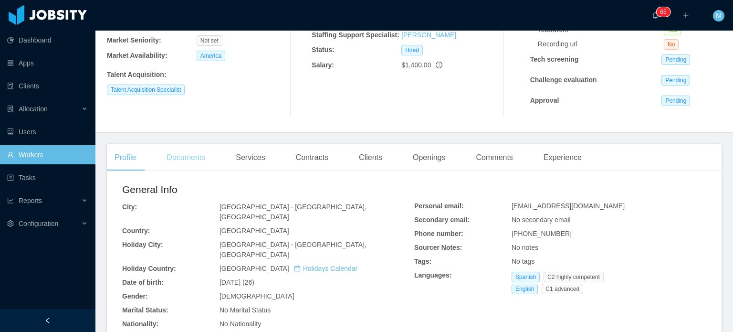
click at [197, 163] on div "Documents" at bounding box center [186, 157] width 54 height 27
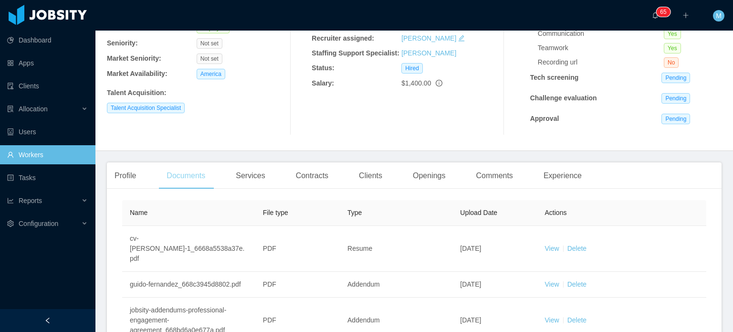
scroll to position [135, 0]
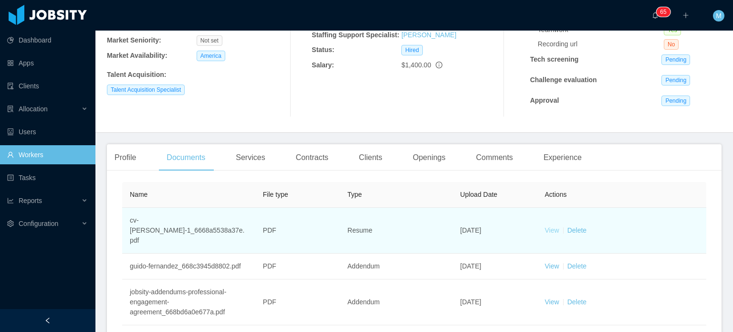
click at [551, 226] on link "View" at bounding box center [552, 230] width 14 height 8
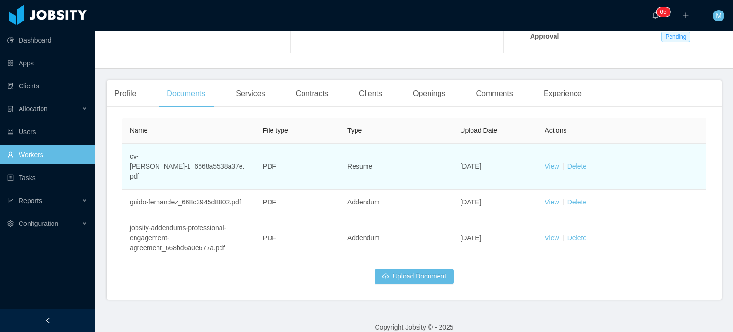
scroll to position [201, 0]
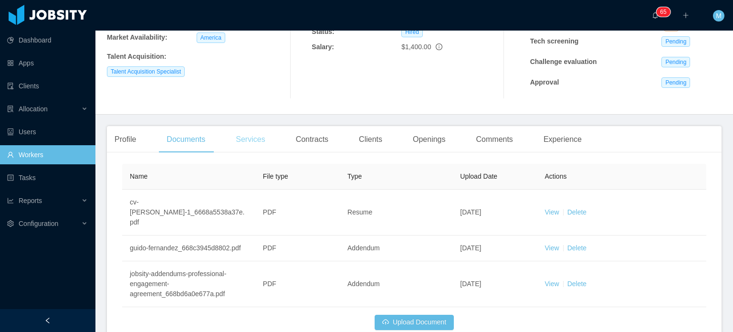
click at [256, 141] on div "Services" at bounding box center [250, 139] width 44 height 27
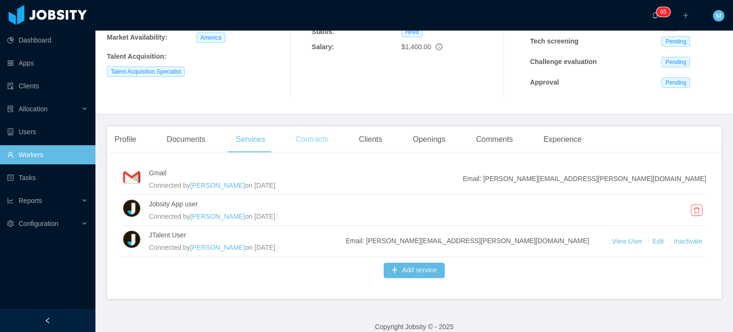
click at [314, 130] on div "Contracts" at bounding box center [312, 139] width 48 height 27
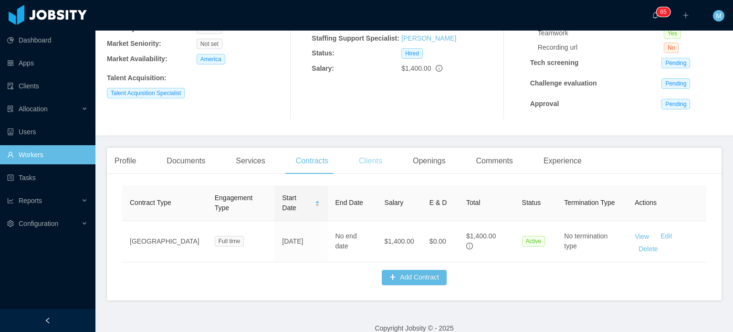
click at [365, 173] on div "Clients" at bounding box center [370, 160] width 39 height 27
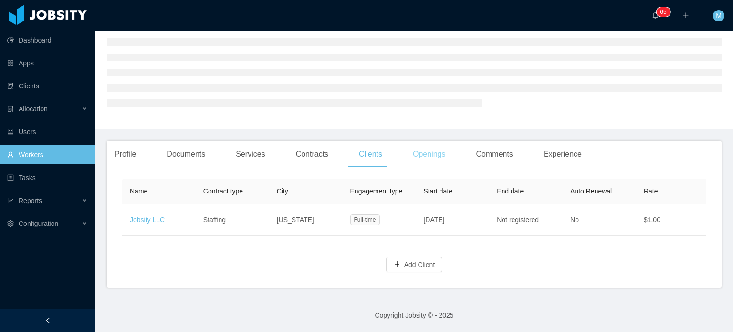
click at [424, 148] on div "Openings" at bounding box center [429, 154] width 48 height 27
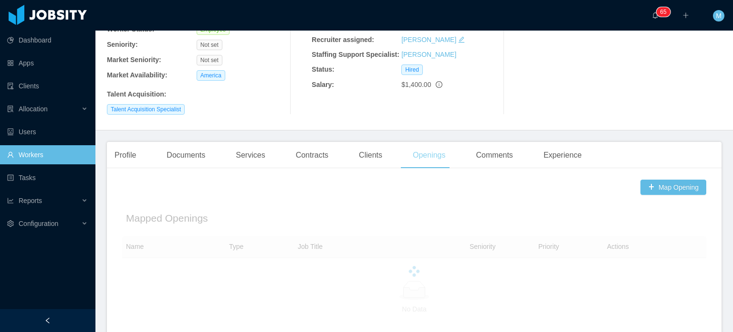
scroll to position [117, 0]
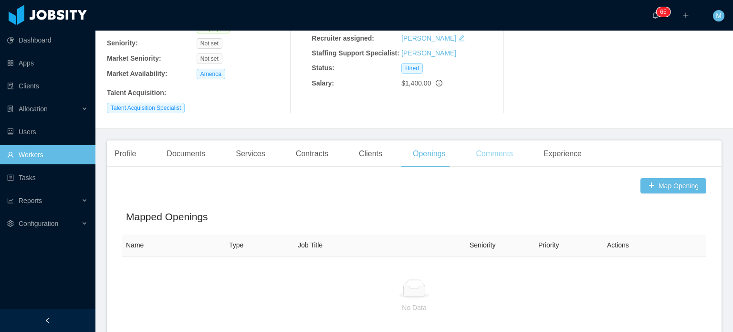
click at [493, 145] on main "Home / Workers / [PERSON_NAME] / Options [PERSON_NAME] [PERSON_NAME][EMAIL_ADDR…" at bounding box center [413, 63] width 637 height 301
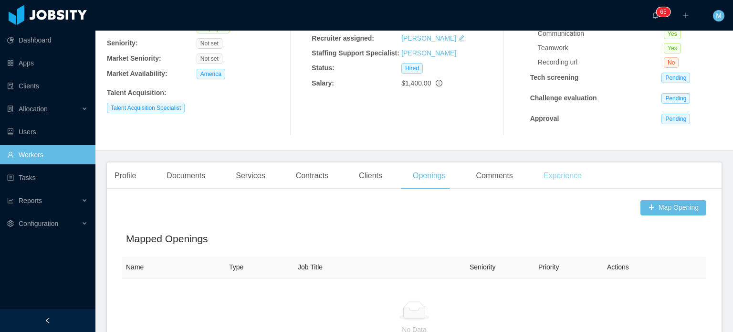
click at [569, 181] on div "Experience" at bounding box center [562, 175] width 53 height 27
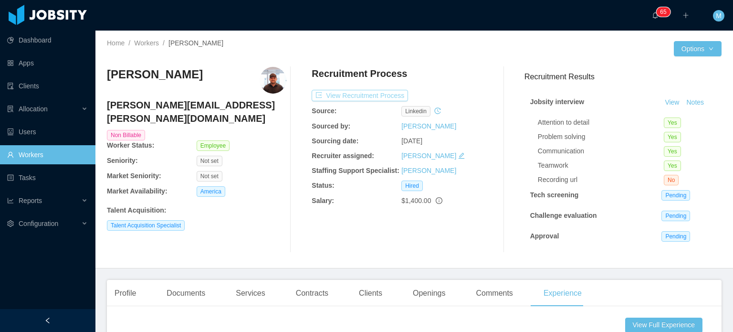
click at [326, 97] on button "View Recruitment Process" at bounding box center [360, 95] width 96 height 11
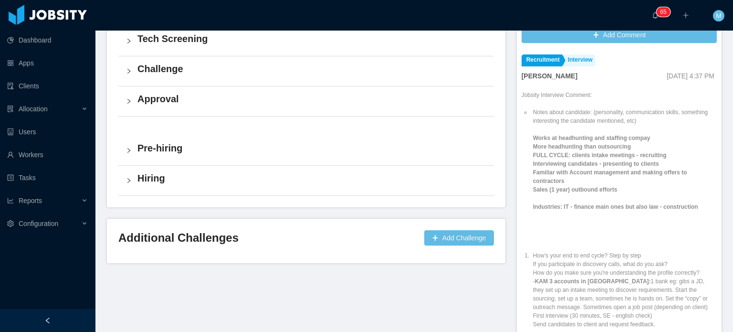
scroll to position [286, 0]
drag, startPoint x: 587, startPoint y: 146, endPoint x: 650, endPoint y: 147, distance: 63.5
click at [627, 147] on strong "Works at headhunting and staffing compay More headhunting than outsourcing FULL…" at bounding box center [615, 171] width 165 height 75
click at [650, 147] on strong "Works at headhunting and staffing compay More headhunting than outsourcing FULL…" at bounding box center [615, 171] width 165 height 75
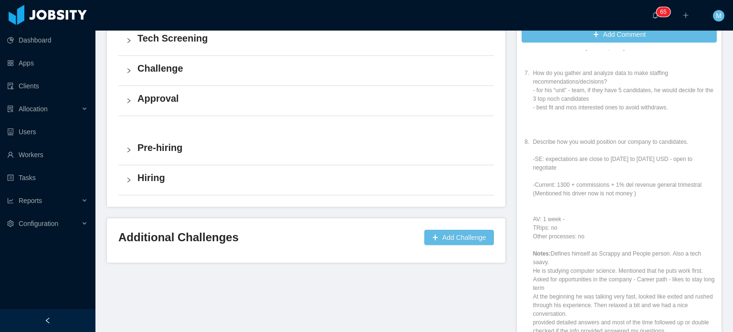
scroll to position [811, 0]
drag, startPoint x: 568, startPoint y: 164, endPoint x: 619, endPoint y: 164, distance: 51.5
click at [612, 164] on li "Describe how you would position our company to candidates. -SE: expectations ar…" at bounding box center [624, 264] width 186 height 258
click at [619, 164] on li "Describe how you would position our company to candidates. -SE: expectations ar…" at bounding box center [624, 264] width 186 height 258
drag, startPoint x: 603, startPoint y: 170, endPoint x: 618, endPoint y: 171, distance: 15.8
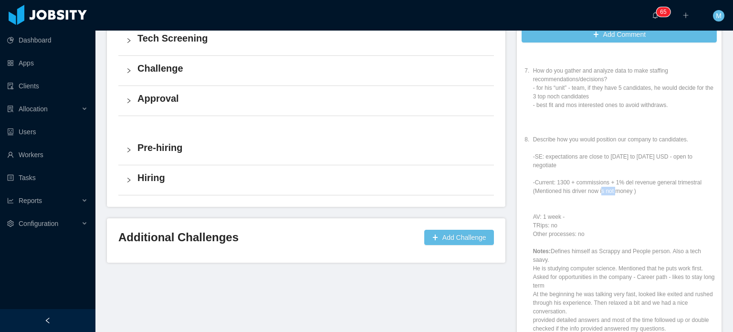
click at [617, 171] on li "Describe how you would position our company to candidates. -SE: expectations ar…" at bounding box center [624, 264] width 186 height 258
click at [618, 171] on li "Describe how you would position our company to candidates. -SE: expectations ar…" at bounding box center [624, 264] width 186 height 258
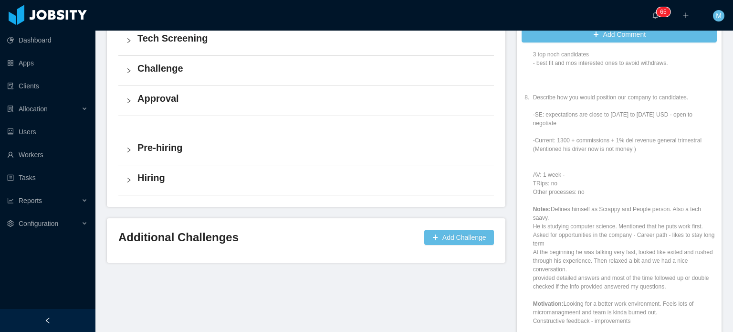
scroll to position [899, 0]
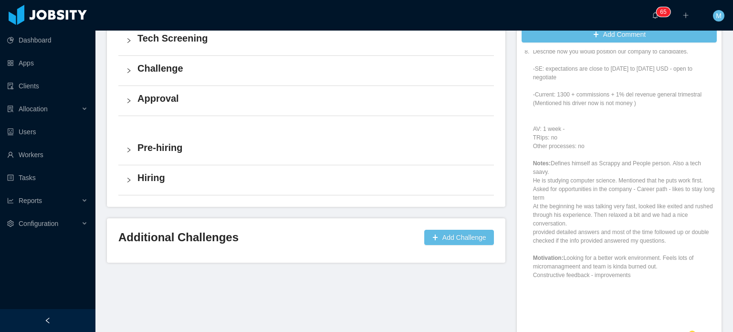
click at [603, 166] on li "Describe how you would position our company to candidates. -SE: expectations ar…" at bounding box center [624, 176] width 186 height 258
drag, startPoint x: 604, startPoint y: 166, endPoint x: 604, endPoint y: 177, distance: 11.0
click at [604, 177] on li "Describe how you would position our company to candidates. -SE: expectations ar…" at bounding box center [624, 176] width 186 height 258
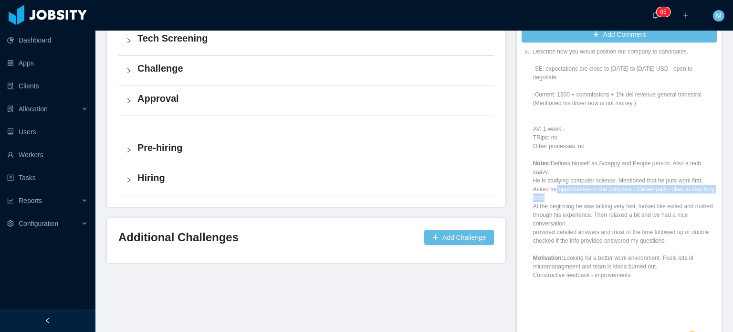
drag, startPoint x: 551, startPoint y: 166, endPoint x: 553, endPoint y: 177, distance: 10.6
click at [553, 177] on li "Describe how you would position our company to candidates. -SE: expectations ar…" at bounding box center [624, 176] width 186 height 258
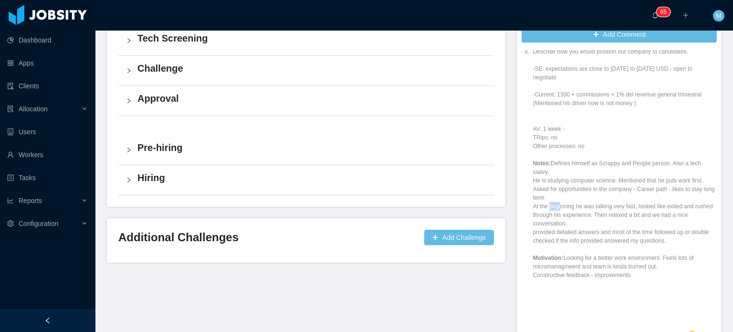
drag, startPoint x: 545, startPoint y: 190, endPoint x: 563, endPoint y: 189, distance: 18.6
click at [558, 190] on li "Describe how you would position our company to candidates. -SE: expectations ar…" at bounding box center [624, 176] width 186 height 258
drag, startPoint x: 563, startPoint y: 189, endPoint x: 585, endPoint y: 189, distance: 21.9
click at [564, 189] on li "Describe how you would position our company to candidates. -SE: expectations ar…" at bounding box center [624, 176] width 186 height 258
click at [585, 189] on li "Describe how you would position our company to candidates. -SE: expectations ar…" at bounding box center [624, 176] width 186 height 258
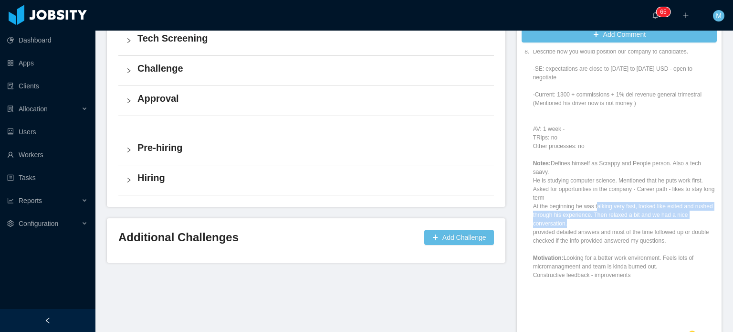
drag, startPoint x: 595, startPoint y: 188, endPoint x: 631, endPoint y: 207, distance: 40.3
click at [631, 207] on li "Describe how you would position our company to candidates. -SE: expectations ar…" at bounding box center [624, 176] width 186 height 258
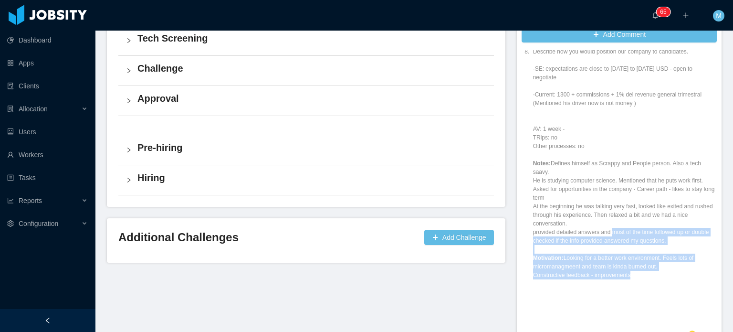
drag, startPoint x: 643, startPoint y: 249, endPoint x: 657, endPoint y: 257, distance: 16.5
click at [657, 257] on li "Describe how you would position our company to candidates. -SE: expectations ar…" at bounding box center [624, 176] width 186 height 258
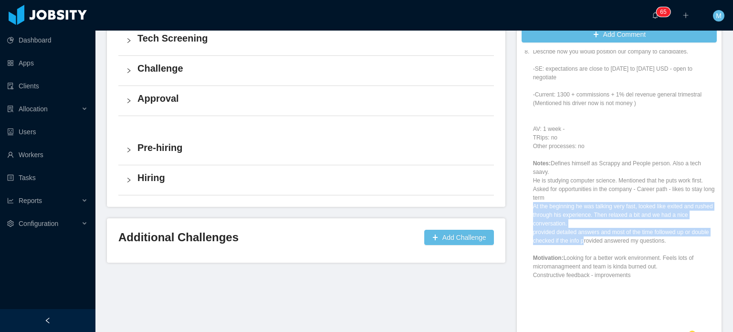
drag, startPoint x: 584, startPoint y: 212, endPoint x: 601, endPoint y: 226, distance: 22.0
click at [600, 226] on li "Describe how you would position our company to candidates. -SE: expectations ar…" at bounding box center [624, 176] width 186 height 258
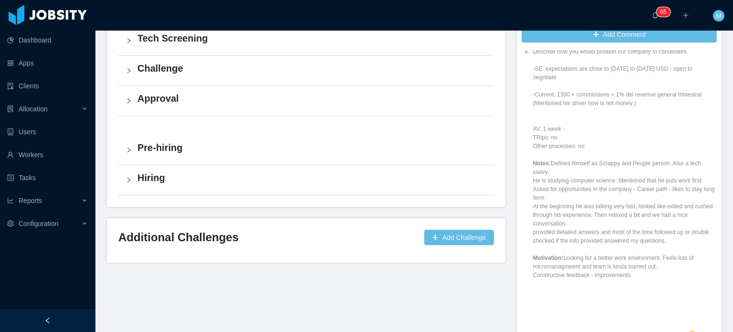
click at [601, 227] on li "Describe how you would position our company to candidates. -SE: expectations ar…" at bounding box center [624, 176] width 186 height 258
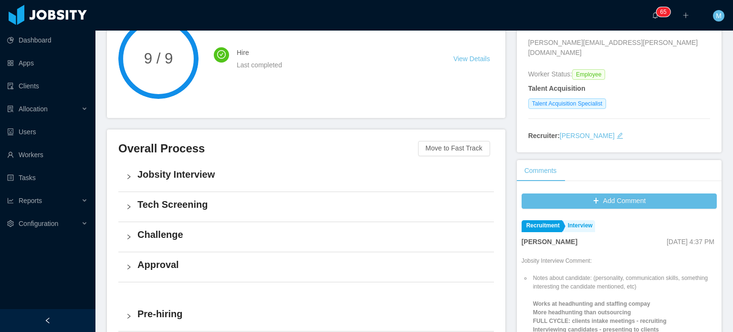
scroll to position [0, 0]
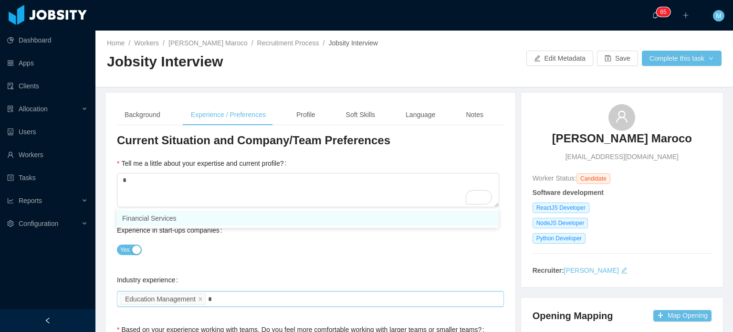
scroll to position [417, 0]
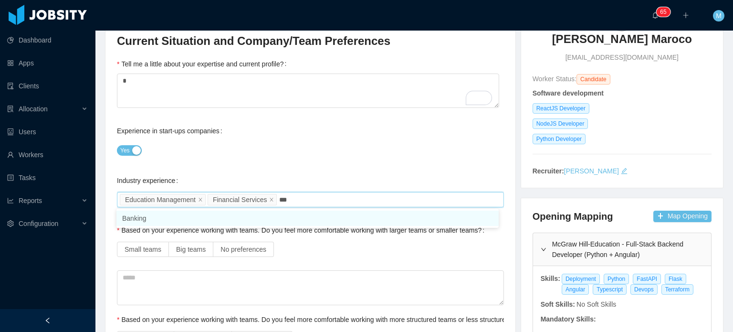
type input "****"
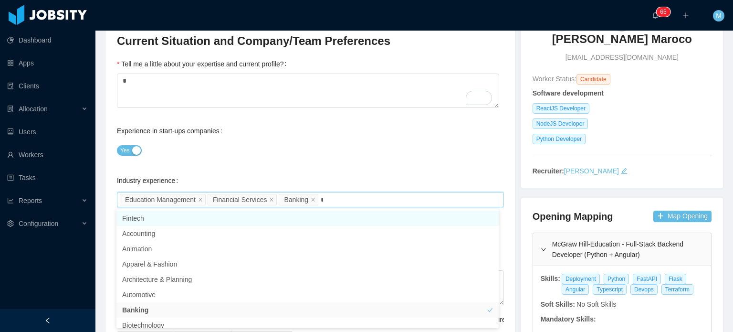
type input "***"
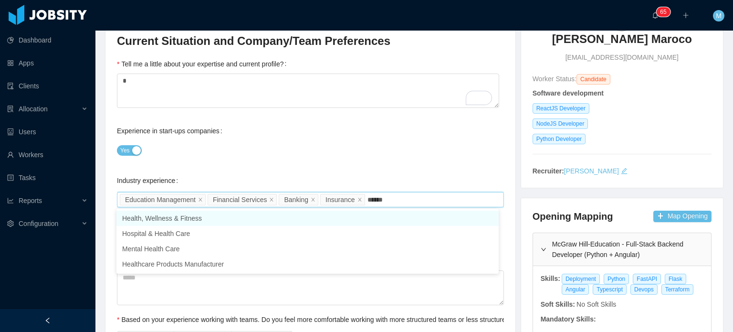
type input "*******"
type input "*********"
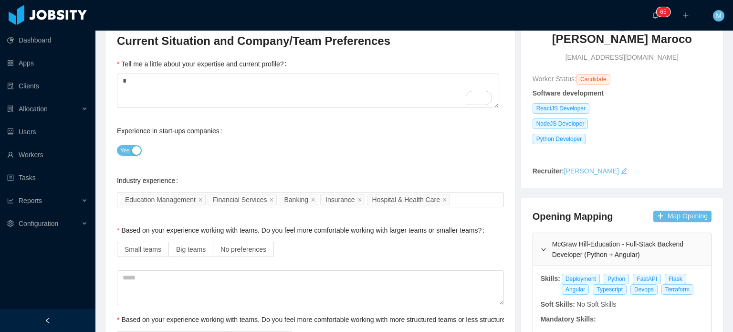
scroll to position [227, 0]
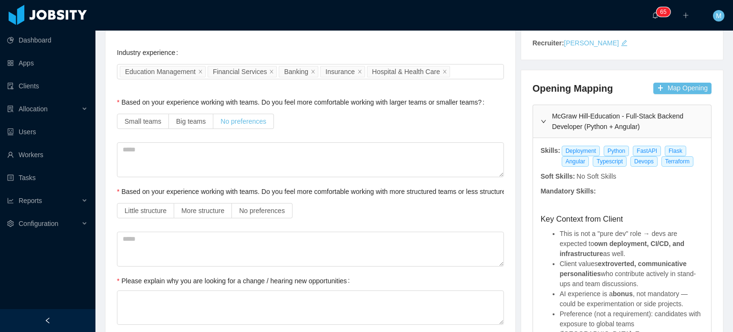
click at [257, 127] on label "No preferences" at bounding box center [243, 121] width 61 height 15
click at [266, 213] on span "No preferences" at bounding box center [262, 211] width 46 height 8
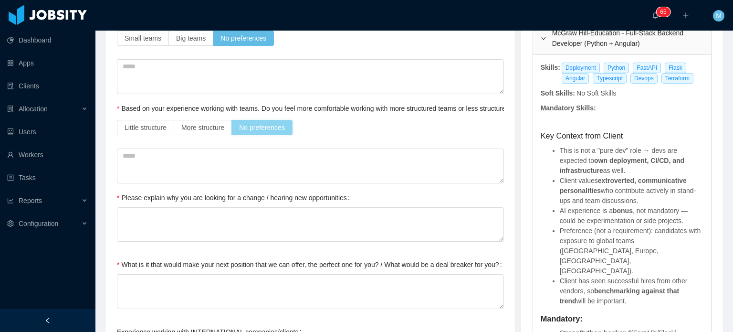
scroll to position [312, 0]
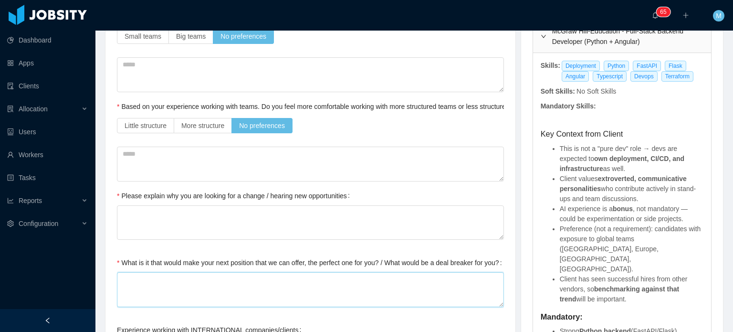
click at [317, 286] on textarea "What is it that would make your next position that we can offer, the perfect on…" at bounding box center [310, 289] width 387 height 35
type textarea "*"
click at [219, 205] on textarea "Please explain why you are looking for a change / hearing new opportunities" at bounding box center [310, 222] width 387 height 35
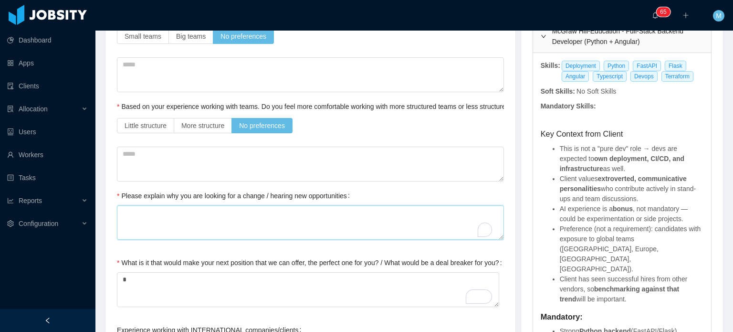
type textarea "*"
type textarea "**"
type textarea "****"
type textarea "*****"
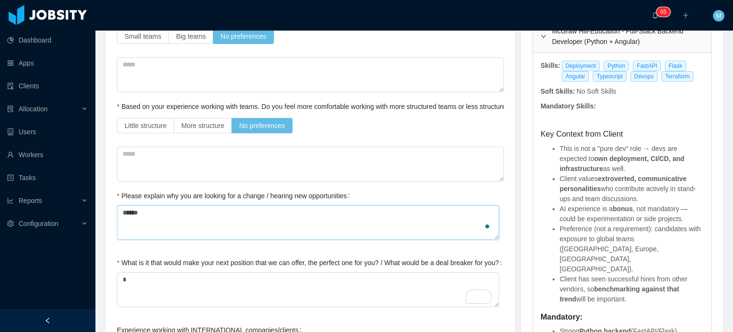
paste textarea "**********"
type textarea "**********"
click at [219, 205] on textarea "**********" at bounding box center [308, 222] width 382 height 35
click at [139, 210] on textarea "**********" at bounding box center [308, 222] width 382 height 35
type textarea "**********"
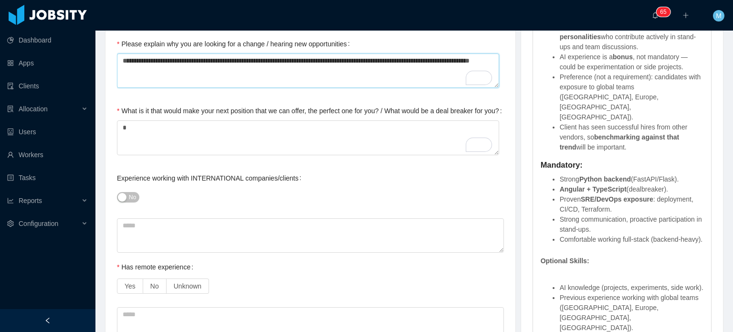
scroll to position [464, 0]
type textarea "**********"
click at [129, 194] on span "No" at bounding box center [132, 197] width 7 height 10
click at [128, 194] on button "Yes" at bounding box center [129, 197] width 25 height 10
click at [170, 246] on textarea at bounding box center [310, 235] width 387 height 35
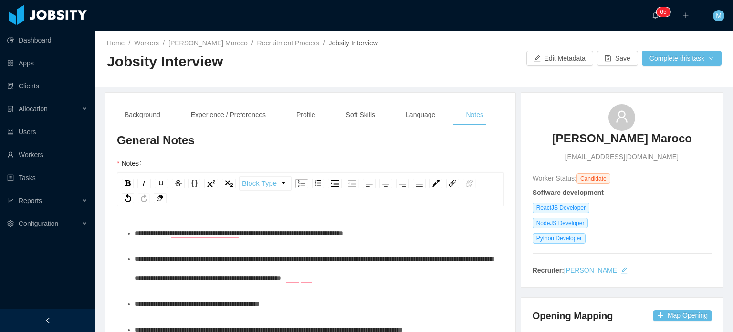
scroll to position [23, 0]
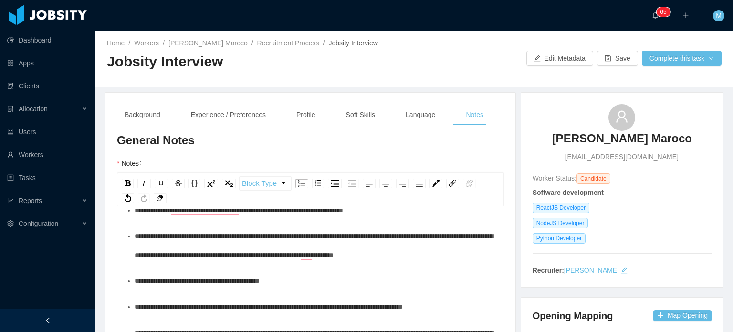
click at [347, 236] on span "**********" at bounding box center [314, 245] width 358 height 26
click at [480, 253] on div "**********" at bounding box center [316, 245] width 362 height 38
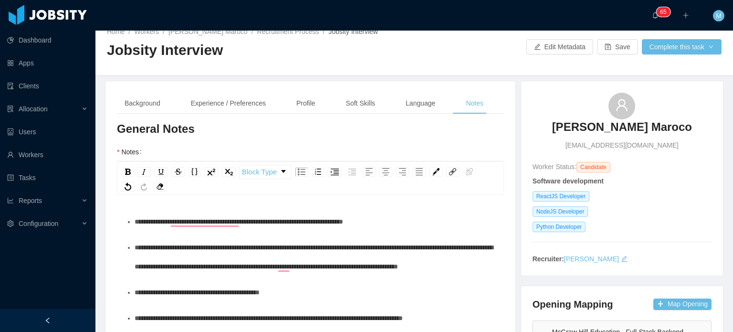
scroll to position [0, 0]
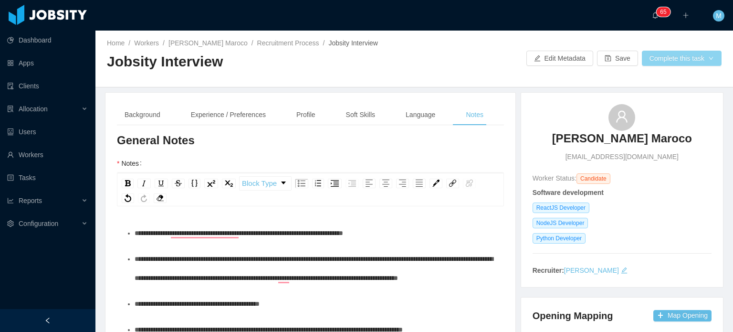
click at [677, 64] on button "Complete this task" at bounding box center [682, 58] width 80 height 15
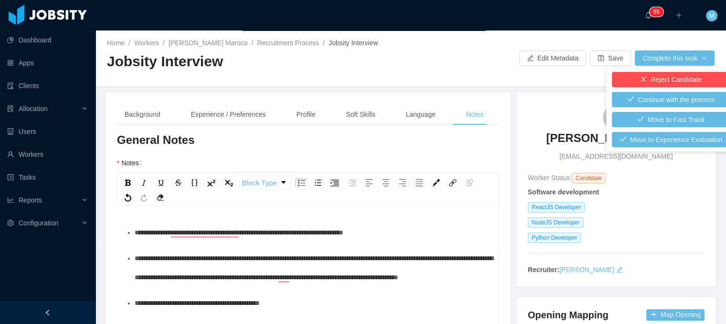
click at [356, 273] on span "**********" at bounding box center [314, 268] width 358 height 26
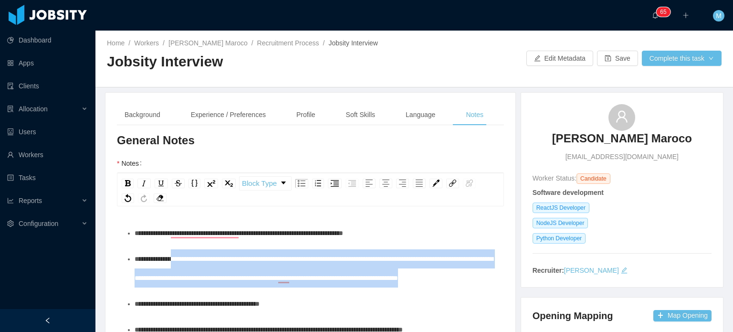
drag, startPoint x: 273, startPoint y: 294, endPoint x: 186, endPoint y: 258, distance: 94.5
click at [186, 258] on div "**********" at bounding box center [316, 268] width 362 height 38
click at [660, 60] on button "Complete this task" at bounding box center [682, 58] width 80 height 15
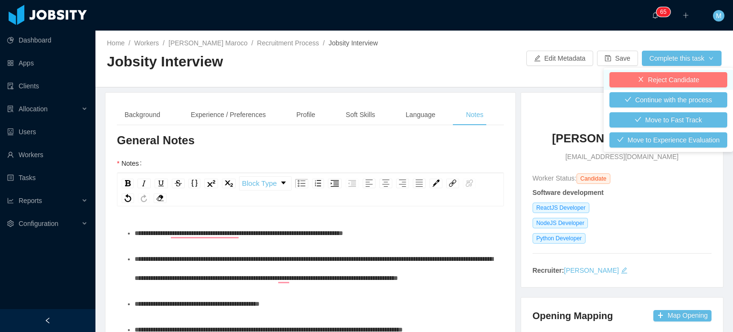
click at [651, 82] on button "Reject Candidate" at bounding box center [668, 79] width 118 height 15
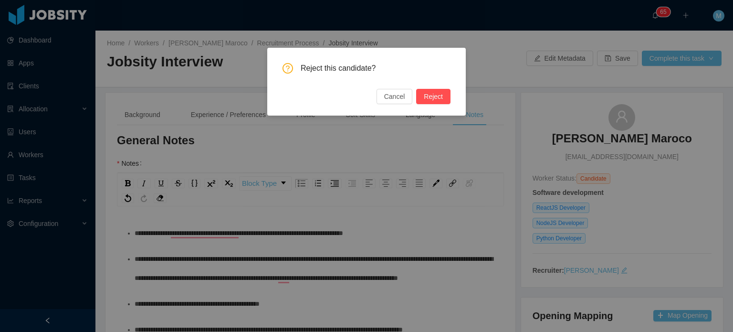
click at [438, 101] on button "Reject" at bounding box center [433, 96] width 34 height 15
click at [395, 68] on span "Reject this candidate?" at bounding box center [376, 68] width 150 height 10
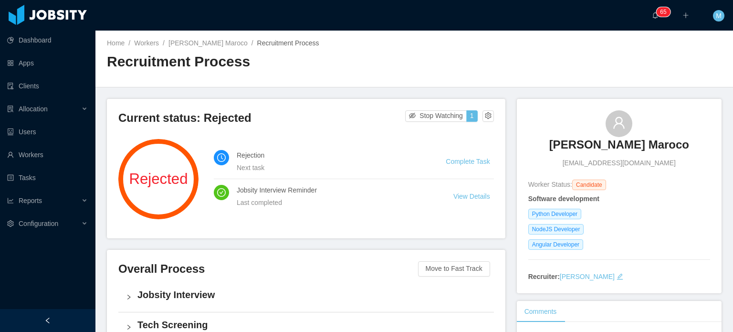
click at [465, 171] on li "Rejection Next task Complete Task" at bounding box center [354, 161] width 280 height 35
click at [465, 166] on li "Rejection Next task Complete Task" at bounding box center [354, 161] width 280 height 35
click at [465, 158] on link "Complete Task" at bounding box center [468, 161] width 44 height 8
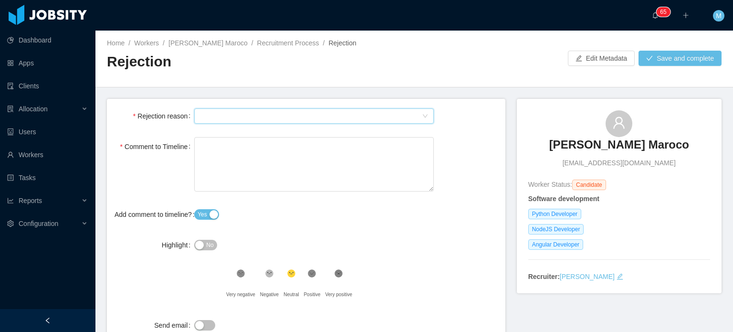
click at [226, 120] on div "Select Type" at bounding box center [311, 116] width 222 height 14
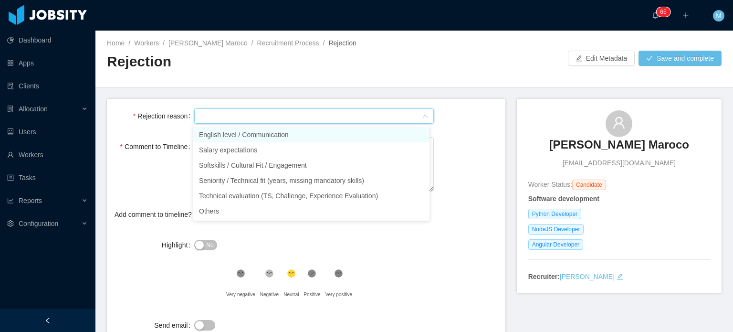
click at [231, 134] on li "English level / Communication" at bounding box center [311, 134] width 236 height 15
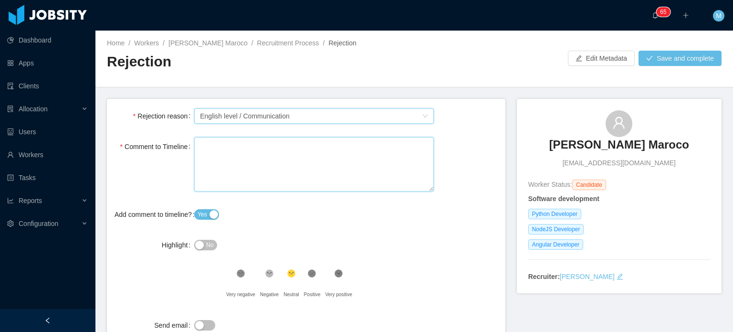
click at [290, 163] on textarea "Comment to Timeline" at bounding box center [313, 164] width 239 height 55
paste textarea "**********"
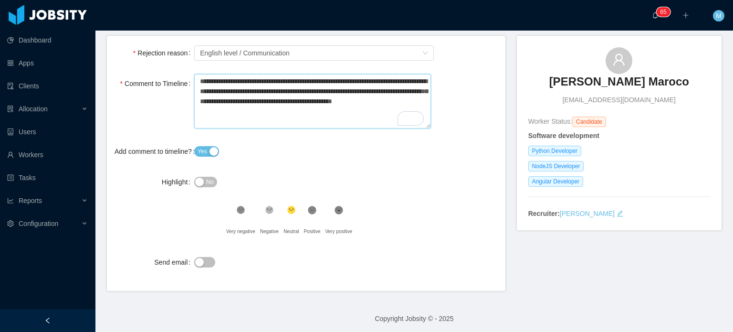
scroll to position [66, 0]
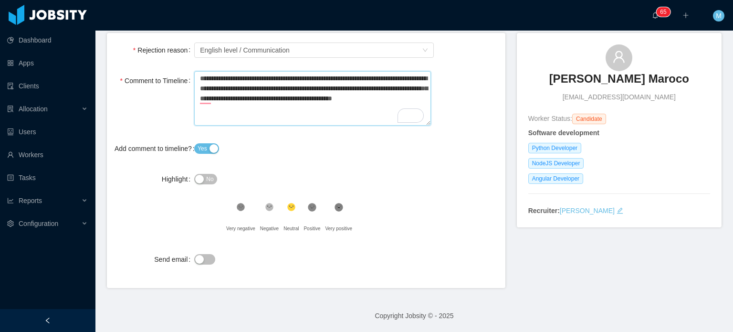
type textarea "**********"
click at [206, 179] on span "No" at bounding box center [209, 179] width 7 height 10
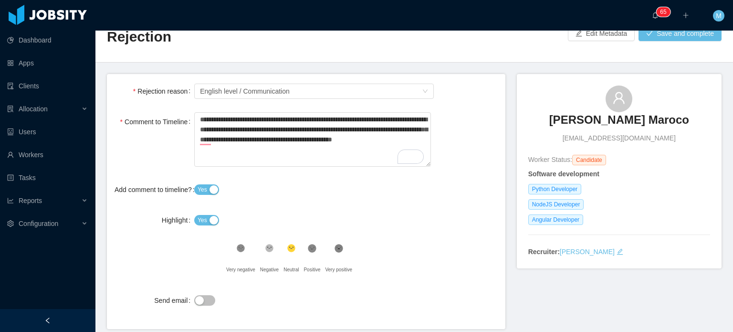
scroll to position [0, 0]
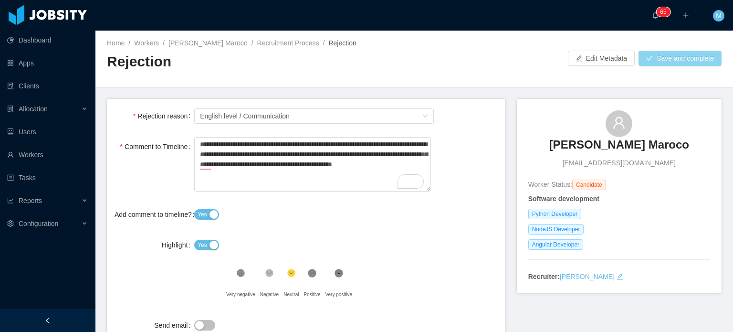
click at [670, 59] on button "Save and complete" at bounding box center [679, 58] width 83 height 15
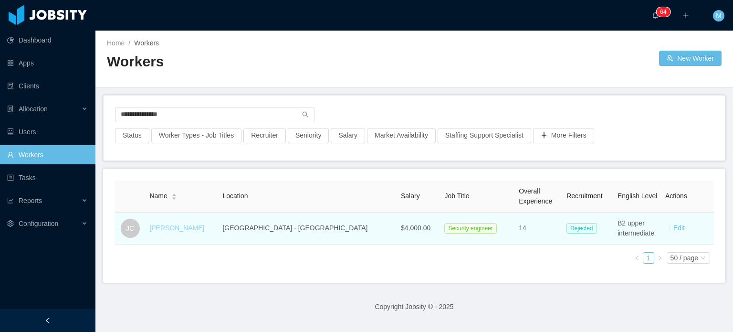
click at [188, 225] on link "[PERSON_NAME]" at bounding box center [176, 228] width 55 height 8
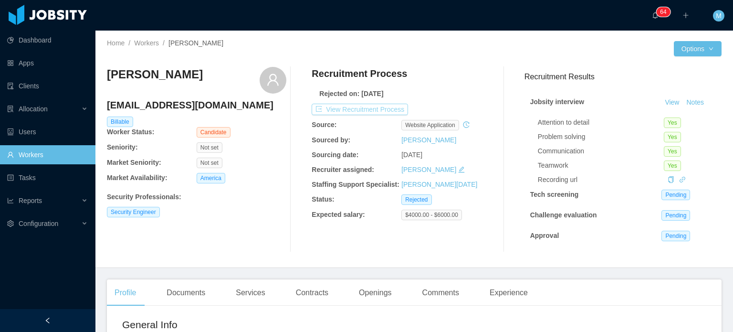
click at [369, 112] on button "View Recruitment Process" at bounding box center [360, 109] width 96 height 11
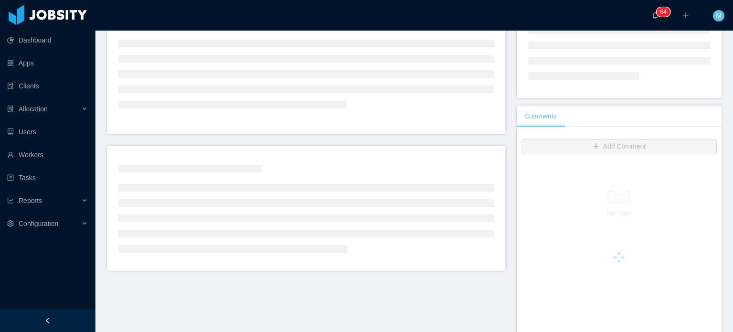
scroll to position [129, 0]
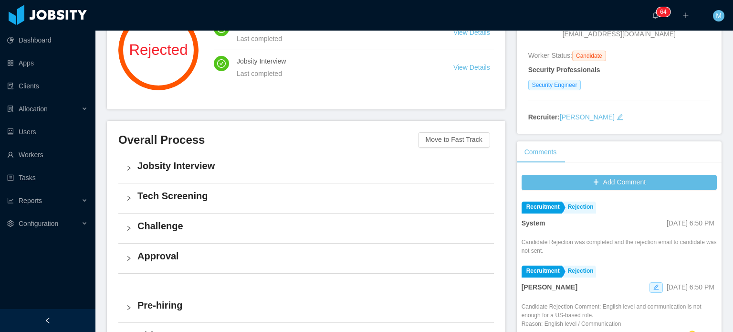
click at [369, 112] on div "Current status: Rejected Stop Watching 1 Rejected Rejection Last completed View…" at bounding box center [312, 235] width 410 height 531
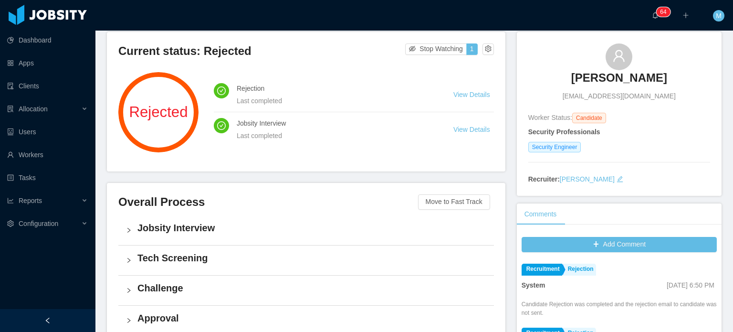
scroll to position [0, 0]
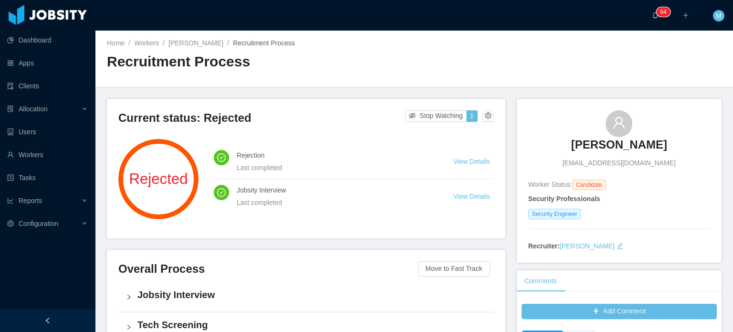
click at [632, 149] on h3 "[PERSON_NAME]" at bounding box center [619, 144] width 96 height 15
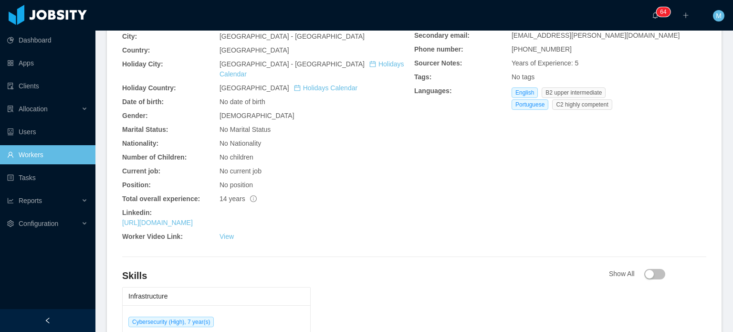
scroll to position [338, 0]
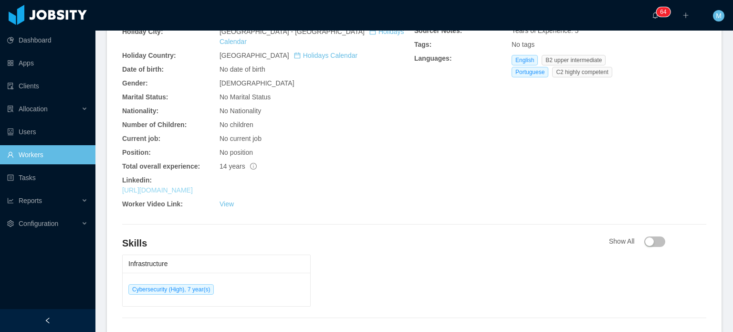
drag, startPoint x: 233, startPoint y: 187, endPoint x: 218, endPoint y: 182, distance: 15.4
drag, startPoint x: 218, startPoint y: 182, endPoint x: 210, endPoint y: 180, distance: 8.5
click at [193, 186] on link "[URL][DOMAIN_NAME]" at bounding box center [157, 190] width 71 height 8
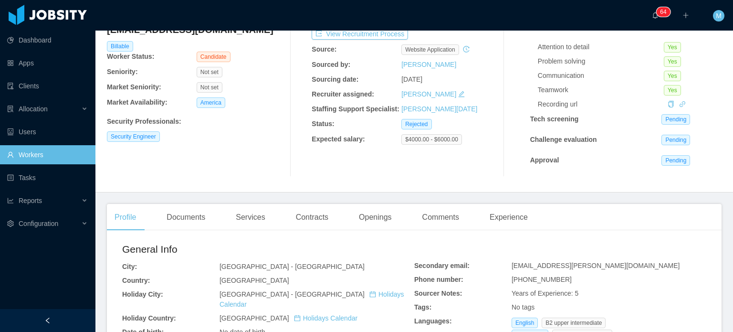
scroll to position [0, 0]
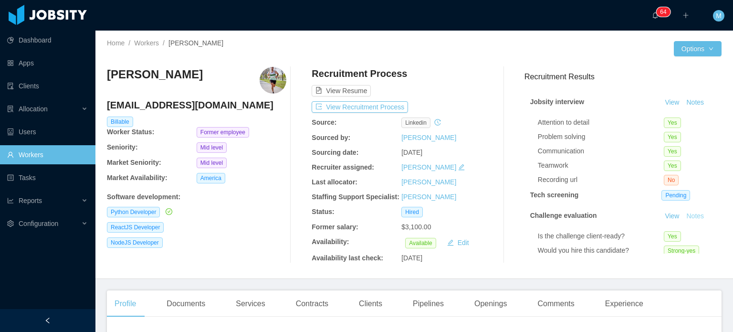
scroll to position [67, 0]
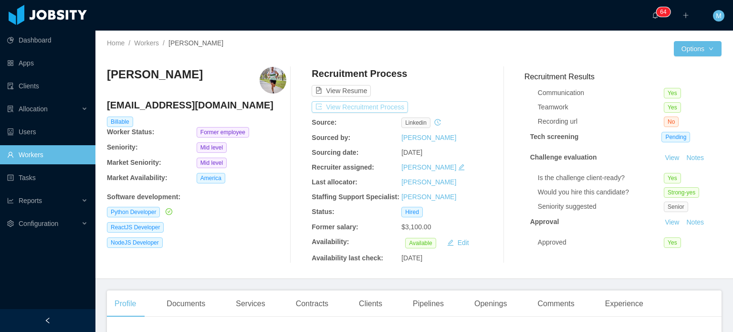
click at [379, 106] on button "View Recruitment Process" at bounding box center [360, 106] width 96 height 11
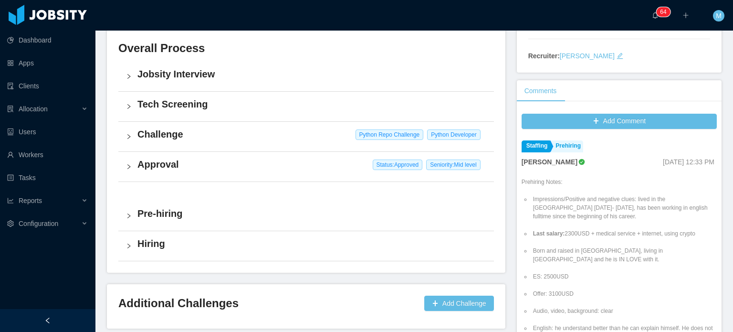
scroll to position [229, 0]
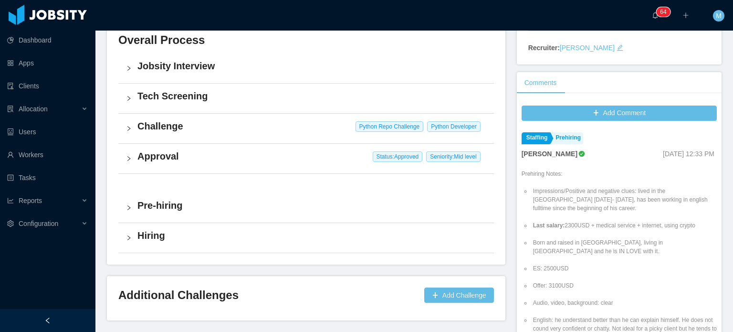
click at [130, 64] on div "Jobsity Interview" at bounding box center [305, 68] width 375 height 30
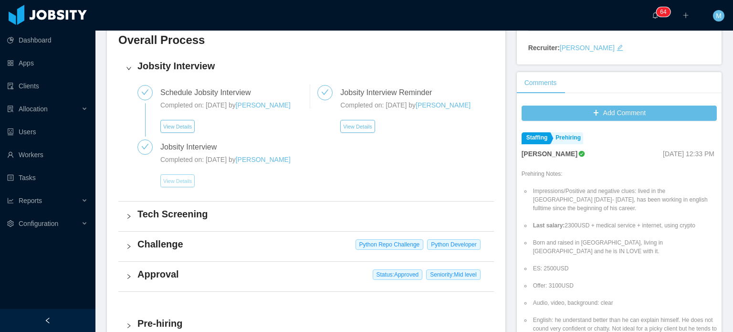
click at [174, 187] on button "View Details" at bounding box center [177, 180] width 34 height 13
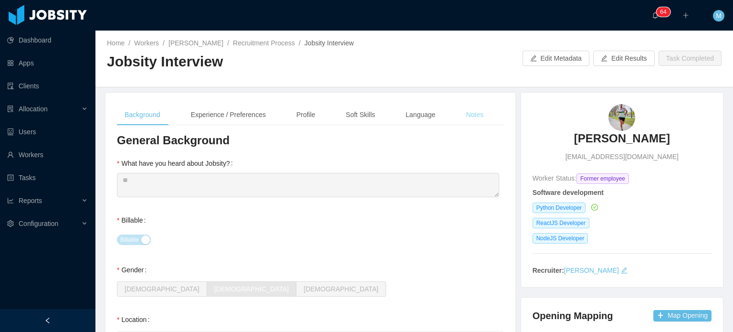
click at [479, 112] on div "Notes" at bounding box center [474, 114] width 33 height 21
